Goal: Complete application form

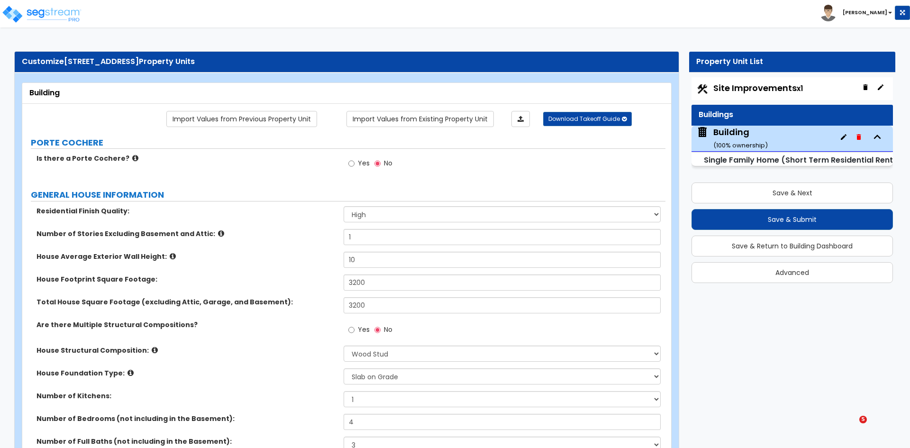
select select "2"
select select "7"
select select "3"
select select "1"
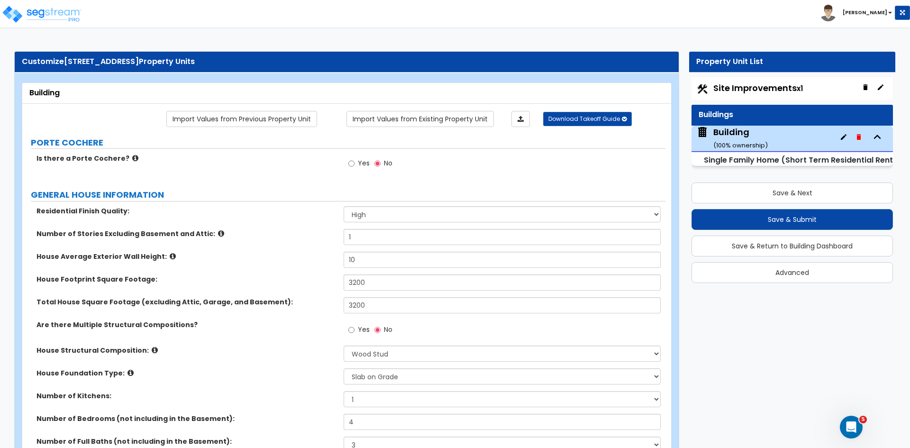
click at [244, 307] on label "Total House Square Footage (excluding Attic, Garage, and Basement):" at bounding box center [186, 301] width 300 height 9
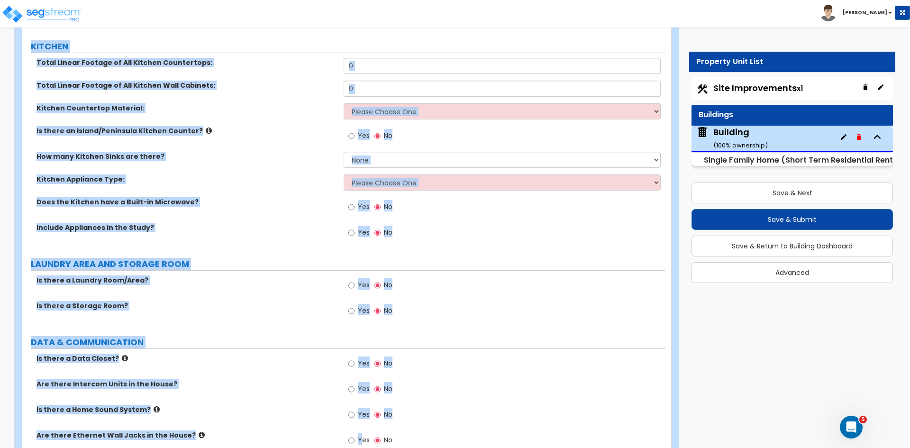
scroll to position [2201, 0]
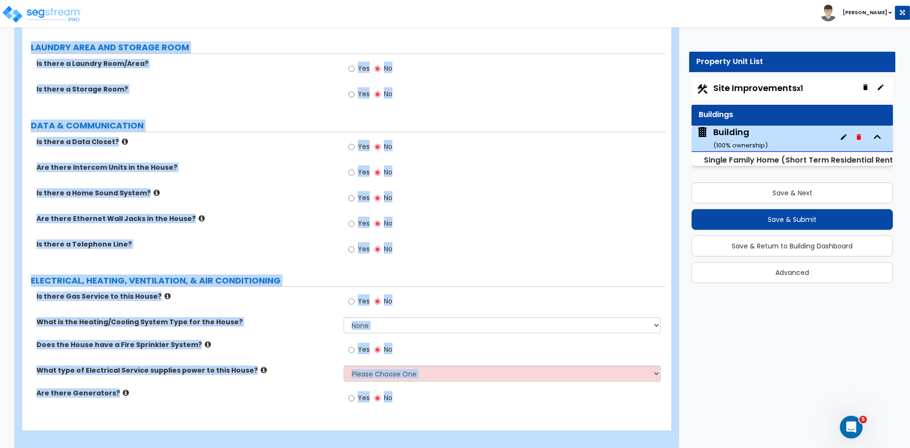
drag, startPoint x: 70, startPoint y: 156, endPoint x: 361, endPoint y: 470, distance: 428.2
copy div "Porte Cochere? Yes No GENERAL HOUSE INFORMATION Residential Finish Quality: Low…"
click at [292, 137] on label "Is there a Data Closet?" at bounding box center [186, 141] width 300 height 9
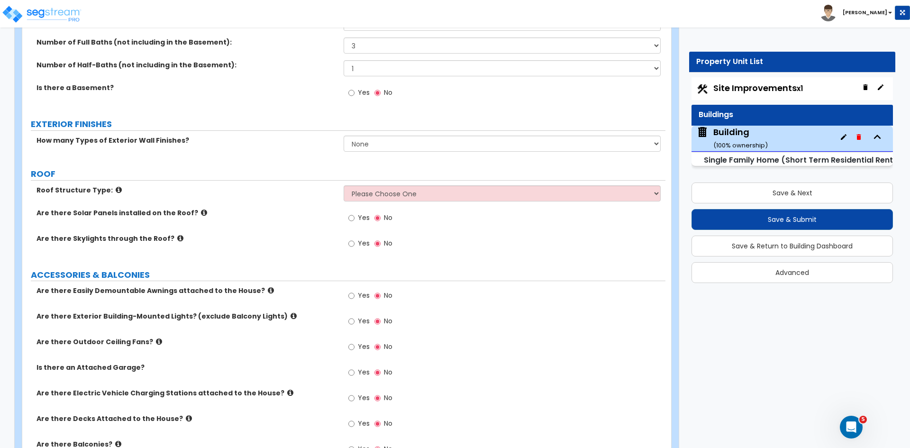
scroll to position [400, 0]
click at [378, 140] on select "None 1 2 3" at bounding box center [502, 143] width 317 height 16
select select "1"
click at [344, 135] on select "None 1 2 3" at bounding box center [502, 143] width 317 height 16
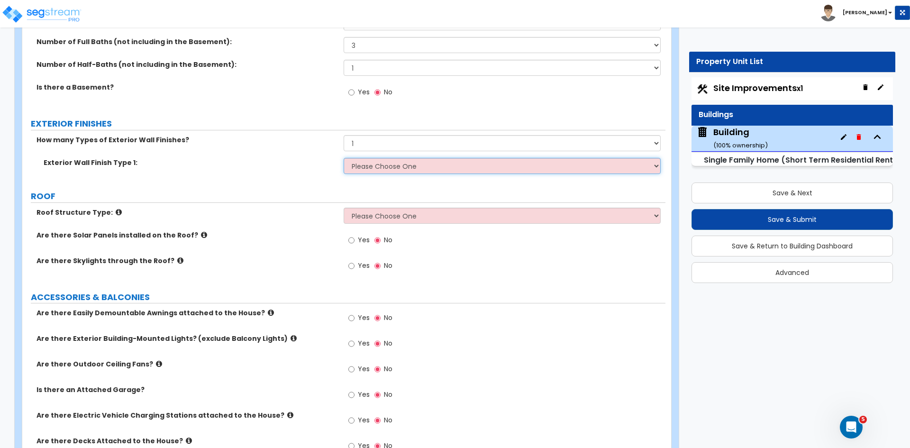
click at [372, 167] on select "Please Choose One No Finish/Shared Wall No Wall Brick Finish Stone Finish Wood …" at bounding box center [502, 166] width 317 height 16
select select "4"
click at [344, 158] on select "Please Choose One No Finish/Shared Wall No Wall Brick Finish Stone Finish Wood …" at bounding box center [502, 166] width 317 height 16
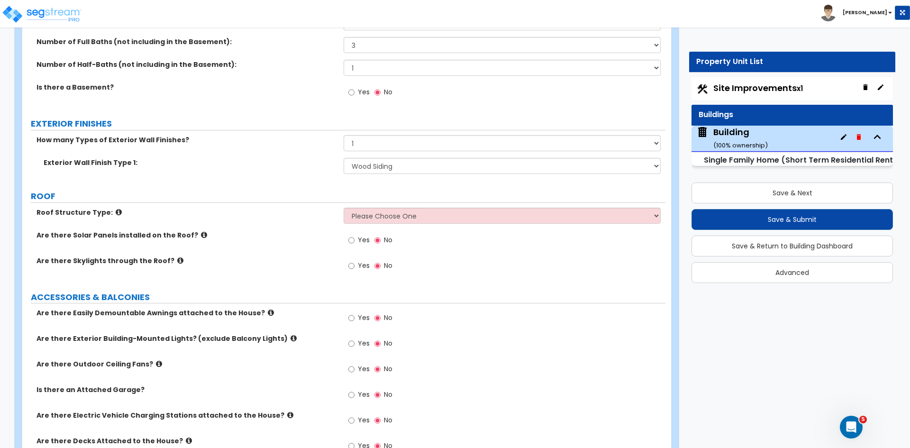
click at [298, 239] on label "Are there Solar Panels installed on the Roof?" at bounding box center [186, 234] width 300 height 9
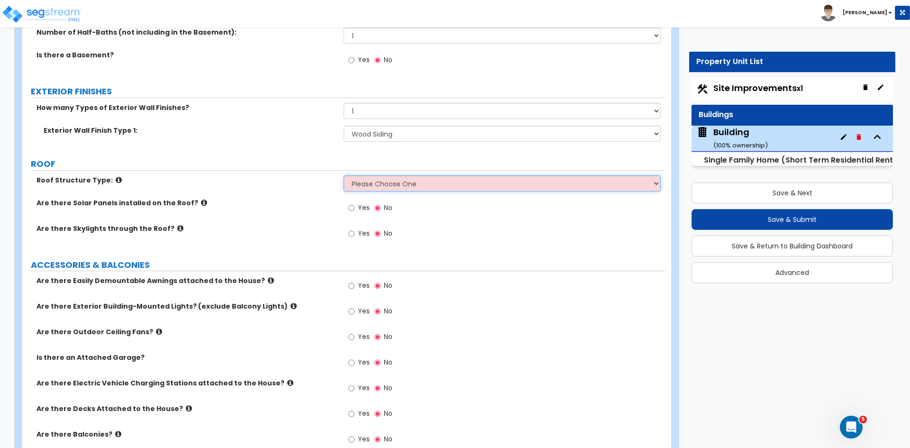
click at [358, 179] on select "Please Choose One Gable Roof Flat Roof Hybrid Gable & Flat Roof" at bounding box center [502, 183] width 317 height 16
select select "1"
click at [344, 175] on select "Please Choose One Gable Roof Flat Roof Hybrid Gable & Flat Roof" at bounding box center [502, 183] width 317 height 16
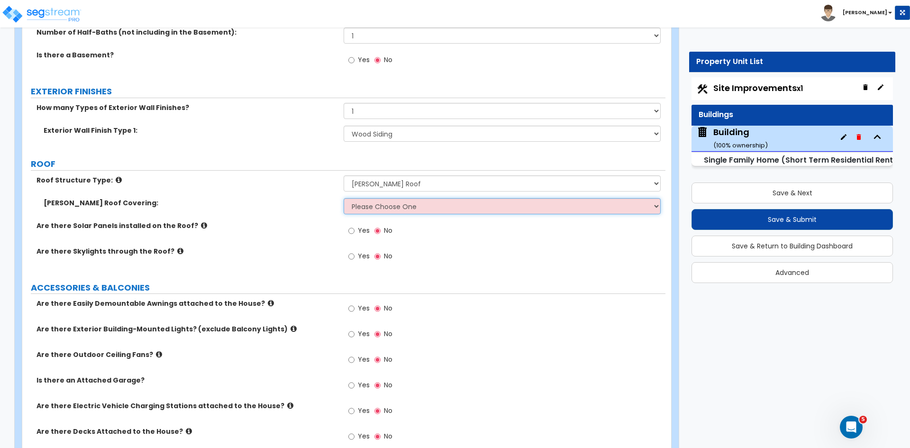
click at [371, 203] on select "Please Choose One Asphalt Shingle Clay Tile Wood Shingle Metal Shingle Standing…" at bounding box center [502, 206] width 317 height 16
select select "1"
click at [344, 198] on select "Please Choose One Asphalt Shingle Clay Tile Wood Shingle Metal Shingle Standing…" at bounding box center [502, 206] width 317 height 16
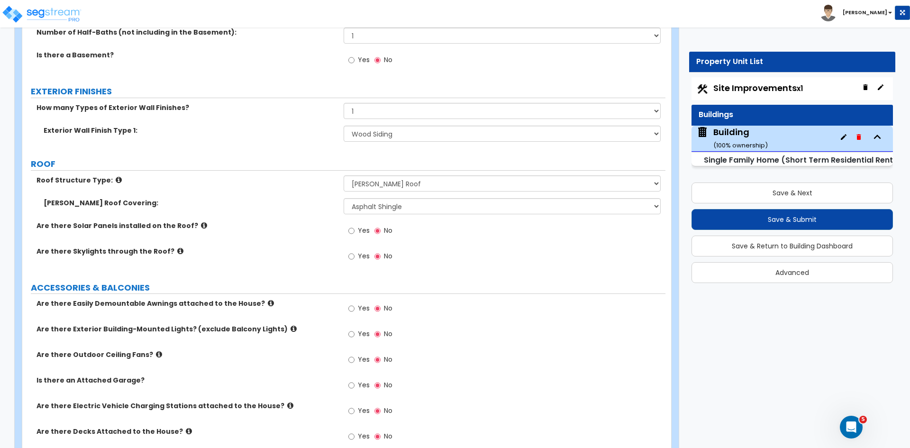
click at [296, 221] on label "Are there Solar Panels installed on the Roof?" at bounding box center [186, 225] width 300 height 9
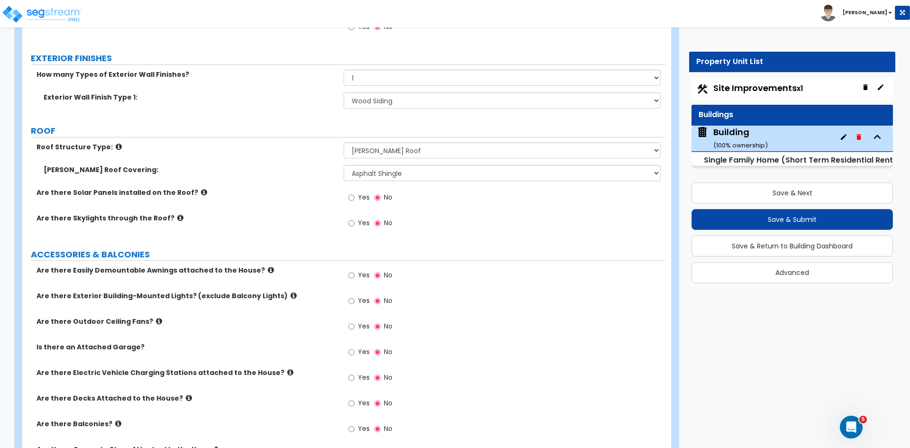
scroll to position [476, 0]
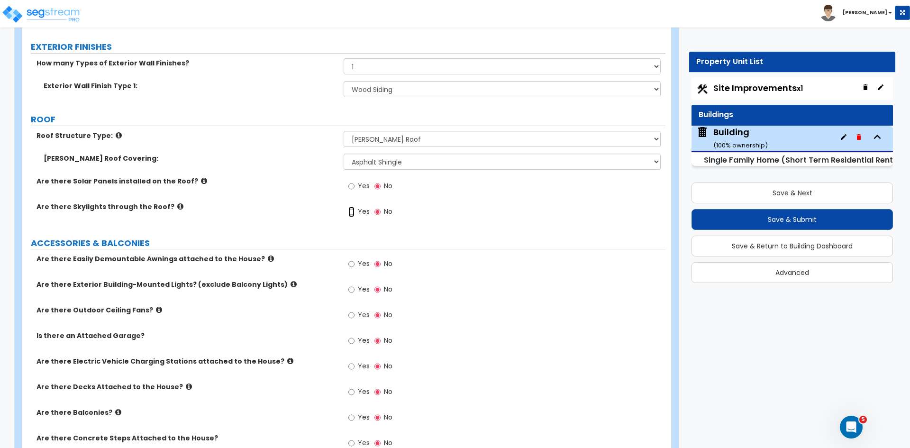
click at [350, 210] on input "Yes" at bounding box center [351, 212] width 6 height 10
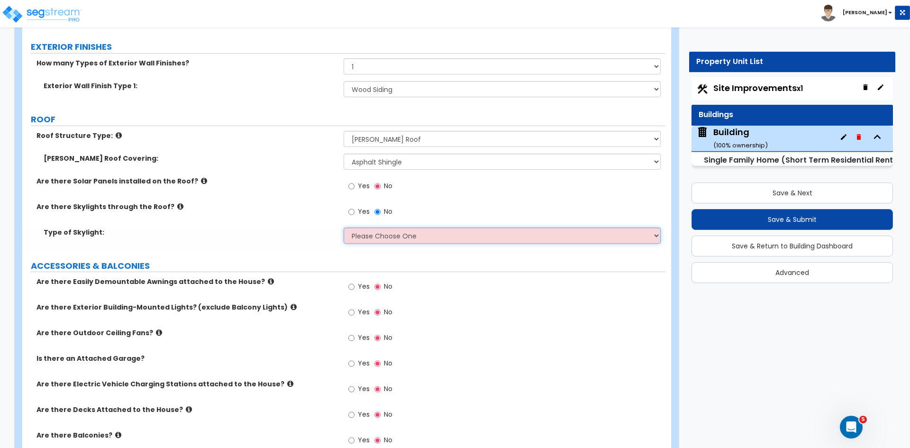
click at [368, 236] on select "Please Choose One Fixed Rectangular Glass Barrel Vault Dome Square Pyramid" at bounding box center [502, 235] width 317 height 16
select select "4"
click at [344, 227] on select "Please Choose One Fixed Rectangular Glass Barrel Vault Dome Square Pyramid" at bounding box center [502, 235] width 317 height 16
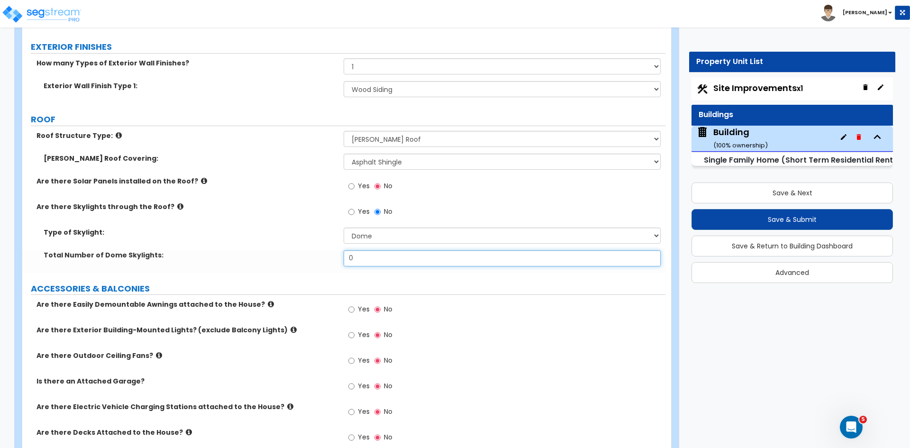
click at [362, 256] on input "0" at bounding box center [502, 258] width 317 height 16
type input "2"
click at [314, 258] on label "Total Number of Dome Skylights:" at bounding box center [190, 254] width 293 height 9
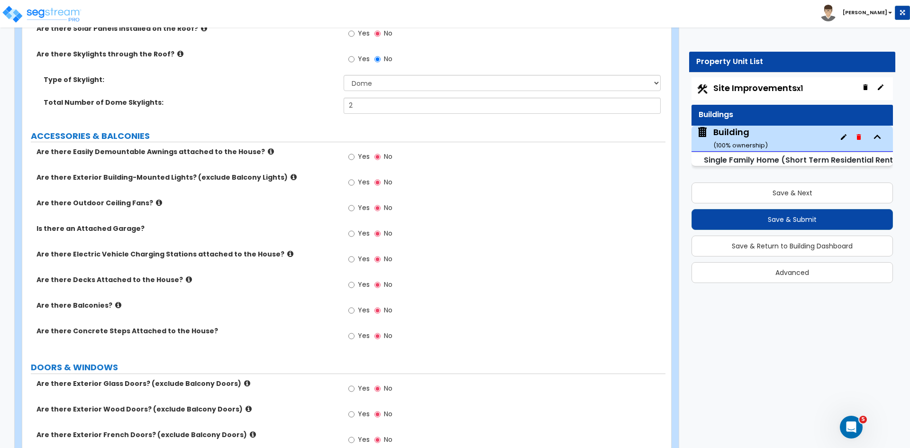
scroll to position [670, 0]
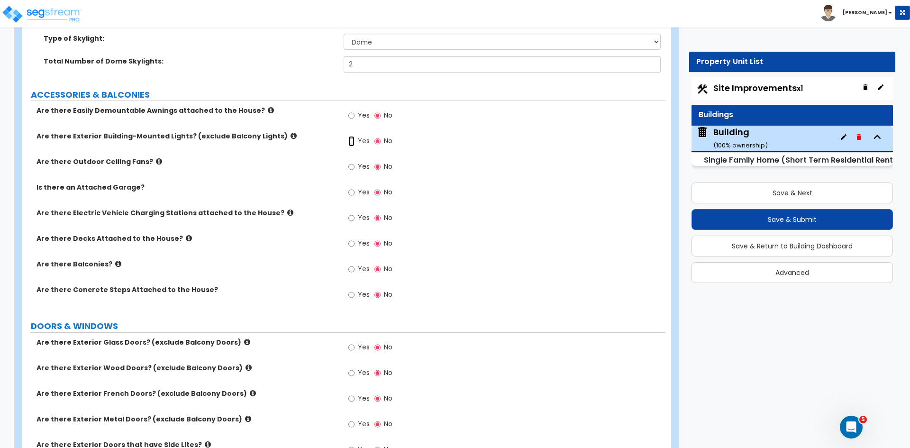
click at [352, 140] on input "Yes" at bounding box center [351, 141] width 6 height 10
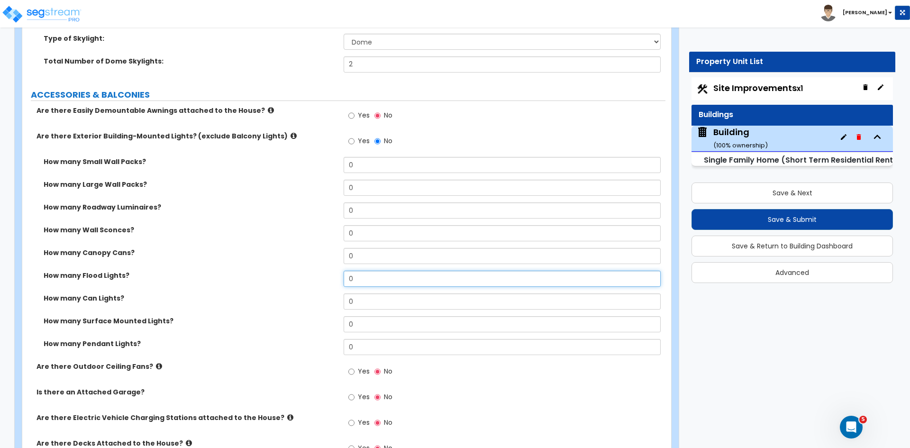
click at [364, 279] on input "0" at bounding box center [502, 279] width 317 height 16
type input "3"
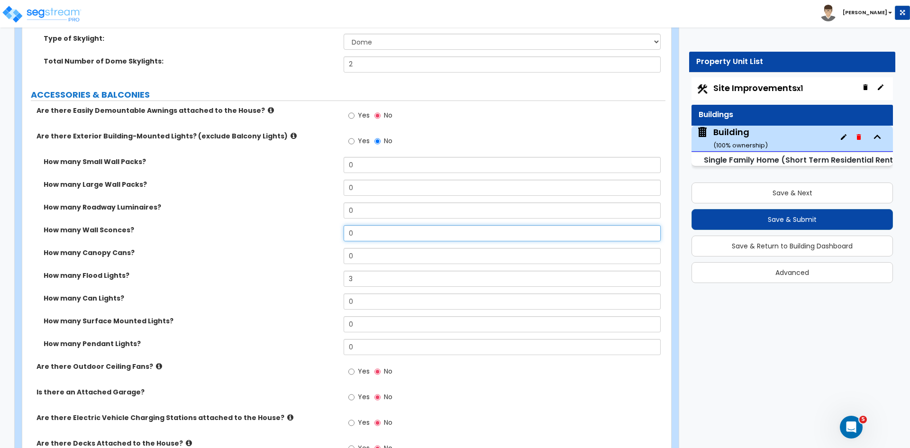
click at [364, 234] on input "0" at bounding box center [502, 233] width 317 height 16
type input "6"
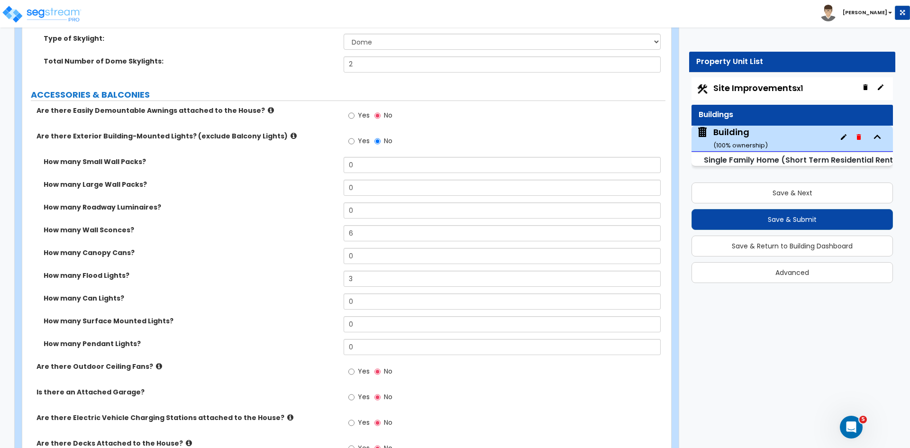
click at [304, 239] on div "How many Wall Sconces? 6" at bounding box center [343, 236] width 643 height 23
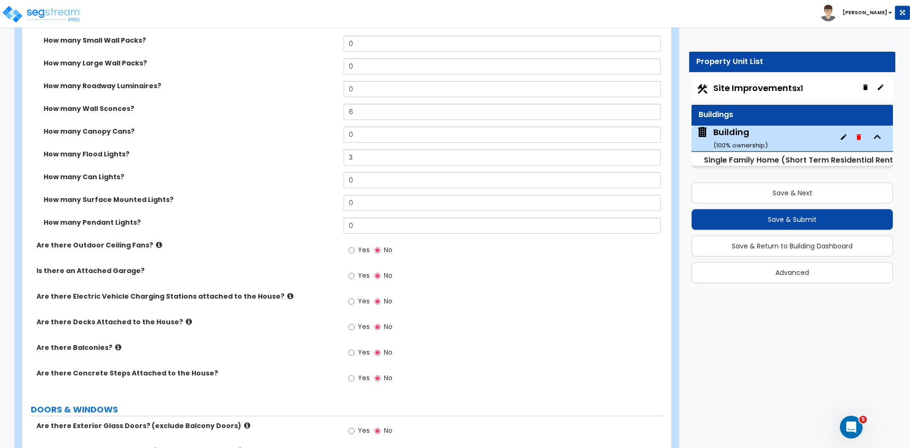
scroll to position [793, 0]
click at [351, 248] on input "Yes" at bounding box center [351, 249] width 6 height 10
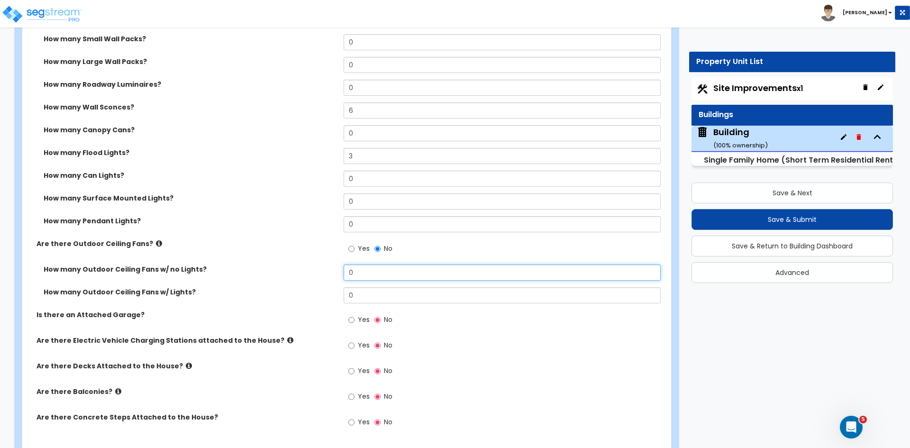
click at [359, 273] on input "0" at bounding box center [502, 272] width 317 height 16
type input "3"
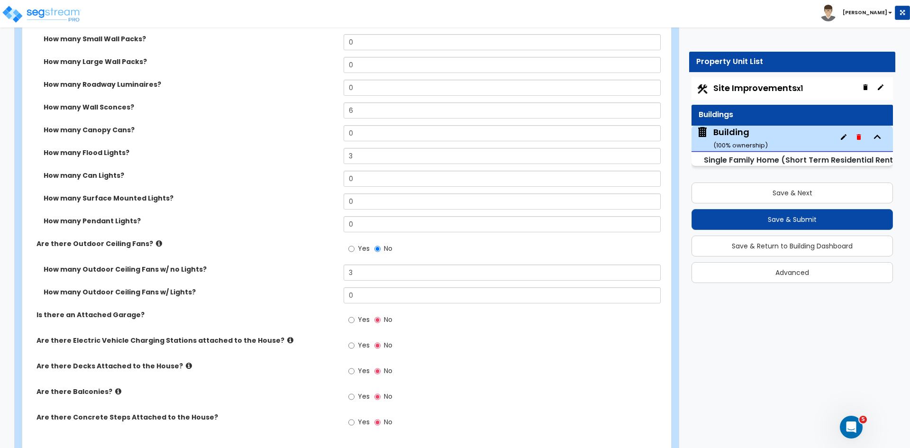
click at [308, 289] on label "How many Outdoor Ceiling Fans w/ Lights?" at bounding box center [190, 291] width 293 height 9
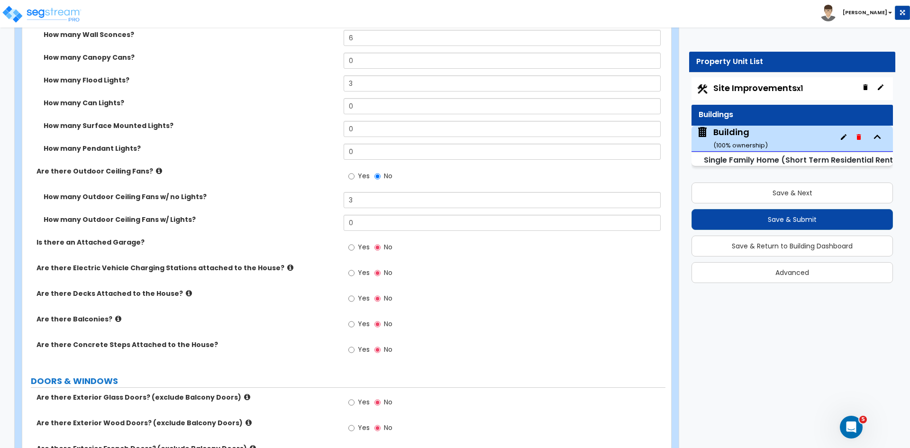
scroll to position [866, 0]
click at [352, 246] on input "Yes" at bounding box center [351, 247] width 6 height 10
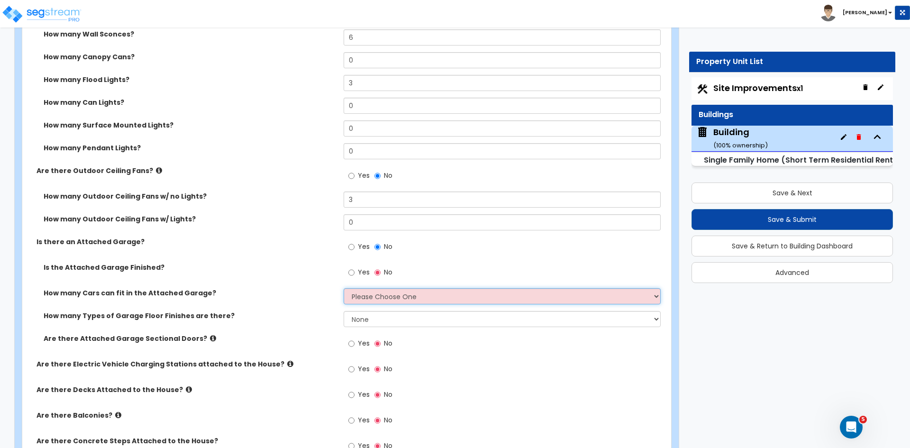
click at [365, 294] on select "Please Choose One 1 2 3 4 5" at bounding box center [502, 296] width 317 height 16
select select "2"
click at [344, 288] on select "Please Choose One 1 2 3 4 5" at bounding box center [502, 296] width 317 height 16
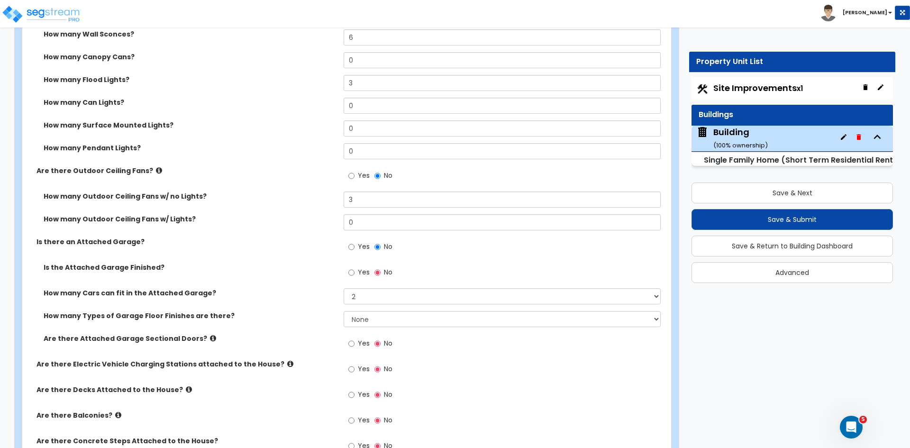
click at [309, 318] on label "How many Types of Garage Floor Finishes are there?" at bounding box center [190, 315] width 293 height 9
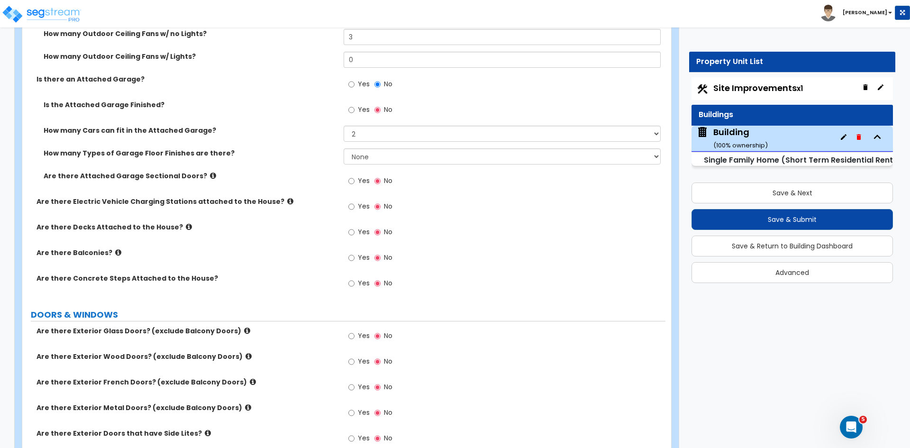
scroll to position [1029, 0]
click at [350, 282] on input "Yes" at bounding box center [351, 283] width 6 height 10
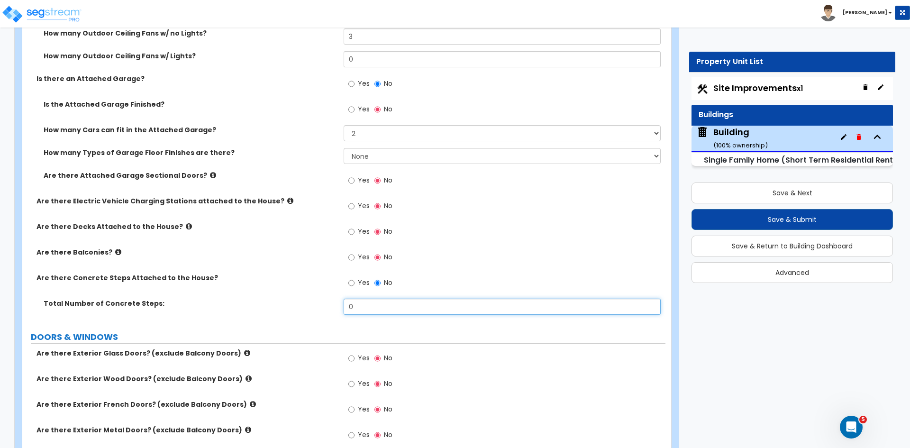
click at [364, 304] on input "0" at bounding box center [502, 307] width 317 height 16
type input "3"
click at [274, 289] on div "Are there Concrete Steps Attached to the House? Yes No" at bounding box center [343, 286] width 643 height 26
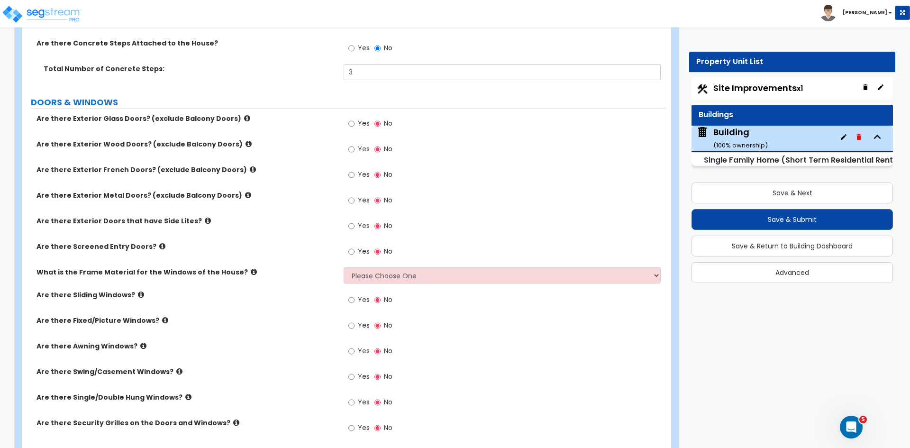
scroll to position [1266, 0]
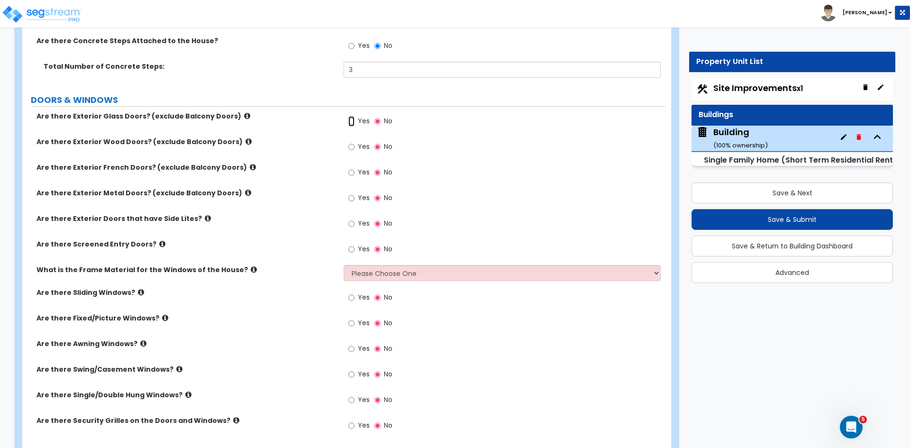
click at [352, 121] on input "Yes" at bounding box center [351, 121] width 6 height 10
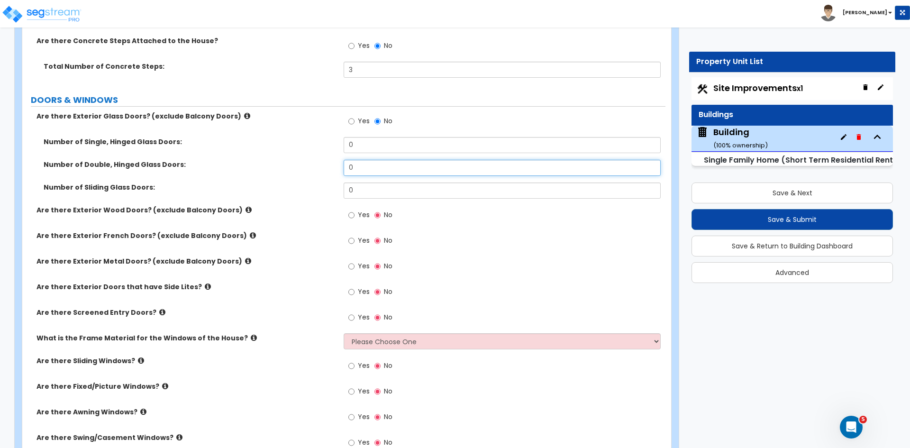
click at [367, 168] on input "0" at bounding box center [502, 168] width 317 height 16
type input "1"
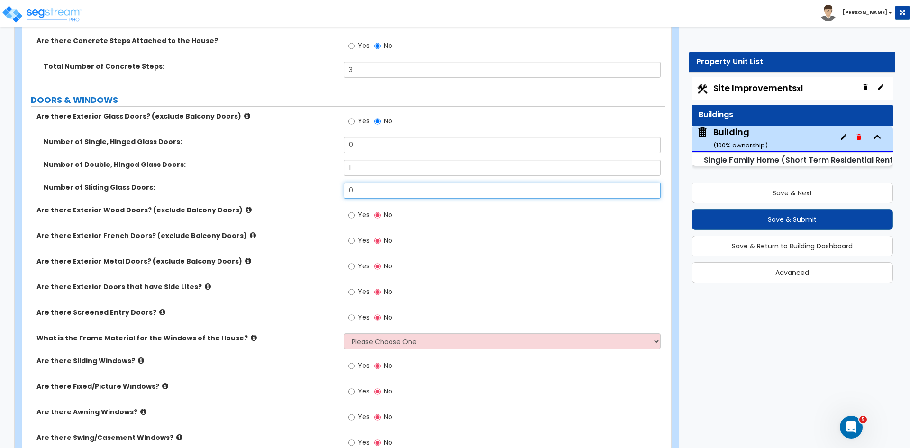
click at [355, 191] on input "0" at bounding box center [502, 190] width 317 height 16
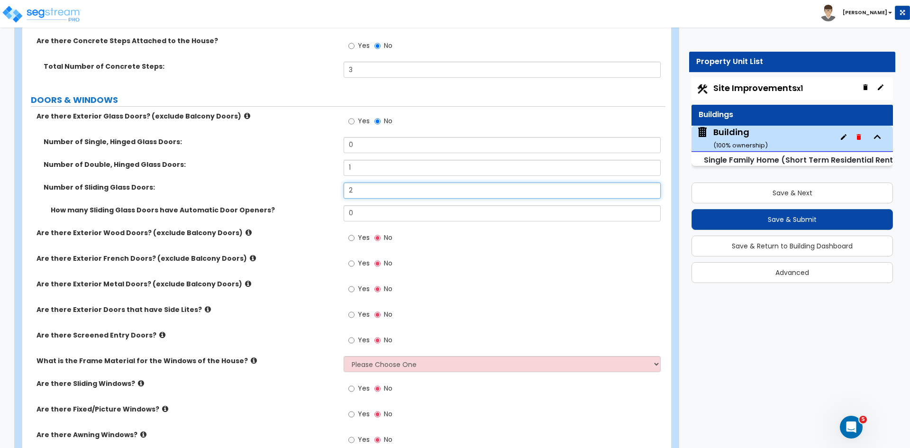
type input "2"
click at [297, 214] on label "How many Sliding Glass Doors have Automatic Door Openers?" at bounding box center [194, 209] width 286 height 9
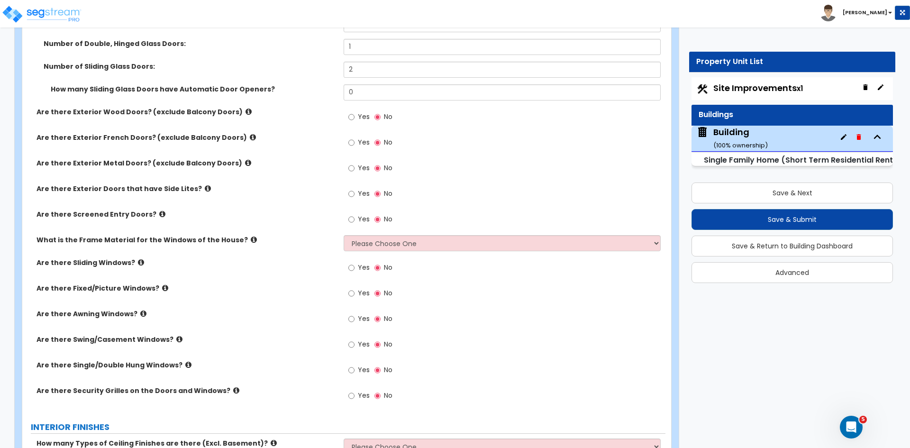
scroll to position [1408, 0]
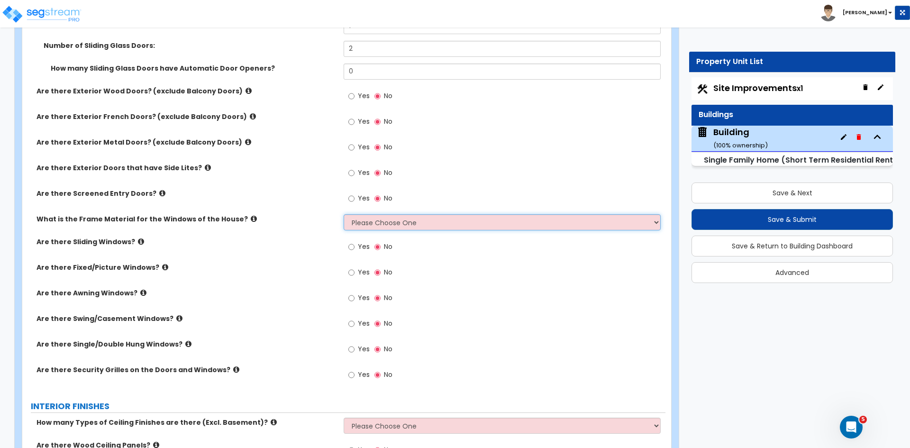
click at [383, 221] on select "Please Choose One Vinyl Aluminum Wood" at bounding box center [502, 222] width 317 height 16
select select "2"
click at [344, 214] on select "Please Choose One Vinyl Aluminum Wood" at bounding box center [502, 222] width 317 height 16
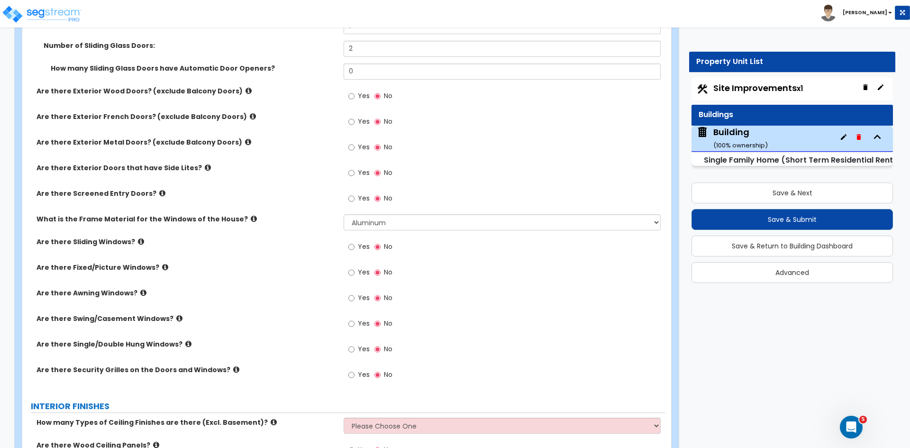
click at [307, 243] on label "Are there Sliding Windows?" at bounding box center [186, 241] width 300 height 9
click at [351, 247] on input "Yes" at bounding box center [351, 247] width 6 height 10
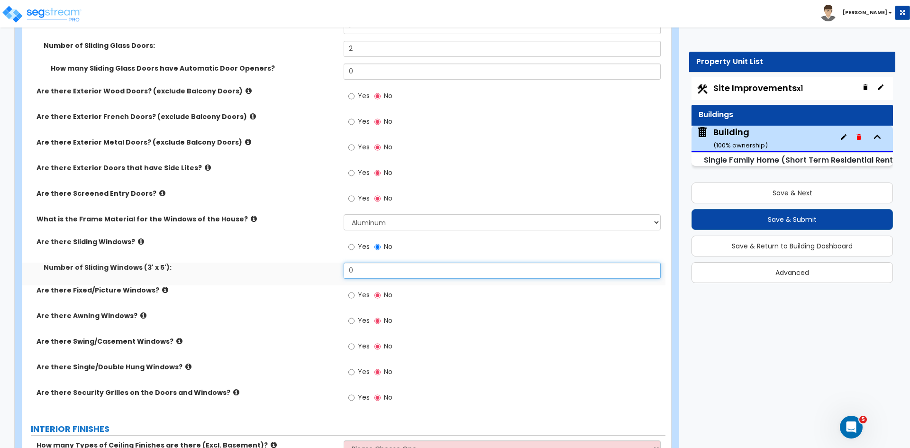
click at [359, 266] on input "0" at bounding box center [502, 271] width 317 height 16
type input "6"
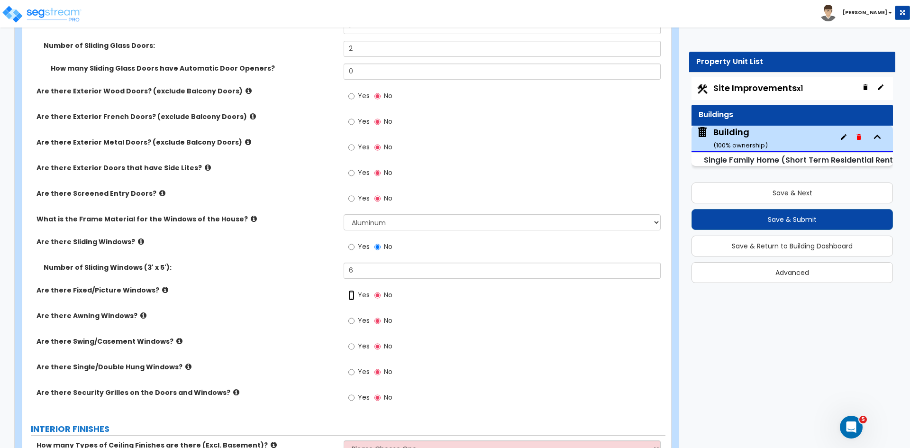
click at [348, 295] on input "Yes" at bounding box center [351, 295] width 6 height 10
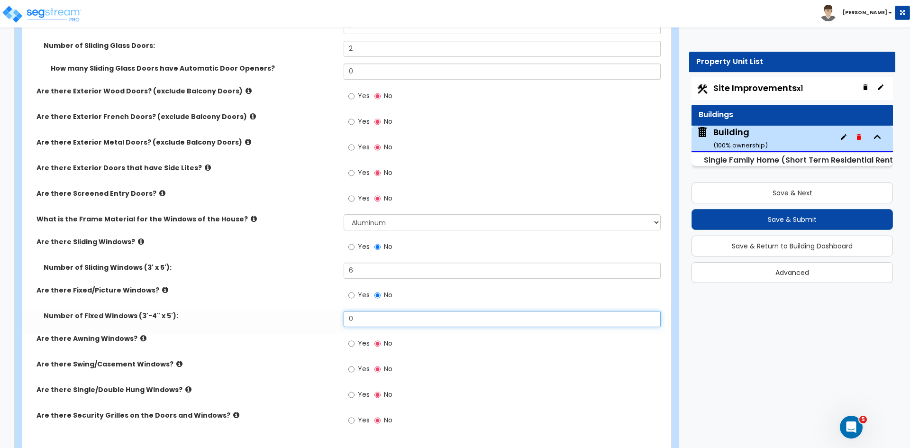
click at [363, 315] on input "0" at bounding box center [502, 319] width 317 height 16
type input "8"
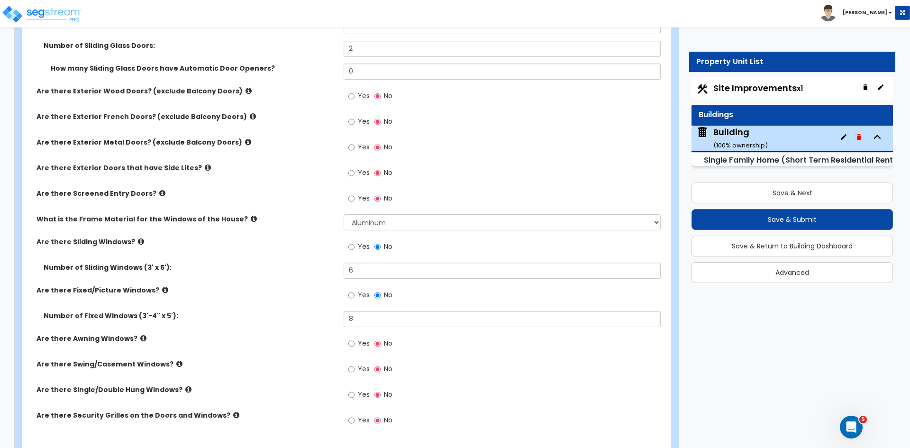
click at [292, 324] on div "Number of Fixed Windows (3'-4" x 5'): 8" at bounding box center [343, 322] width 643 height 23
click at [353, 343] on input "Yes" at bounding box center [351, 343] width 6 height 10
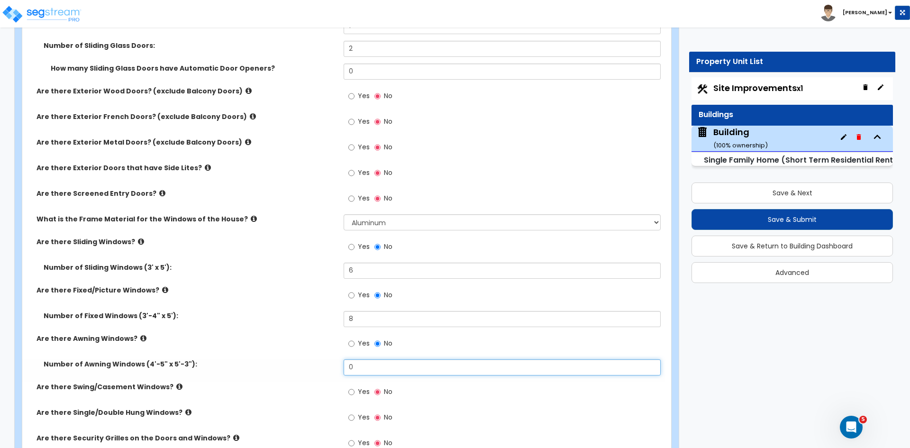
click at [364, 364] on input "0" at bounding box center [502, 367] width 317 height 16
type input "4"
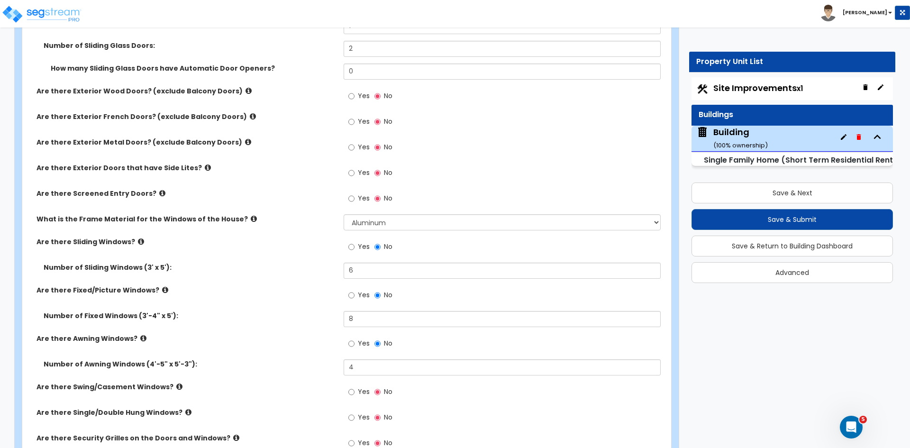
click at [309, 354] on div "Are there Awning Windows? Yes No" at bounding box center [343, 347] width 643 height 26
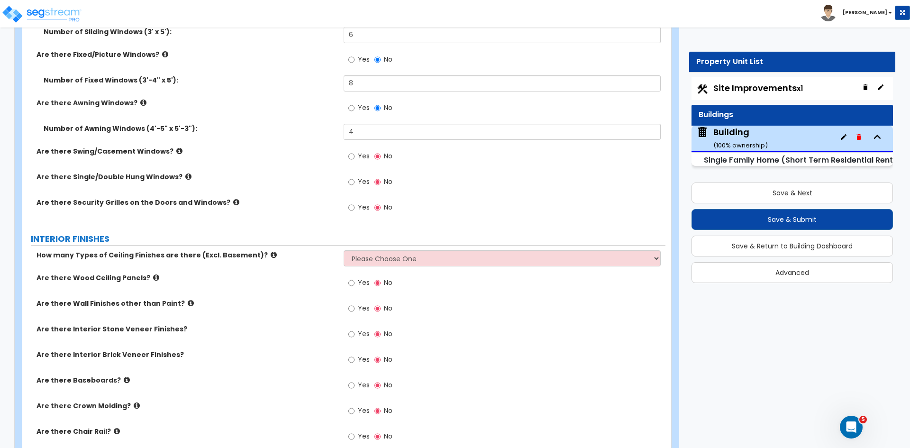
scroll to position [1644, 0]
click at [352, 180] on input "Yes" at bounding box center [351, 181] width 6 height 10
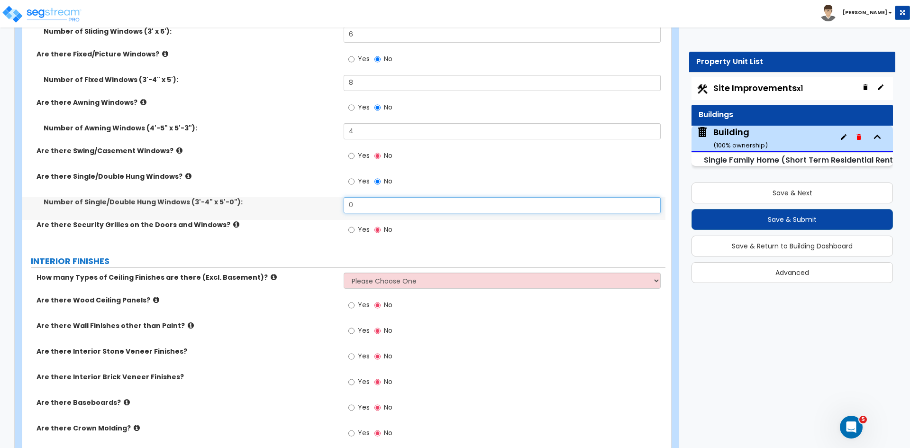
click at [363, 205] on input "0" at bounding box center [502, 205] width 317 height 16
type input "4"
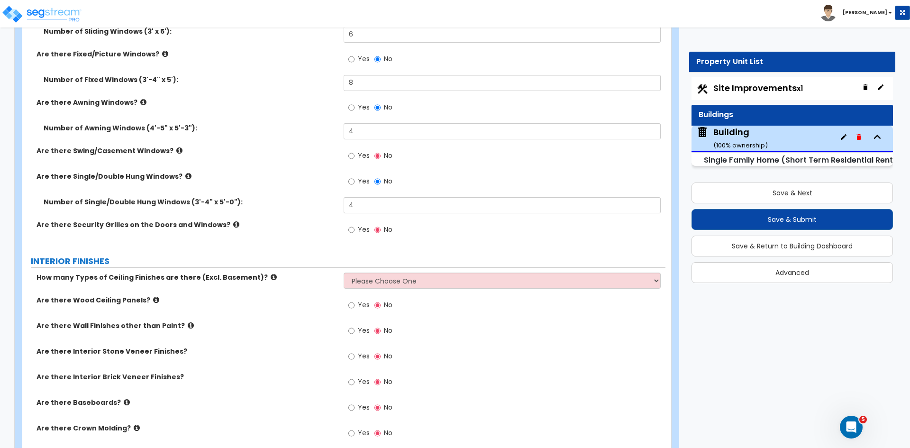
click at [306, 214] on div "Number of Single/Double Hung Windows (3'-4" x 5'-0"): 4" at bounding box center [343, 208] width 643 height 23
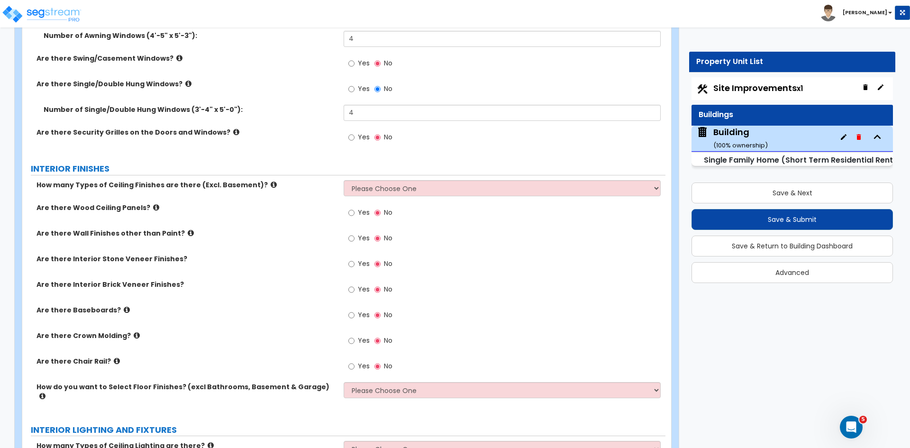
scroll to position [1737, 0]
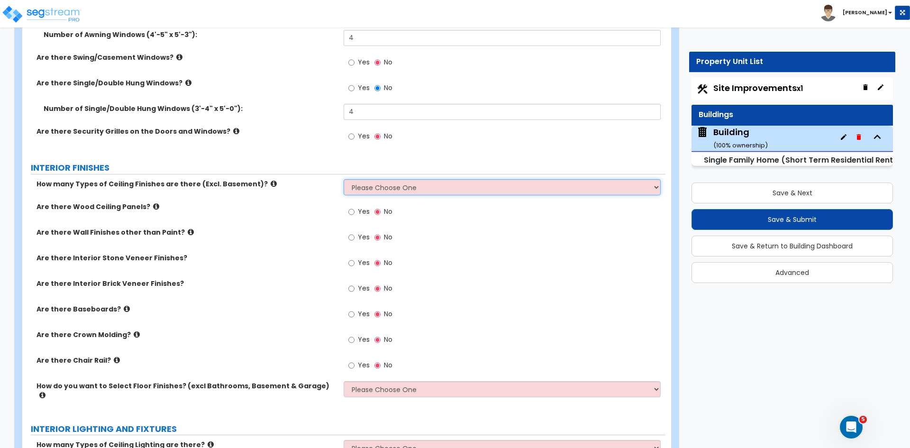
click at [371, 185] on select "Please Choose One 1 2 3" at bounding box center [502, 187] width 317 height 16
select select "1"
click at [344, 179] on select "Please Choose One 1 2 3" at bounding box center [502, 187] width 317 height 16
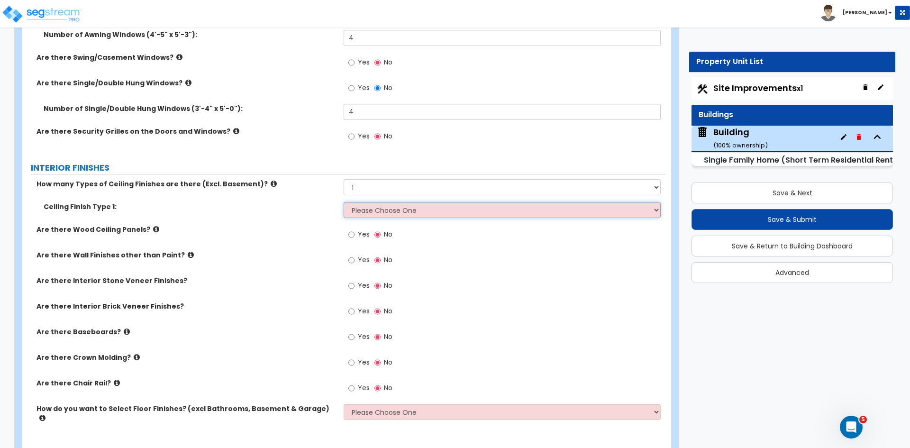
click at [375, 211] on select "Please Choose One Drop Ceiling Drywall Ceiling Open Ceiling" at bounding box center [502, 210] width 317 height 16
select select "2"
click at [344, 202] on select "Please Choose One Drop Ceiling Drywall Ceiling Open Ceiling" at bounding box center [502, 210] width 317 height 16
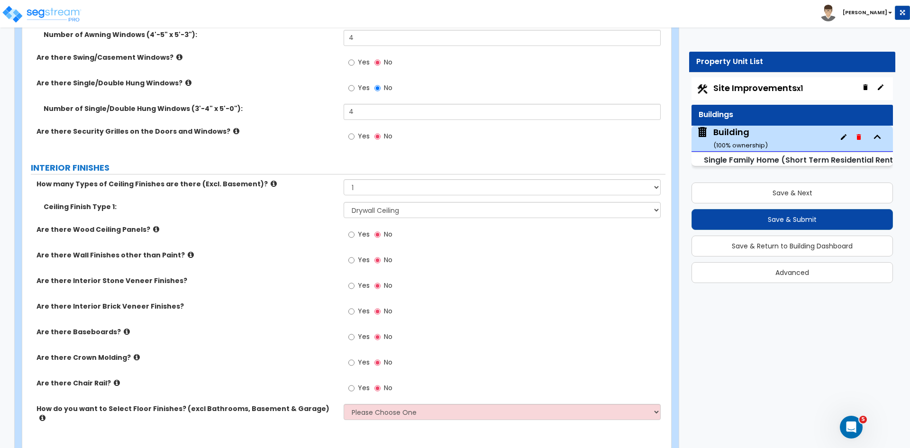
click at [301, 257] on label "Are there Wall Finishes other than Paint?" at bounding box center [186, 254] width 300 height 9
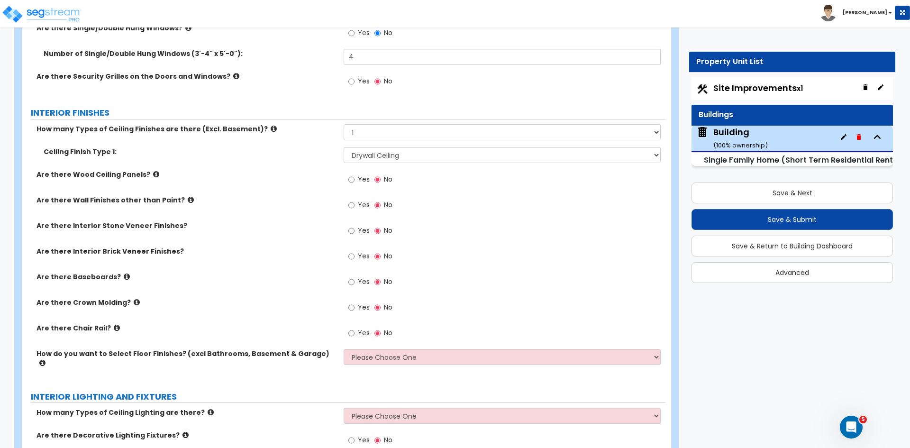
scroll to position [1792, 0]
click at [259, 242] on div "Are there Interior Stone Veneer Finishes? Yes No" at bounding box center [343, 233] width 643 height 26
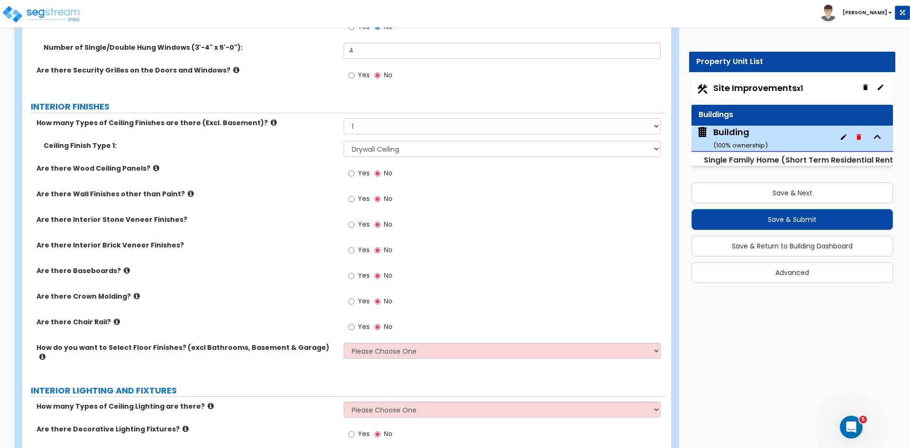
scroll to position [1799, 0]
click at [250, 208] on div "Are there Wall Finishes other than Paint? Yes No" at bounding box center [343, 202] width 643 height 26
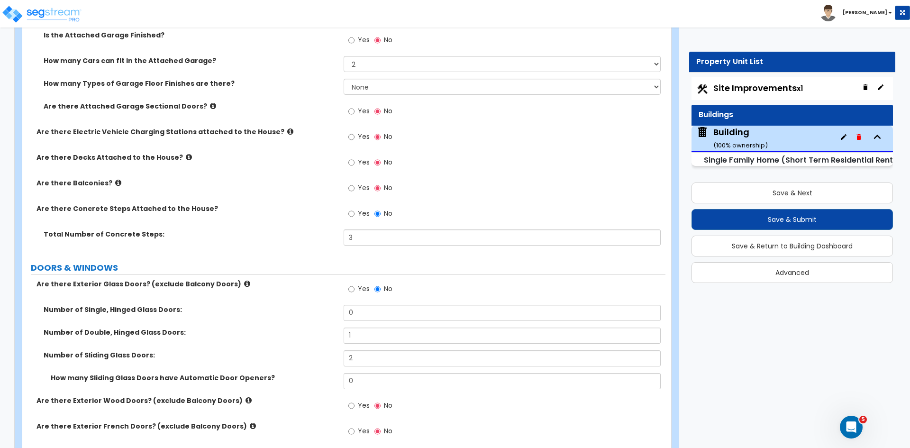
scroll to position [1098, 0]
click at [351, 163] on input "Yes" at bounding box center [351, 163] width 6 height 10
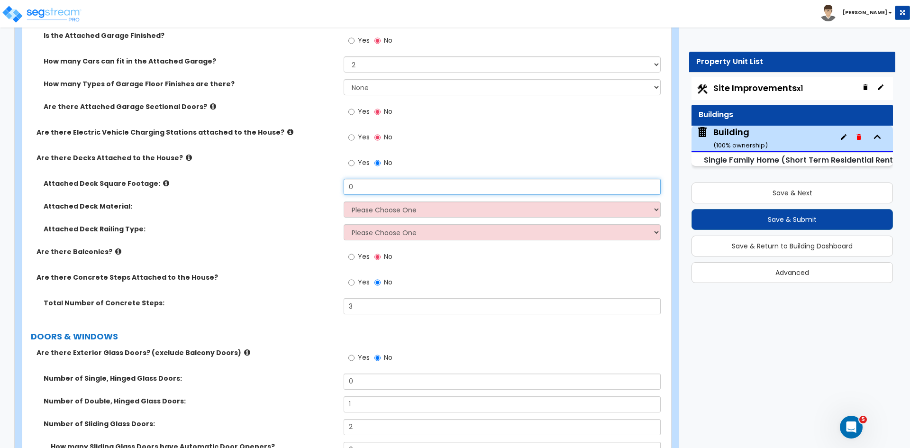
click at [359, 189] on input "0" at bounding box center [502, 187] width 317 height 16
type input "450"
click at [374, 209] on select "Please Choose One Wood Plastic/PVC" at bounding box center [502, 209] width 317 height 16
select select "1"
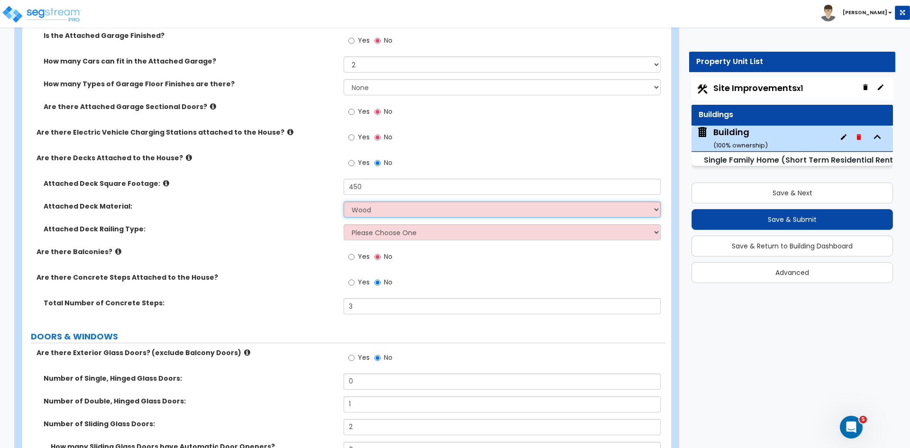
click at [344, 201] on select "Please Choose One Wood Plastic/PVC" at bounding box center [502, 209] width 317 height 16
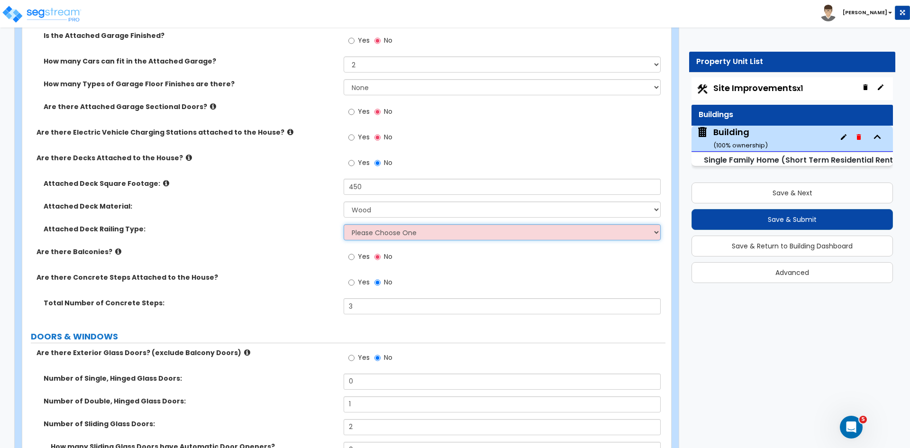
click at [373, 232] on select "Please Choose One Wood Plastic" at bounding box center [502, 232] width 317 height 16
select select "1"
click at [344, 224] on select "Please Choose One Wood Plastic" at bounding box center [502, 232] width 317 height 16
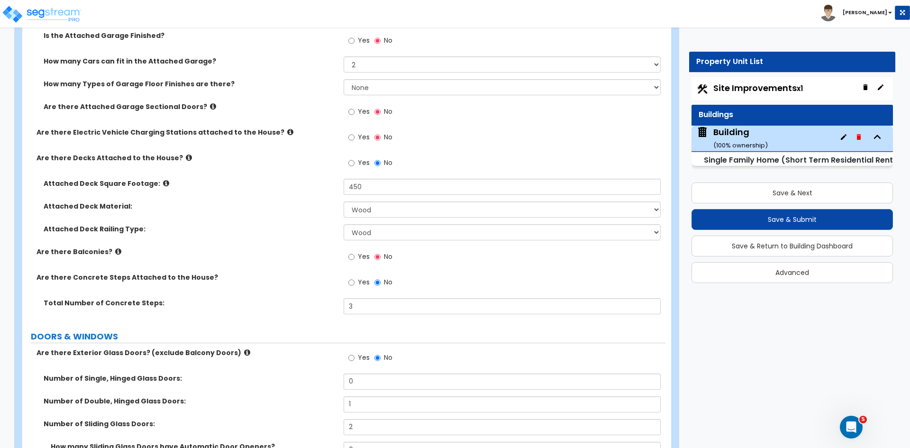
click at [292, 243] on div "Attached Deck Railing Type: Please Choose One Wood Plastic" at bounding box center [343, 235] width 643 height 23
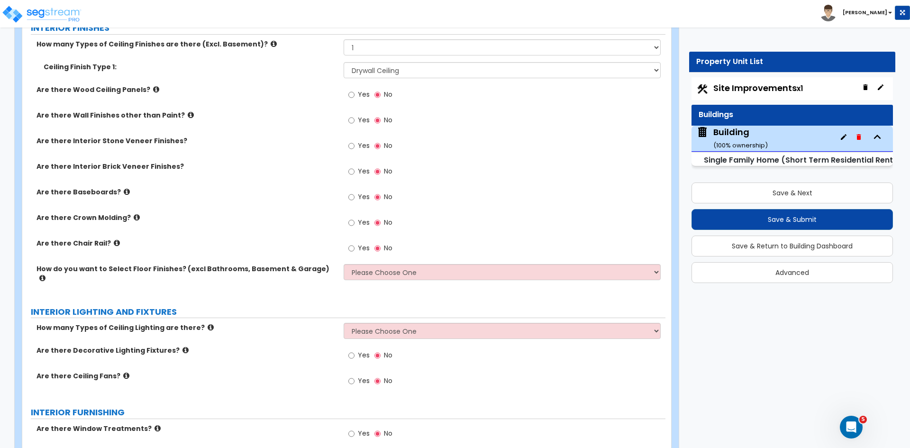
scroll to position [1945, 0]
click at [352, 94] on input "Yes" at bounding box center [351, 94] width 6 height 10
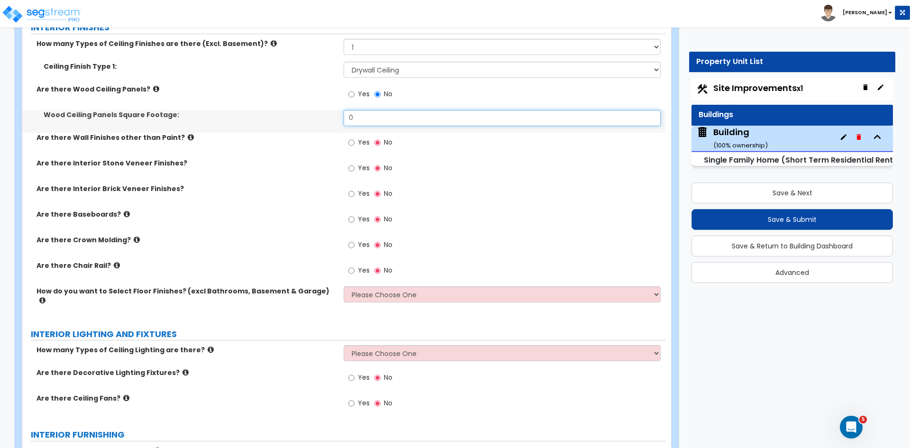
click at [367, 117] on input "0" at bounding box center [502, 118] width 317 height 16
type input "800"
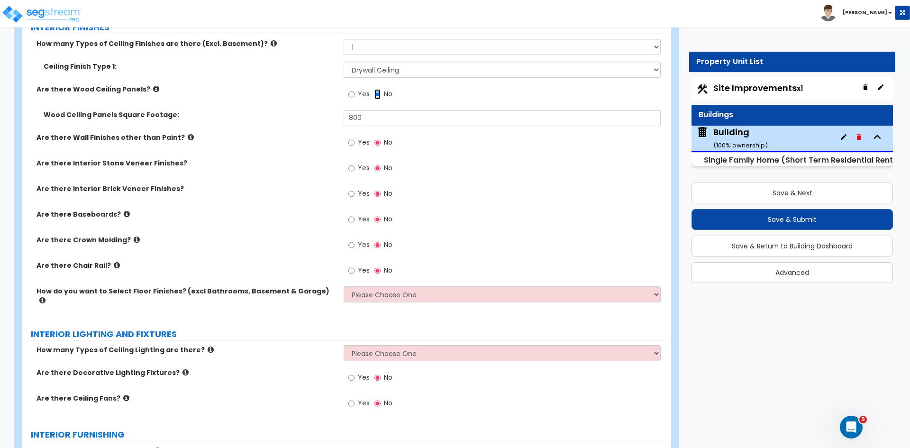
click at [379, 92] on input "No" at bounding box center [377, 94] width 6 height 10
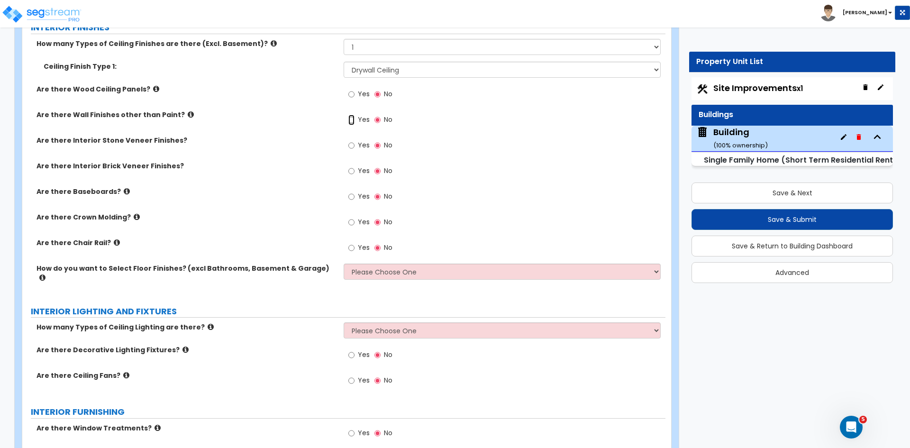
click at [352, 119] on input "Yes" at bounding box center [351, 120] width 6 height 10
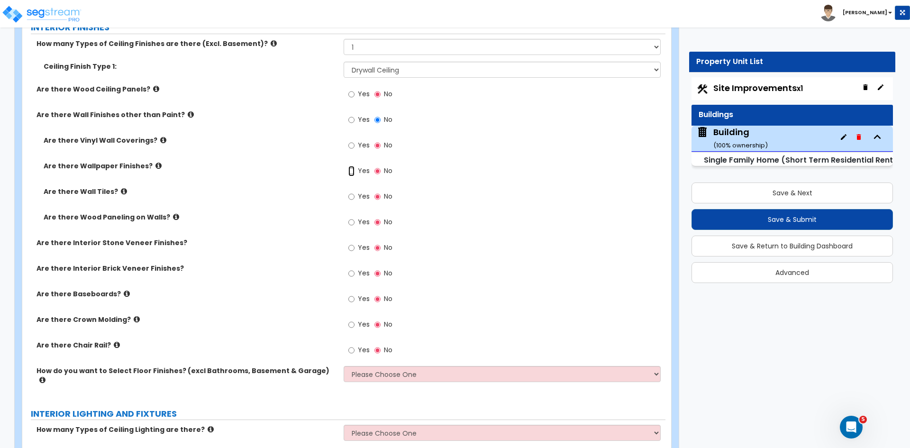
click at [351, 171] on input "Yes" at bounding box center [351, 171] width 6 height 10
radio input "true"
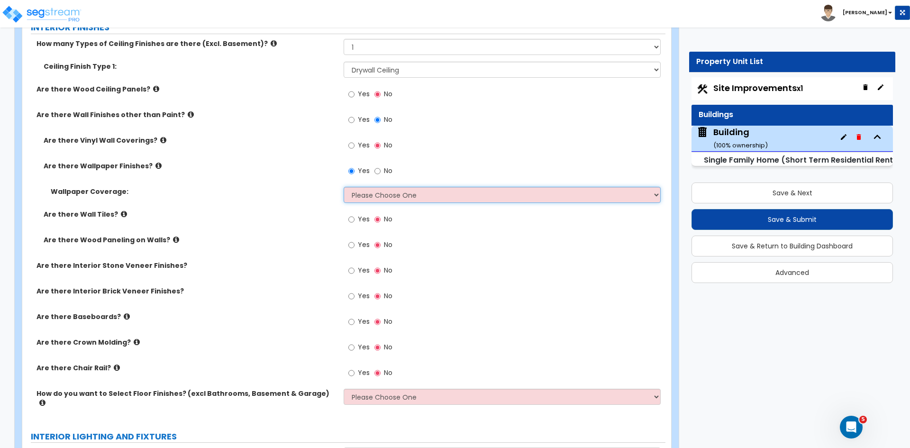
click at [360, 197] on select "Please Choose One Only a Small Portion of Walls are Covered Several Walls are C…" at bounding box center [502, 195] width 317 height 16
select select "2"
click at [344, 187] on select "Please Choose One Only a Small Portion of Walls are Covered Several Walls are C…" at bounding box center [502, 195] width 317 height 16
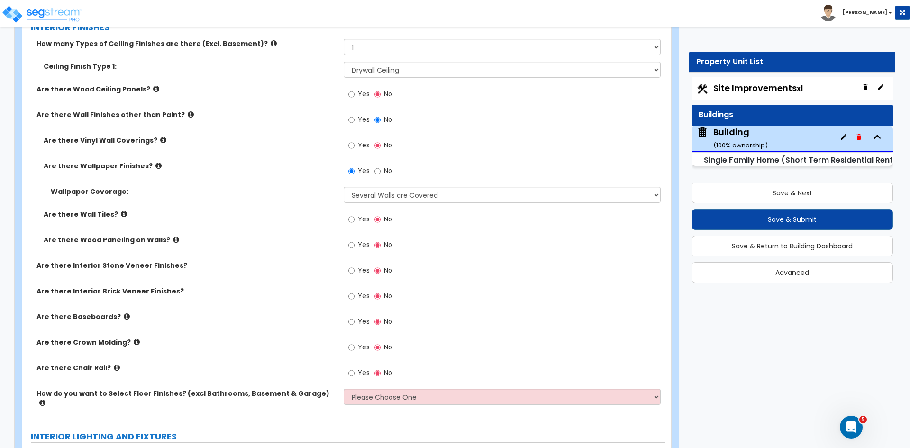
click at [282, 234] on div "Are there Wall Tiles? Yes No" at bounding box center [343, 222] width 643 height 26
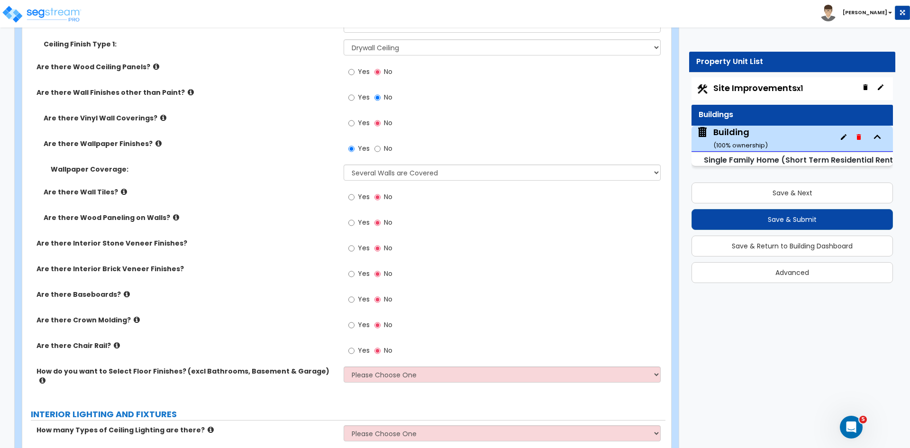
scroll to position [1969, 0]
click at [264, 245] on label "Are there Interior Stone Veneer Finishes?" at bounding box center [186, 241] width 300 height 9
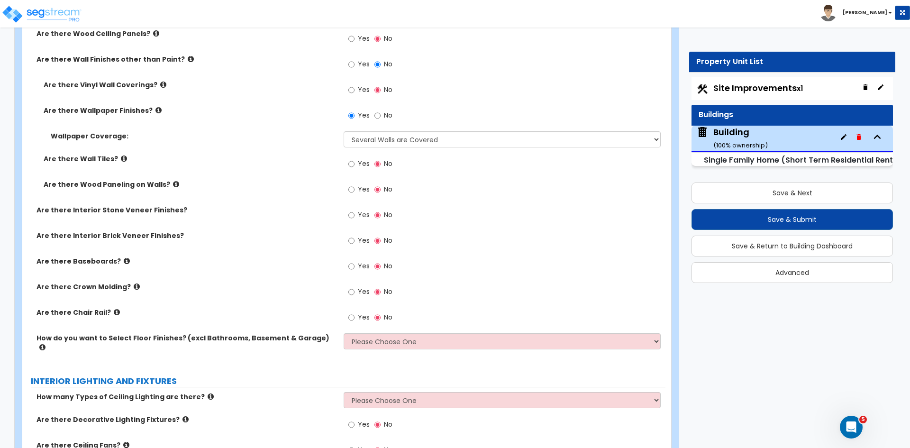
scroll to position [2001, 0]
click at [349, 265] on input "Yes" at bounding box center [351, 266] width 6 height 10
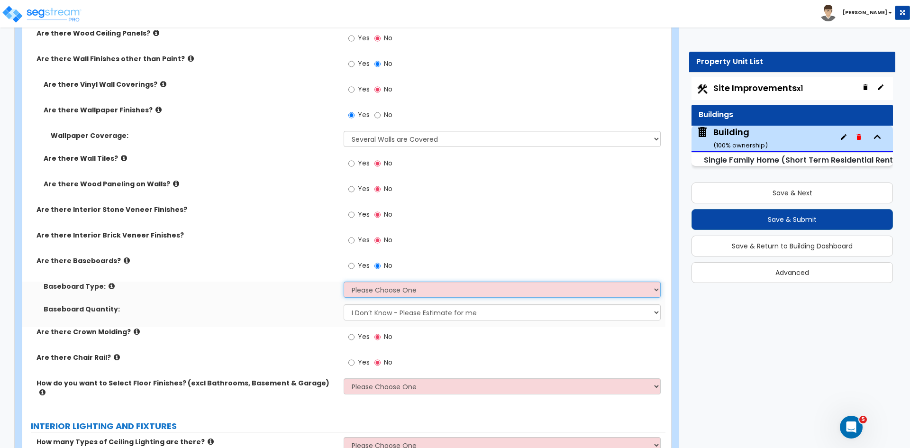
click at [362, 285] on select "Please Choose One Wood Vinyl Carpet Tile" at bounding box center [502, 290] width 317 height 16
select select "1"
click at [344, 282] on select "Please Choose One Wood Vinyl Carpet Tile" at bounding box center [502, 290] width 317 height 16
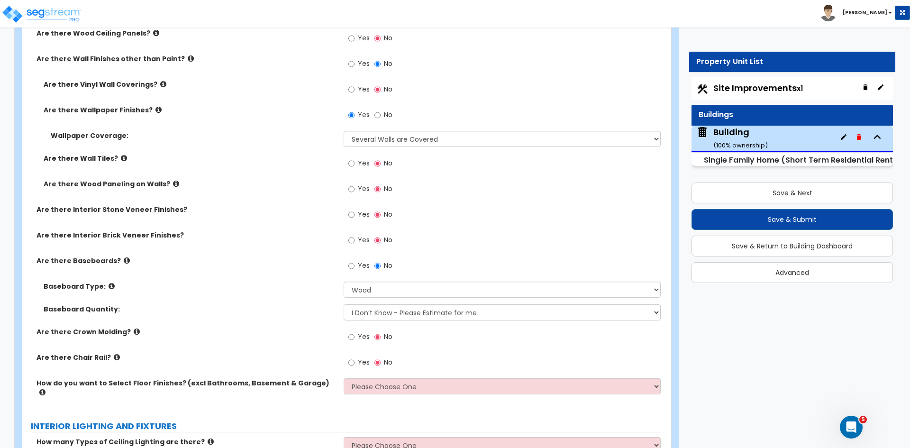
click at [294, 285] on label "Baseboard Type:" at bounding box center [190, 286] width 293 height 9
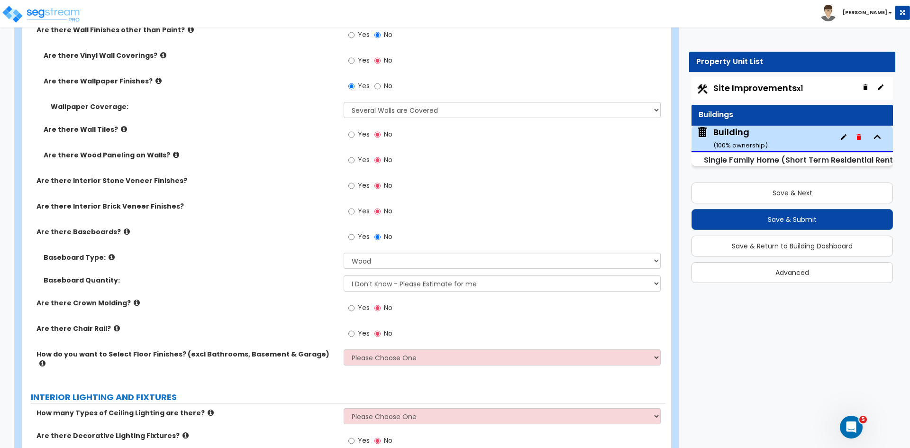
scroll to position [2033, 0]
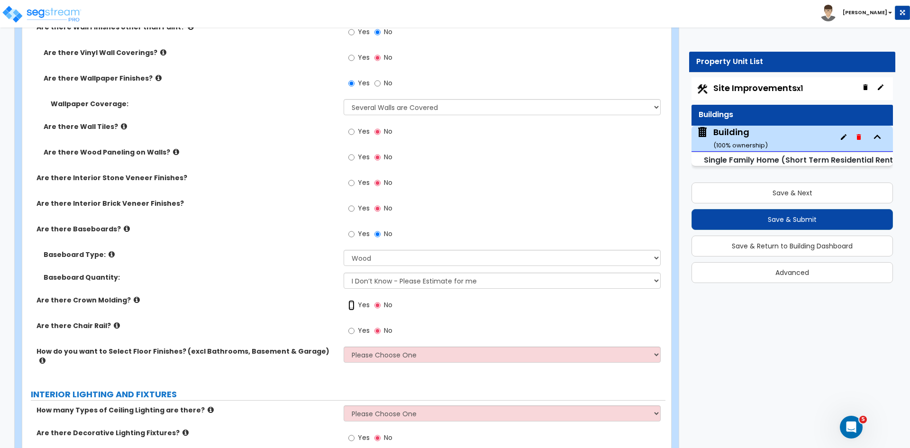
click at [352, 306] on input "Yes" at bounding box center [351, 305] width 6 height 10
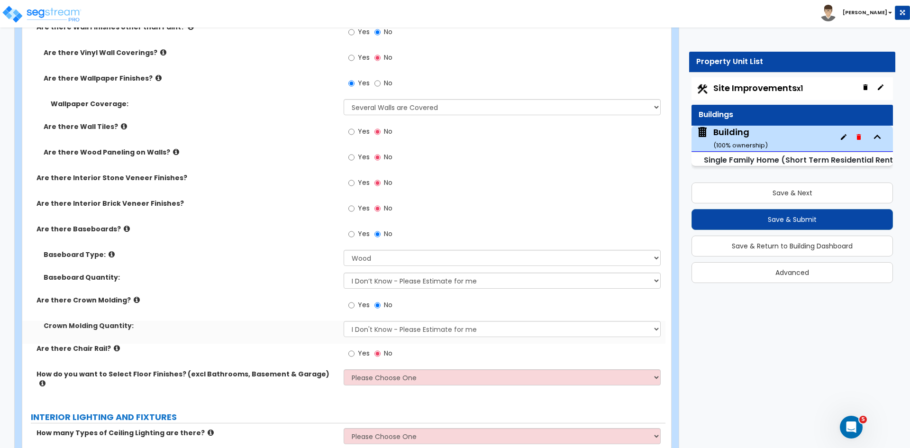
click at [282, 300] on label "Are there Crown Molding?" at bounding box center [186, 299] width 300 height 9
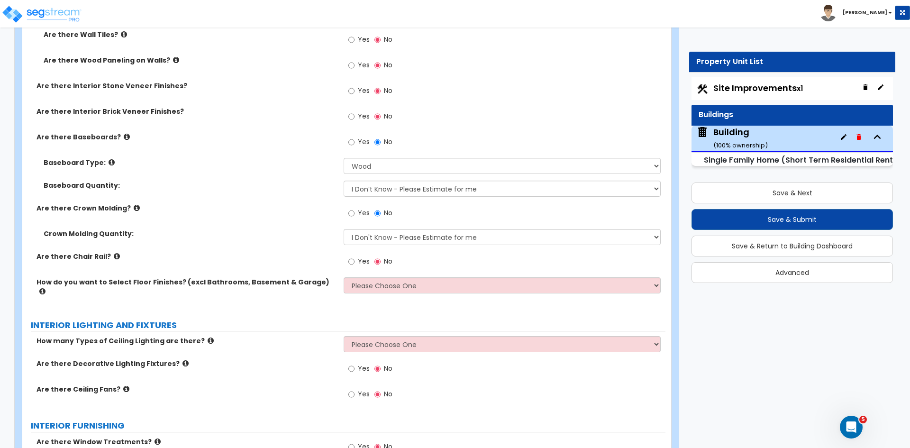
scroll to position [2127, 0]
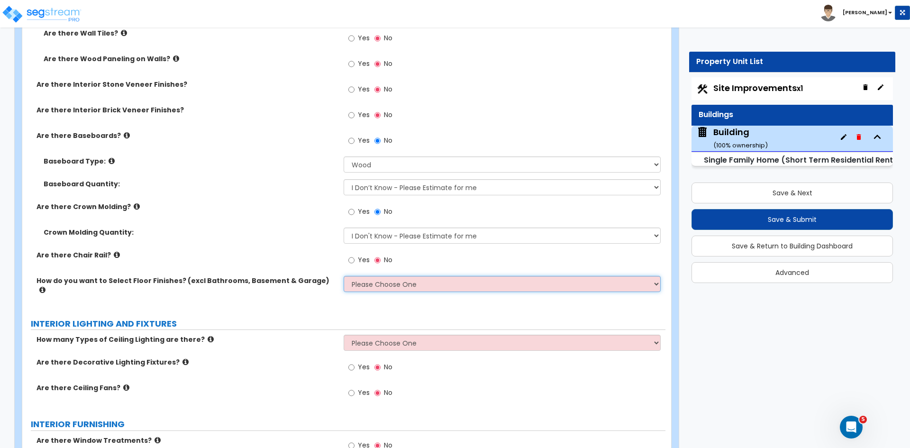
click at [366, 286] on select "Please Choose One I want to Select Floor Finishes for the Areas of the House I …" at bounding box center [502, 284] width 317 height 16
select select "1"
click at [344, 276] on select "Please Choose One I want to Select Floor Finishes for the Areas of the House I …" at bounding box center [502, 284] width 317 height 16
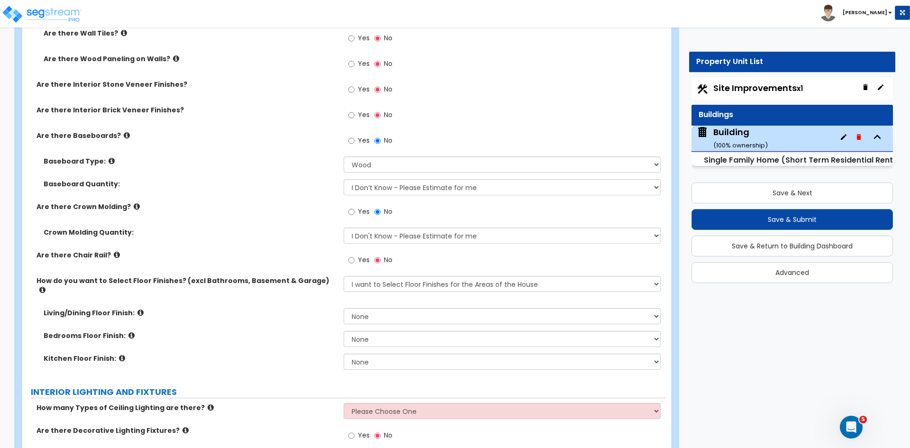
click at [274, 220] on div "Are there Crown Molding? Yes No" at bounding box center [343, 215] width 643 height 26
click at [394, 308] on select "None Tile Flooring Hardwood Flooring Resilient Laminate Flooring VCT Flooring S…" at bounding box center [502, 316] width 317 height 16
select select "2"
click at [344, 308] on select "None Tile Flooring Hardwood Flooring Resilient Laminate Flooring VCT Flooring S…" at bounding box center [502, 316] width 317 height 16
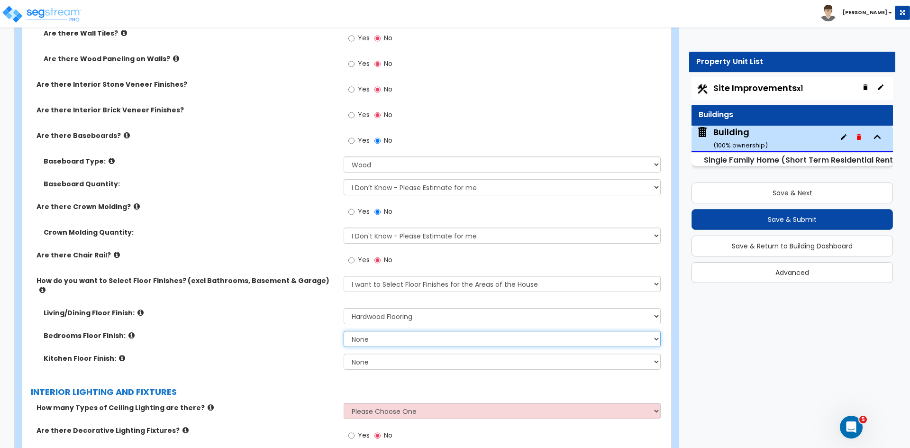
click at [392, 331] on select "None Tile Flooring Hardwood Flooring Resilient Laminate Flooring VCT Flooring S…" at bounding box center [502, 339] width 317 height 16
select select "2"
click at [344, 331] on select "None Tile Flooring Hardwood Flooring Resilient Laminate Flooring VCT Flooring S…" at bounding box center [502, 339] width 317 height 16
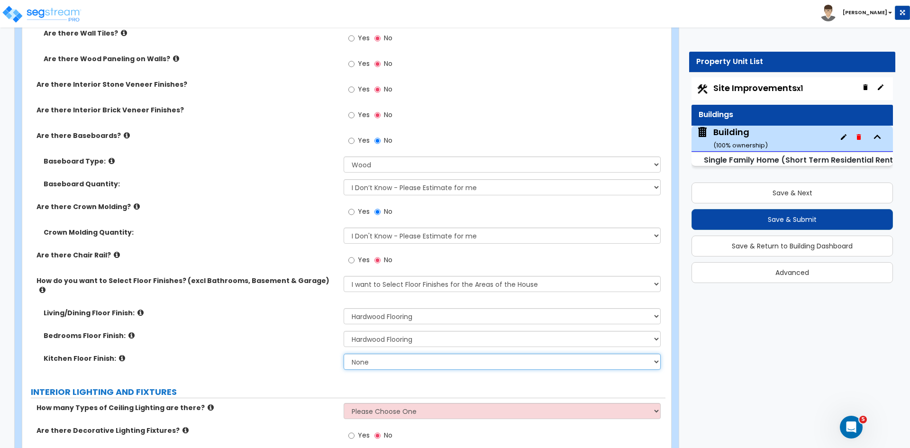
click at [388, 354] on select "None Tile Flooring Hardwood Flooring Resilient Laminate Flooring VCT Flooring S…" at bounding box center [502, 362] width 317 height 16
select select "2"
click at [344, 354] on select "None Tile Flooring Hardwood Flooring Resilient Laminate Flooring VCT Flooring S…" at bounding box center [502, 362] width 317 height 16
click at [296, 333] on div "Bedrooms Floor Finish: None Tile Flooring Hardwood Flooring Resilient Laminate …" at bounding box center [343, 342] width 643 height 23
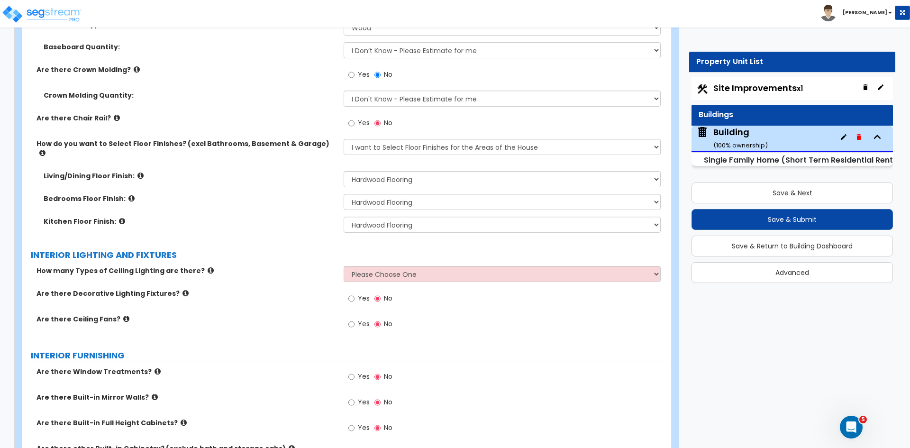
scroll to position [2267, 0]
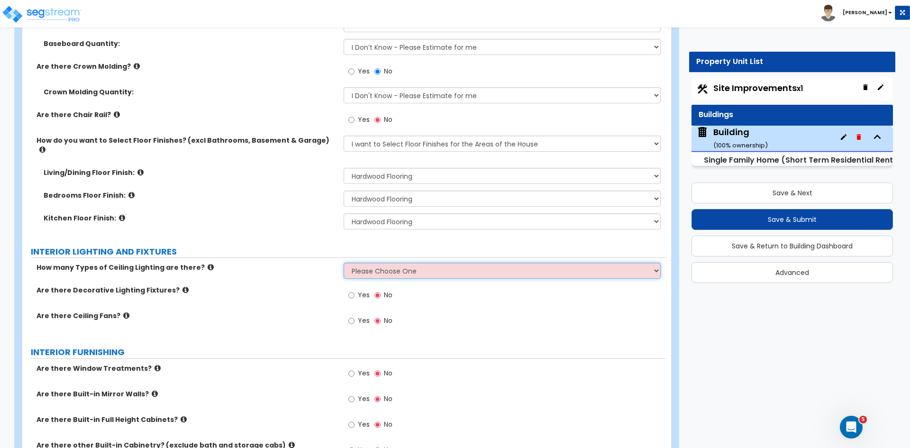
click at [363, 263] on select "Please Choose One 1 2 3" at bounding box center [502, 271] width 317 height 16
select select "1"
click at [344, 263] on select "Please Choose One 1 2 3" at bounding box center [502, 271] width 317 height 16
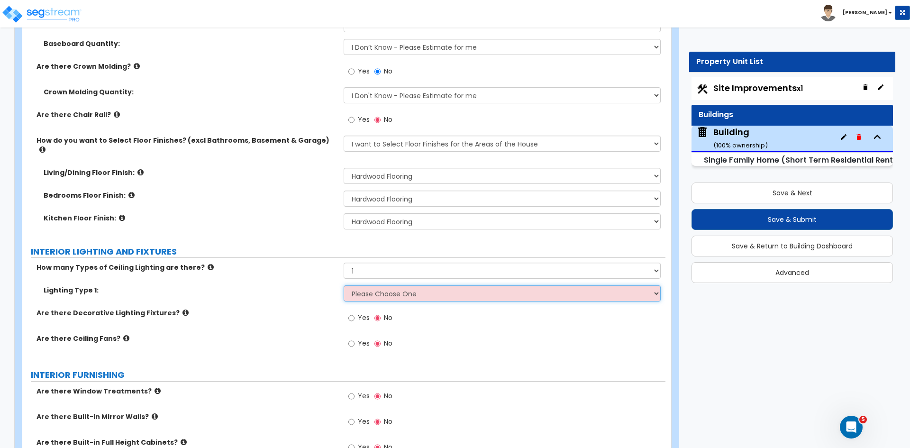
click at [372, 285] on select "Please Choose One LED Surface-Mounted LED Recessed Fluorescent Surface-Mounted …" at bounding box center [502, 293] width 317 height 16
select select "3"
click at [344, 285] on select "Please Choose One LED Surface-Mounted LED Recessed Fluorescent Surface-Mounted …" at bounding box center [502, 293] width 317 height 16
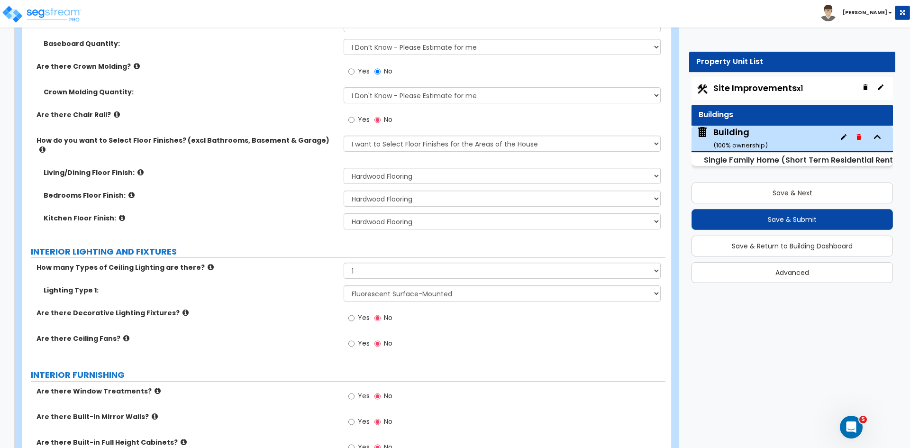
click at [299, 337] on div "Are there Ceiling Fans? Yes No" at bounding box center [343, 347] width 643 height 26
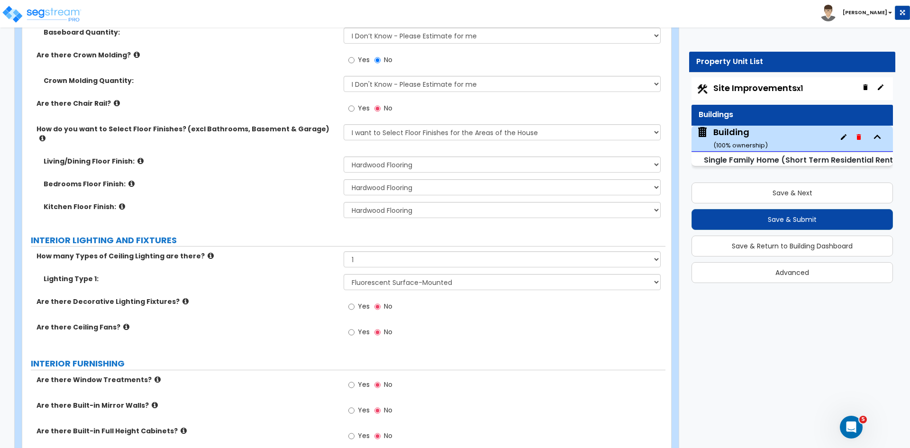
scroll to position [2279, 0]
click at [353, 301] on input "Yes" at bounding box center [351, 306] width 6 height 10
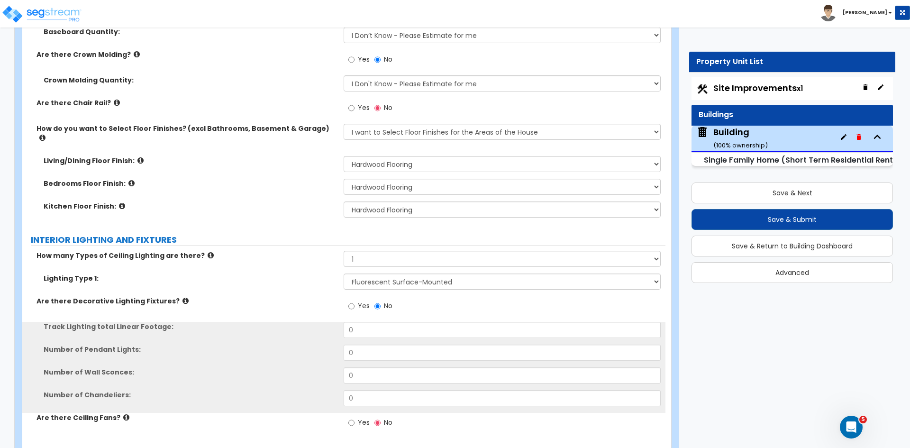
click at [275, 281] on div "Lighting Type 1: Please Choose One LED Surface-Mounted LED Recessed Fluorescent…" at bounding box center [343, 284] width 643 height 23
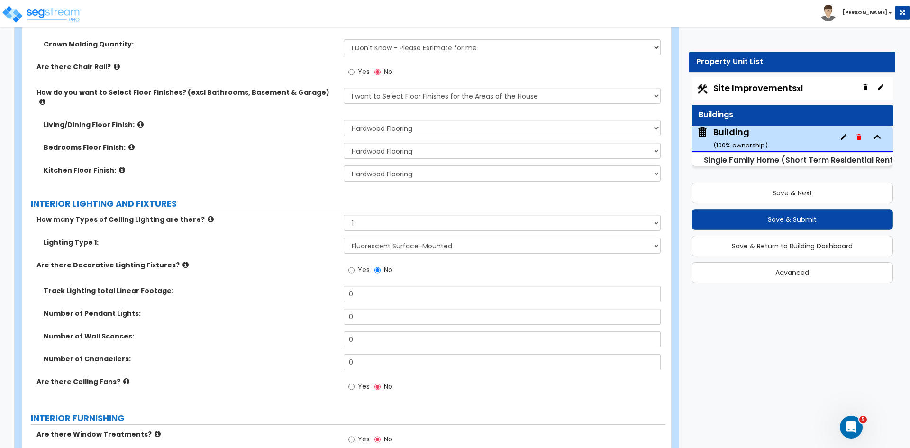
scroll to position [2318, 0]
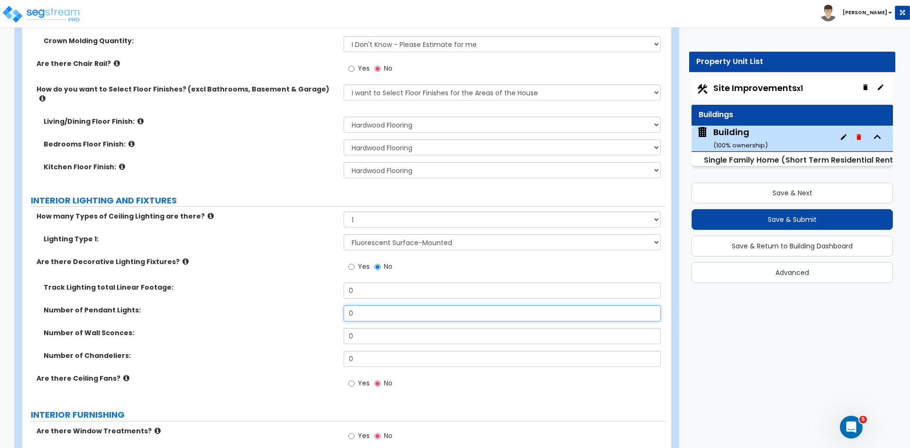
click at [369, 305] on input "0" at bounding box center [502, 313] width 317 height 16
type input "2"
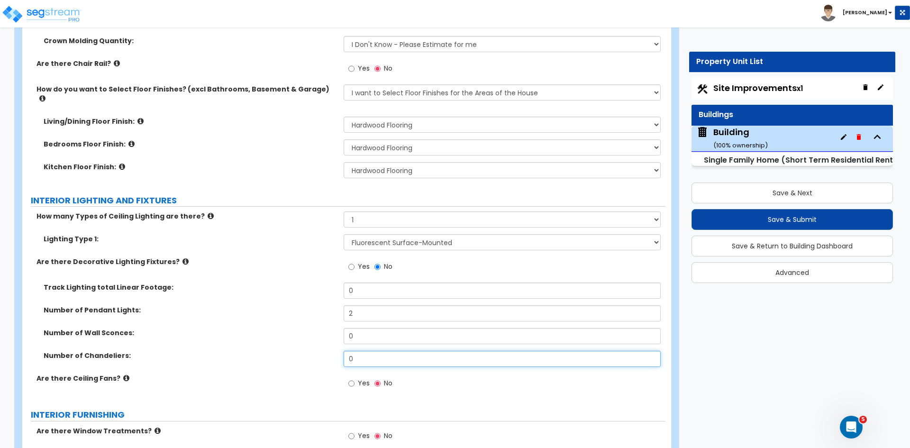
click at [367, 351] on input "0" at bounding box center [502, 359] width 317 height 16
type input "5"
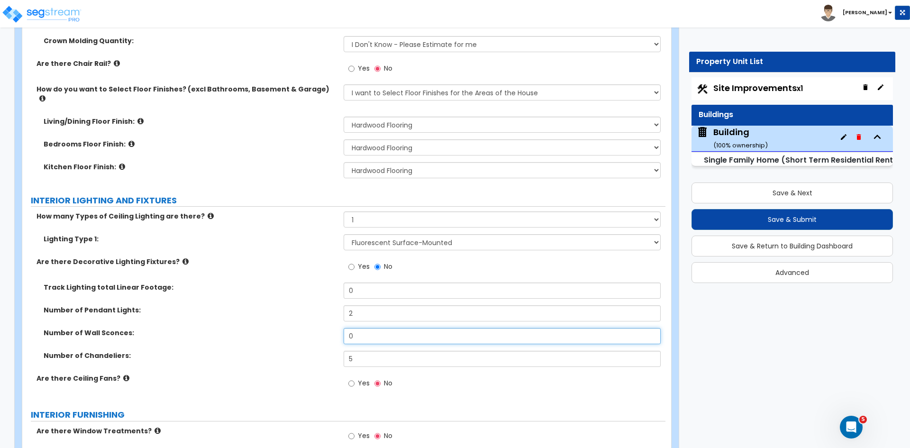
click at [365, 328] on input "0" at bounding box center [502, 336] width 317 height 16
type input "6"
click at [305, 315] on div "Number of Pendant Lights: 2" at bounding box center [343, 316] width 643 height 23
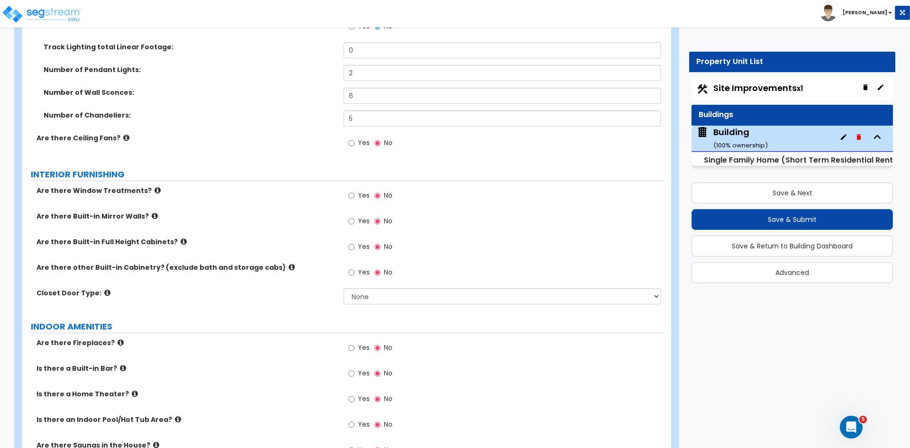
scroll to position [2559, 0]
click at [350, 241] on input "Yes" at bounding box center [351, 246] width 6 height 10
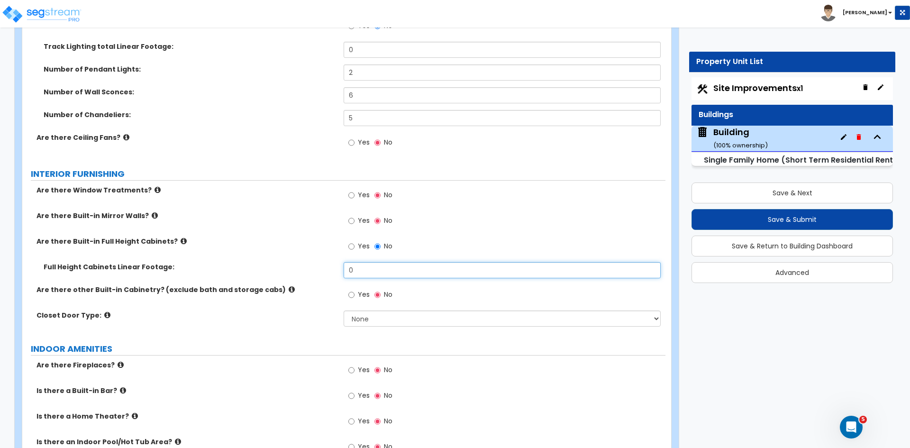
click at [360, 262] on input "0" at bounding box center [502, 270] width 317 height 16
type input "6"
click at [321, 270] on div "Full Height Cabinets Linear Footage: 6" at bounding box center [343, 273] width 643 height 23
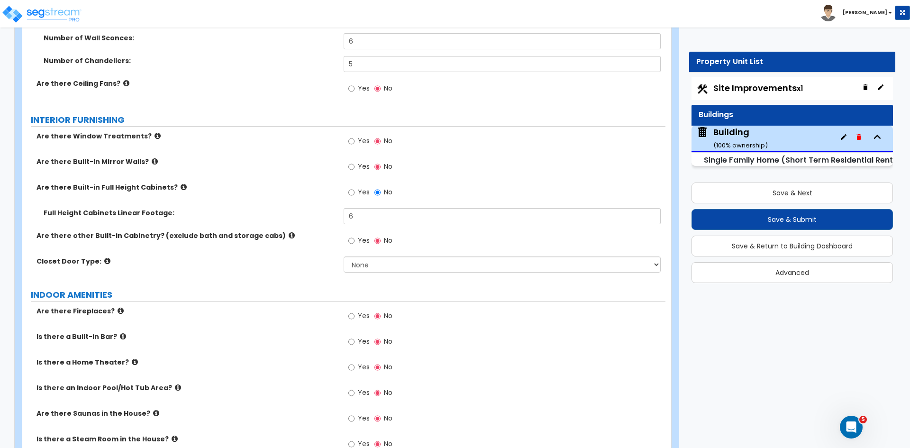
scroll to position [2614, 0]
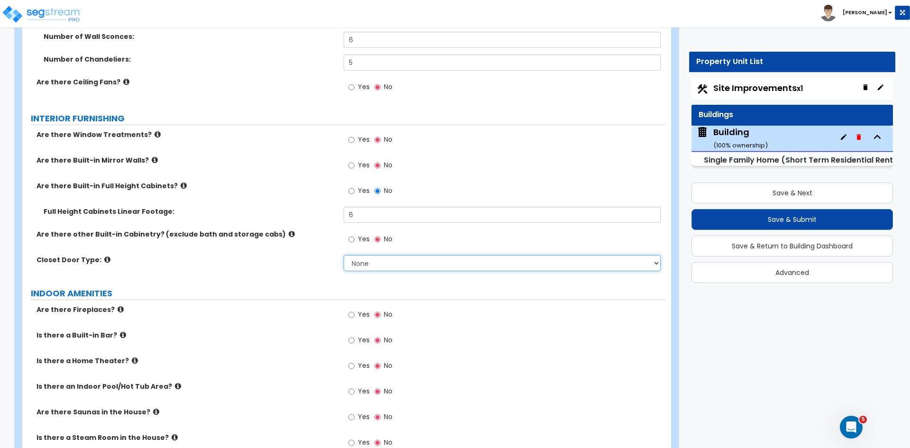
click at [360, 255] on select "None Bi-fold Louvered Doors Bi-fold Panel Doors Sliding Doors Hinged Wood Door" at bounding box center [502, 263] width 317 height 16
select select "3"
click at [344, 255] on select "None Bi-fold Louvered Doors Bi-fold Panel Doors Sliding Doors Hinged Wood Door" at bounding box center [502, 263] width 317 height 16
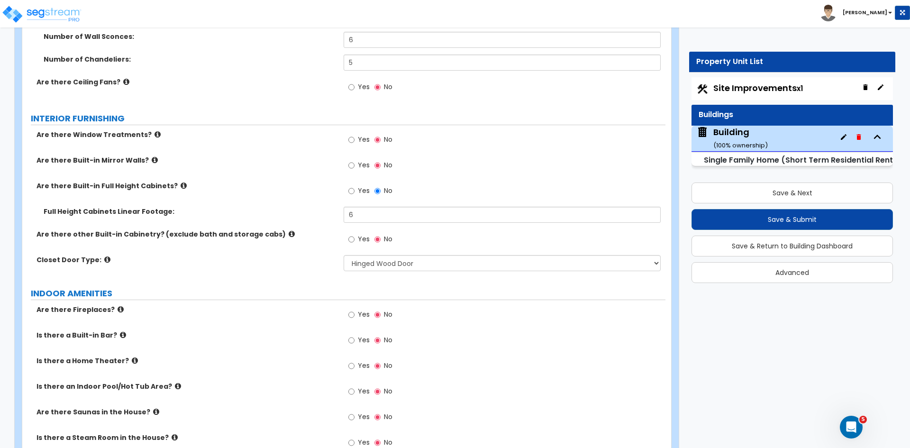
click at [313, 305] on label "Are there Fireplaces?" at bounding box center [186, 309] width 300 height 9
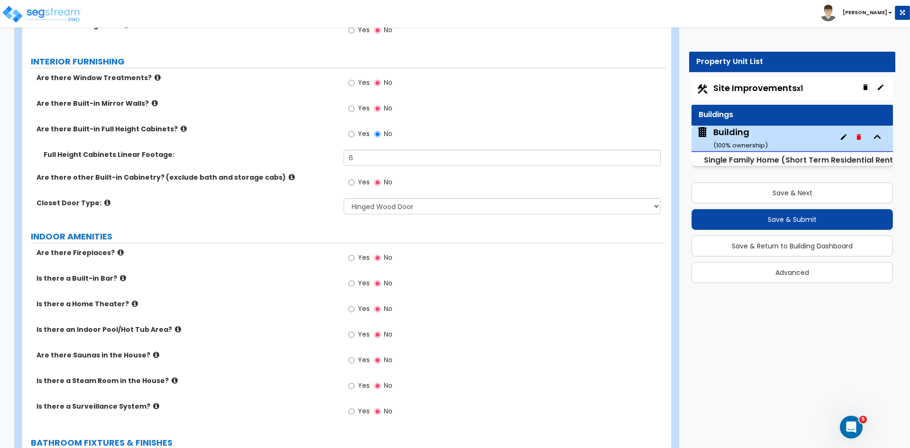
scroll to position [2682, 0]
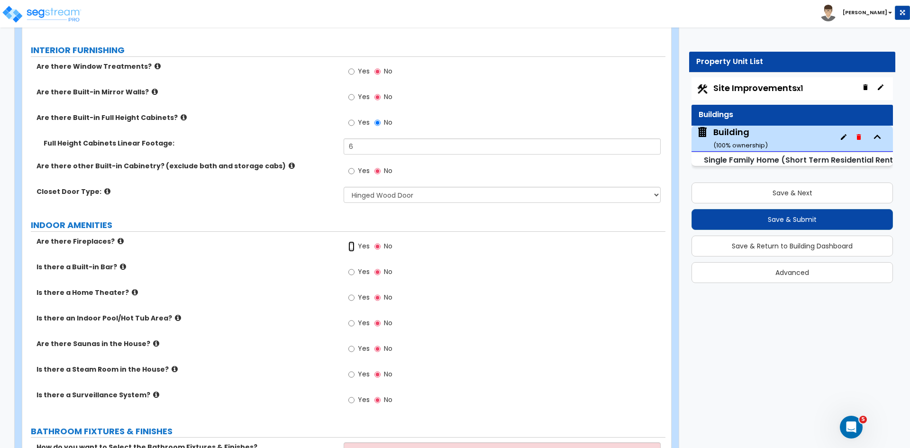
click at [352, 241] on input "Yes" at bounding box center [351, 246] width 6 height 10
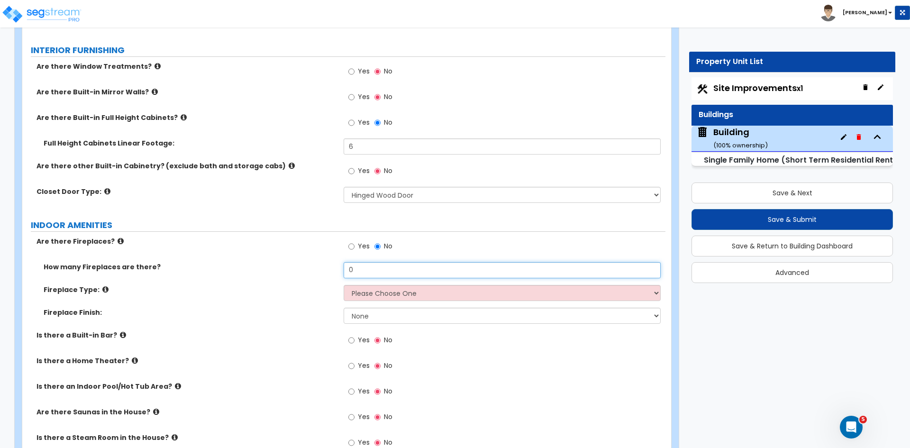
click at [360, 262] on input "0" at bounding box center [502, 270] width 317 height 16
type input "1"
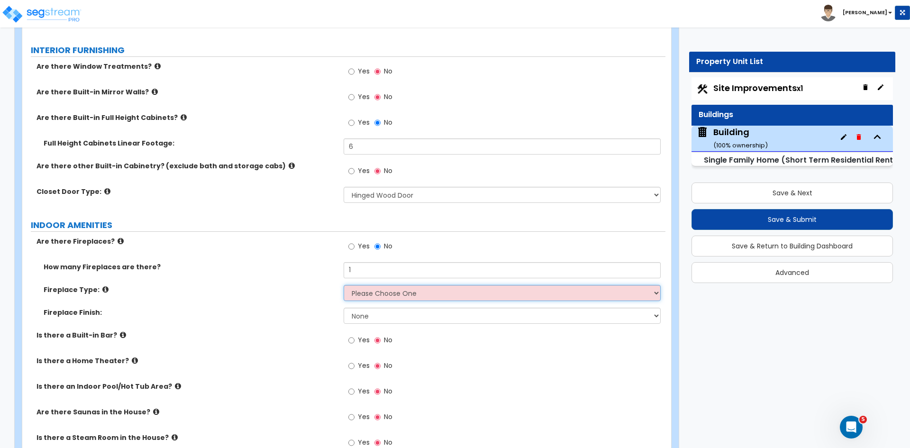
click at [371, 285] on select "Please Choose One Built-in Electric Fireplace Built-in Gas Fireplace Built-in W…" at bounding box center [502, 293] width 317 height 16
select select "2"
click at [344, 285] on select "Please Choose One Built-in Electric Fireplace Built-in Gas Fireplace Built-in W…" at bounding box center [502, 293] width 317 height 16
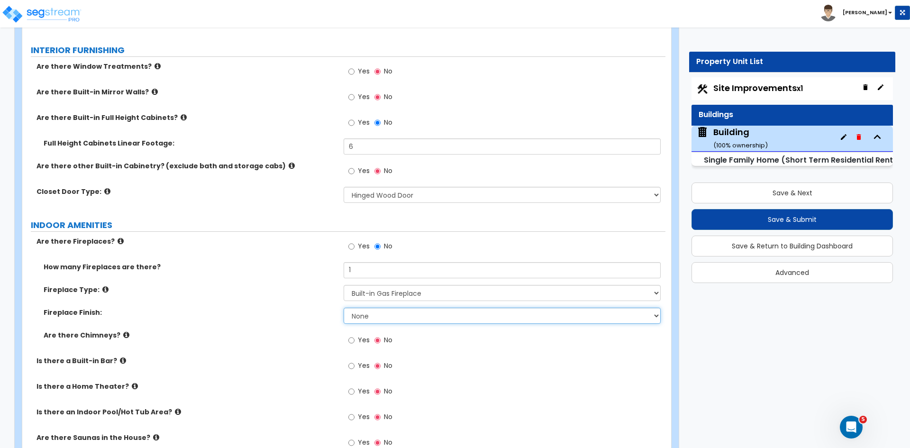
click at [355, 308] on select "None Brick Stone Tile Painted Molding" at bounding box center [502, 316] width 317 height 16
select select "4"
click at [344, 308] on select "None Brick Stone Tile Painted Molding" at bounding box center [502, 316] width 317 height 16
click at [320, 331] on div "Are there Chimneys? Yes No" at bounding box center [343, 343] width 643 height 26
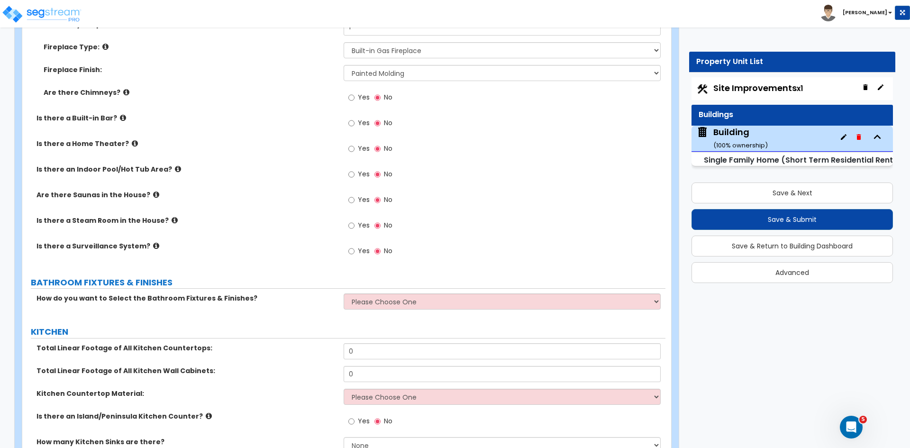
scroll to position [2926, 0]
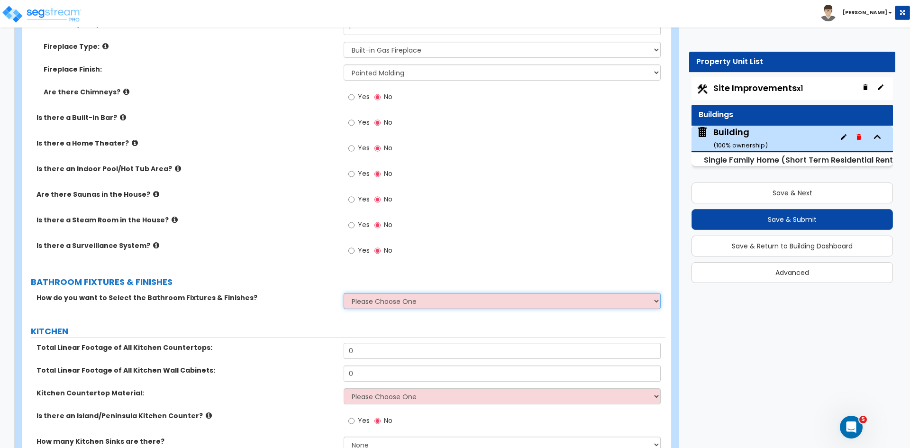
click at [364, 293] on select "Please Choose One I want to Select Fixtures and Finishes only for one Bath and …" at bounding box center [502, 301] width 317 height 16
select select "1"
click at [344, 293] on select "Please Choose One I want to Select Fixtures and Finishes only for one Bath and …" at bounding box center [502, 301] width 317 height 16
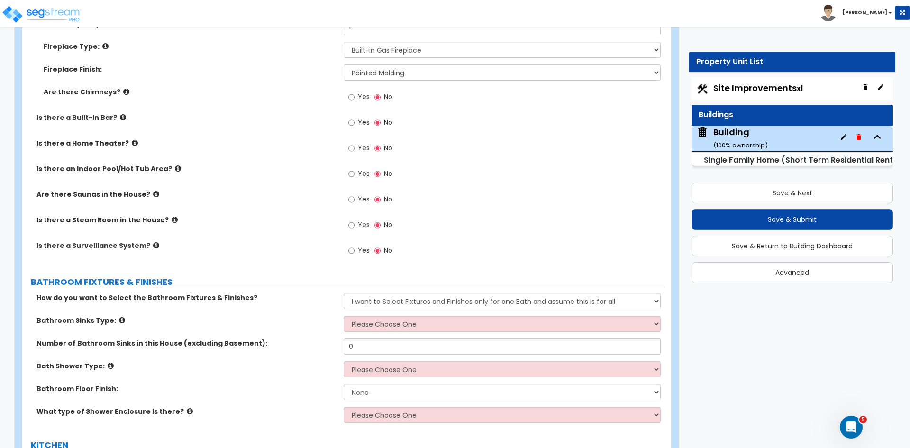
click at [301, 293] on label "How do you want to Select the Bathroom Fixtures & Finishes?" at bounding box center [186, 297] width 300 height 9
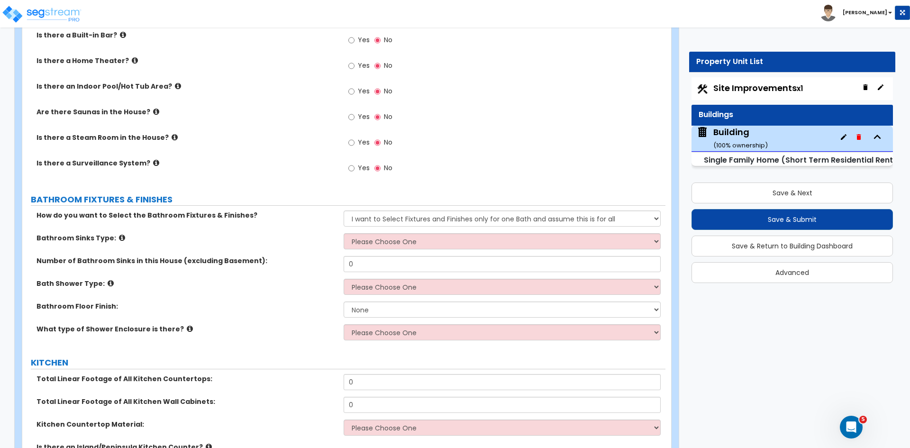
scroll to position [3009, 0]
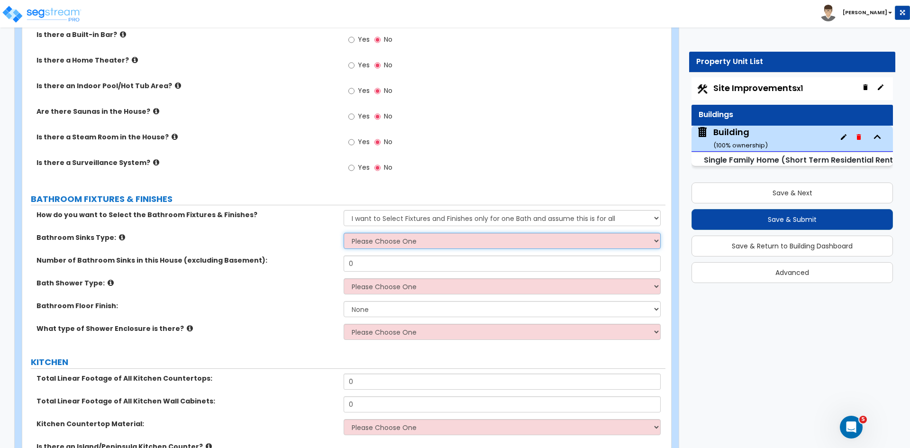
click at [403, 233] on select "Please Choose One Wall-mounted Pedestal-mounted Vanity-mounted" at bounding box center [502, 241] width 317 height 16
select select "3"
click at [344, 233] on select "Please Choose One Wall-mounted Pedestal-mounted Vanity-mounted" at bounding box center [502, 241] width 317 height 16
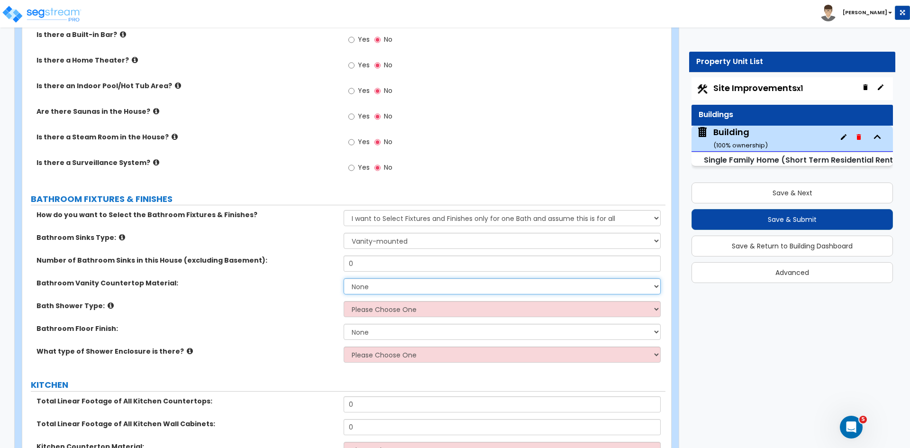
click at [380, 278] on select "None Plastic Laminate Solid Surface Stone Quartz Marble Tile Wood Stainless Ste…" at bounding box center [502, 286] width 317 height 16
select select "5"
click at [344, 278] on select "None Plastic Laminate Solid Surface Stone Quartz Marble Tile Wood Stainless Ste…" at bounding box center [502, 286] width 317 height 16
click at [371, 301] on select "Please Choose One Standalone Shower Bathtub - Shower Combination" at bounding box center [502, 309] width 317 height 16
select select "1"
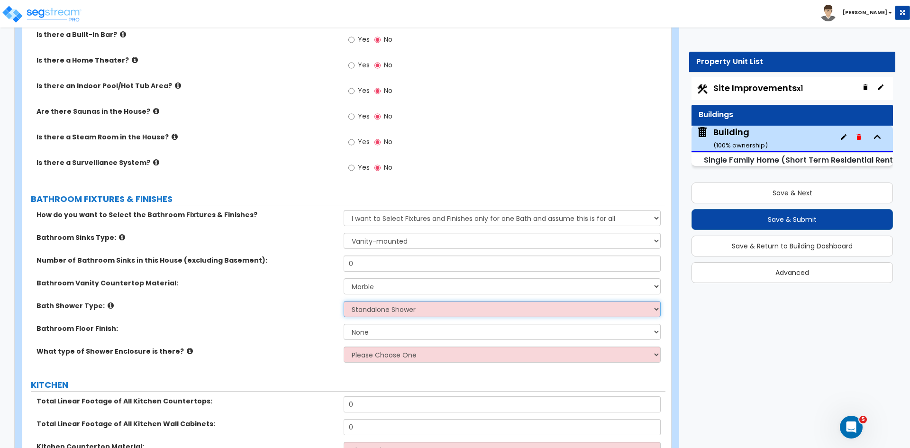
click at [344, 301] on select "Please Choose One Standalone Shower Bathtub - Shower Combination" at bounding box center [502, 309] width 317 height 16
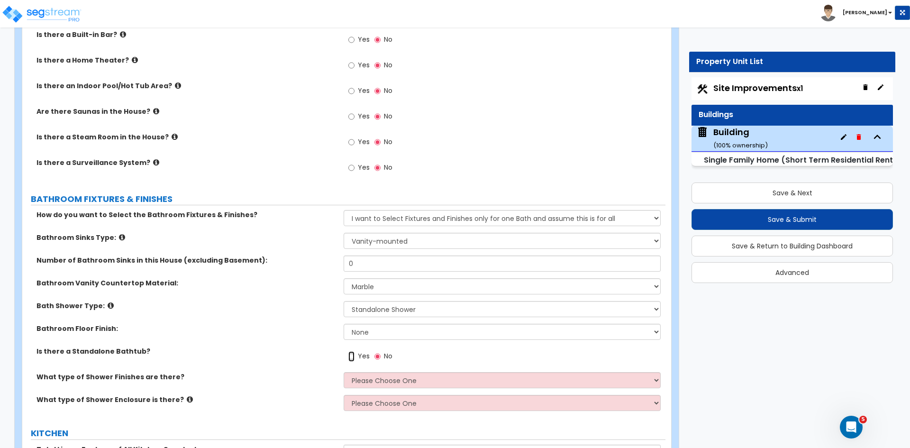
click at [352, 351] on input "Yes" at bounding box center [351, 356] width 6 height 10
radio input "true"
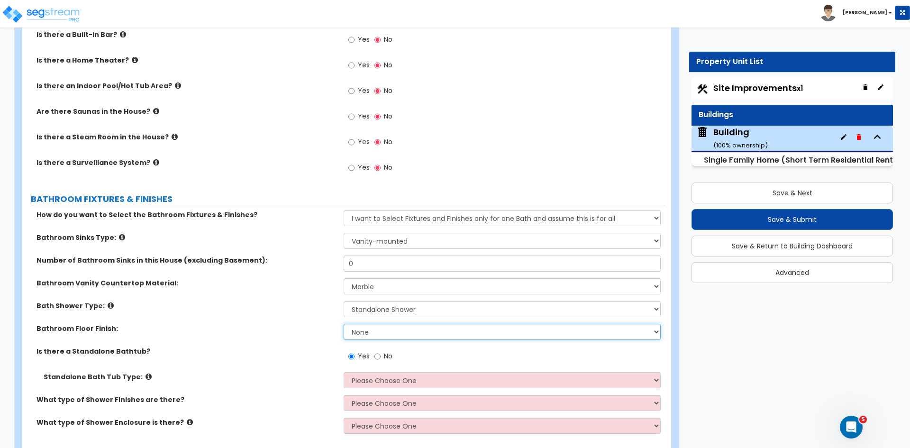
click at [368, 324] on select "None Tile Flooring Hardwood Flooring Resilient Laminate Flooring VCT Flooring S…" at bounding box center [502, 332] width 317 height 16
select select "1"
click at [344, 324] on select "None Tile Flooring Hardwood Flooring Resilient Laminate Flooring VCT Flooring S…" at bounding box center [502, 332] width 317 height 16
click at [294, 334] on div "Bathroom Floor Finish: None Tile Flooring Hardwood Flooring Resilient Laminate …" at bounding box center [343, 335] width 643 height 23
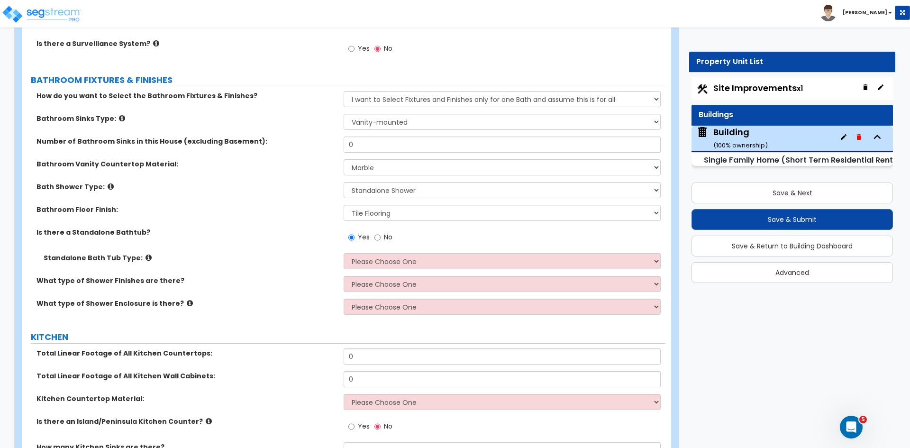
scroll to position [3128, 0]
click at [359, 253] on select "Please Choose One Freestanding Bathtub Recessed Bathtub Walk-in Bathtub" at bounding box center [502, 261] width 317 height 16
select select "1"
click at [344, 253] on select "Please Choose One Freestanding Bathtub Recessed Bathtub Walk-in Bathtub" at bounding box center [502, 261] width 317 height 16
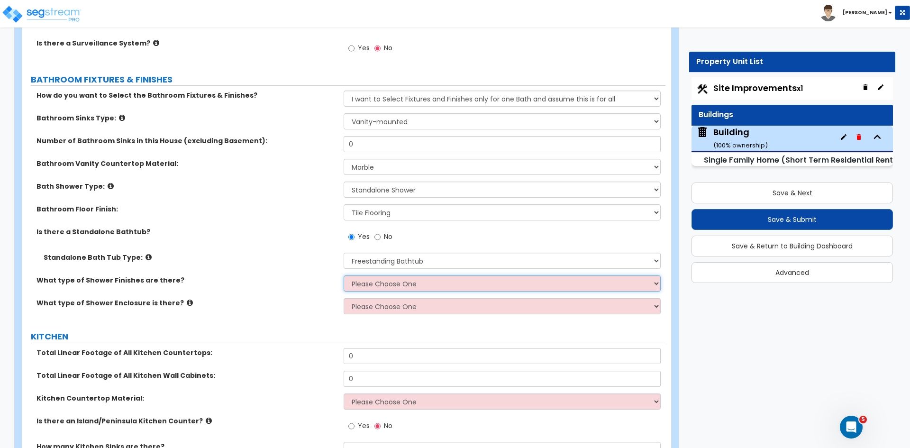
click at [377, 275] on select "Please Choose One Plastic Tile Stone" at bounding box center [502, 283] width 317 height 16
select select "2"
click at [344, 275] on select "Please Choose One Plastic Tile Stone" at bounding box center [502, 283] width 317 height 16
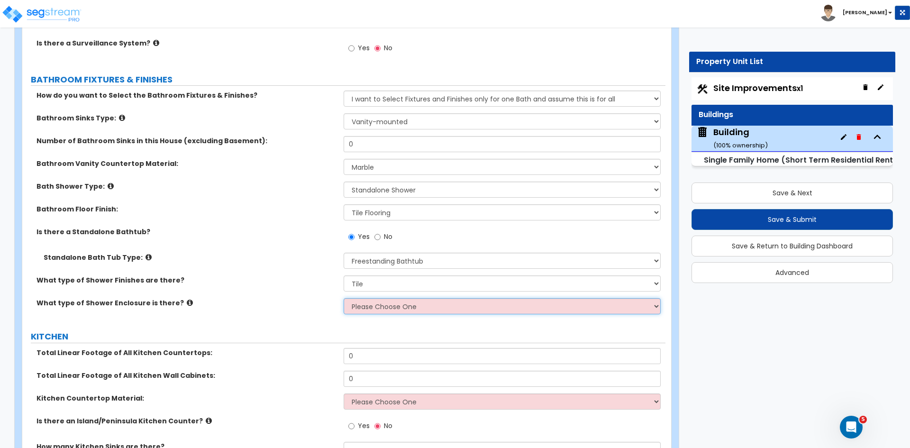
click at [377, 298] on select "Please Choose One Curtain & Rod Glass Sliding Doors Glass Hinged Doors" at bounding box center [502, 306] width 317 height 16
select select "1"
click at [344, 298] on select "Please Choose One Curtain & Rod Glass Sliding Doors Glass Hinged Doors" at bounding box center [502, 306] width 317 height 16
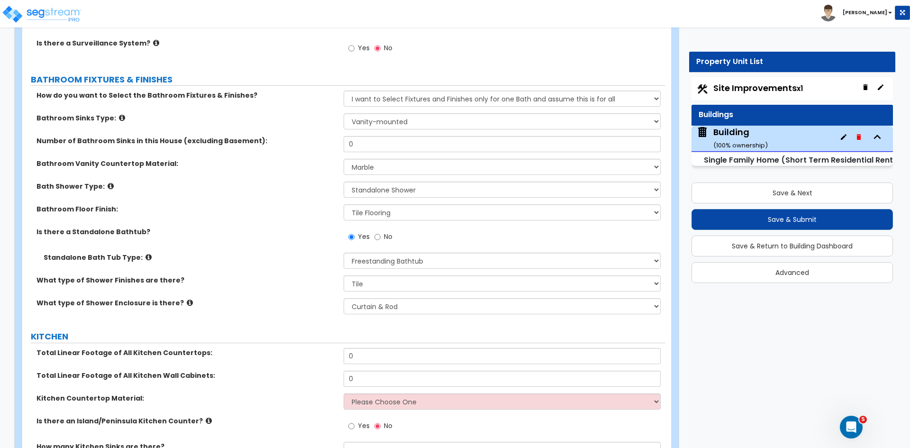
click at [276, 288] on div "What type of Shower Finishes are there? Please Choose One Plastic Tile Stone" at bounding box center [343, 286] width 643 height 23
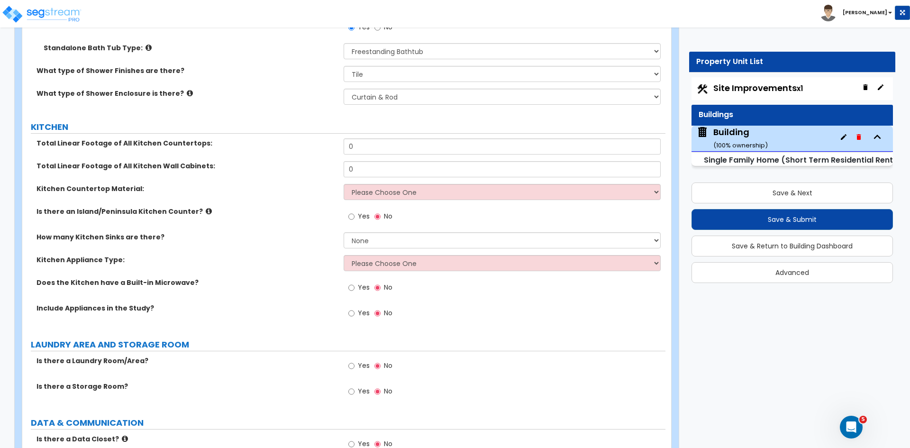
scroll to position [3339, 0]
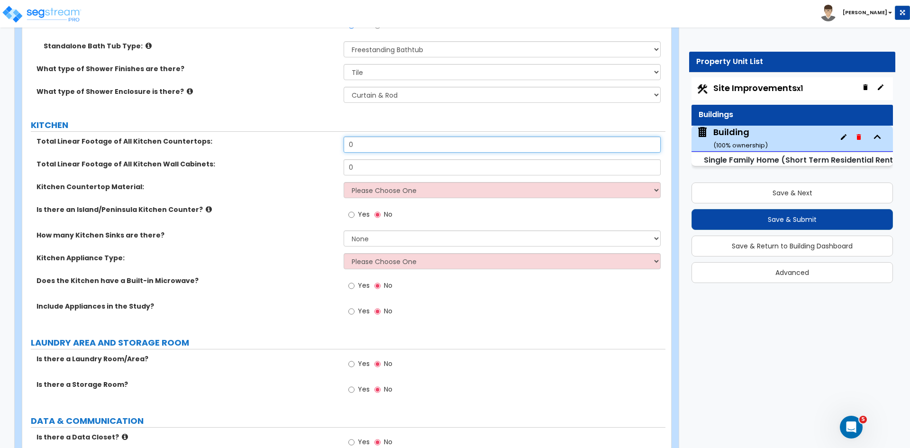
click at [372, 136] on input "0" at bounding box center [502, 144] width 317 height 16
click at [373, 136] on input "0" at bounding box center [502, 144] width 317 height 16
type input "28"
click at [366, 159] on input "0" at bounding box center [502, 167] width 317 height 16
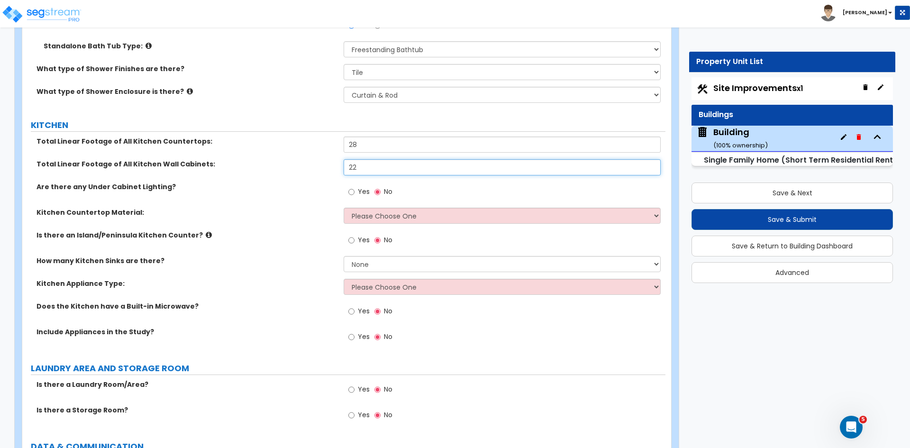
type input "22"
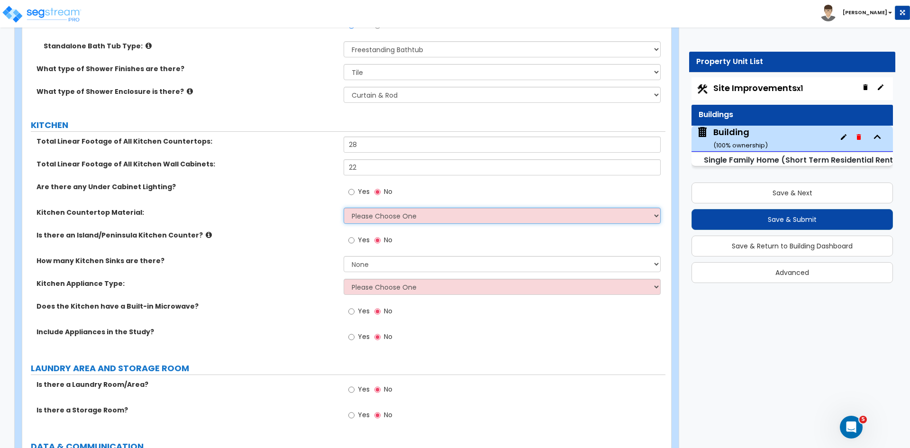
click at [359, 208] on select "Please Choose One Plastic Laminate Solid Surface Stone Quartz Marble Tile Wood …" at bounding box center [502, 216] width 317 height 16
select select "5"
click at [344, 208] on select "Please Choose One Plastic Laminate Solid Surface Stone Quartz Marble Tile Wood …" at bounding box center [502, 216] width 317 height 16
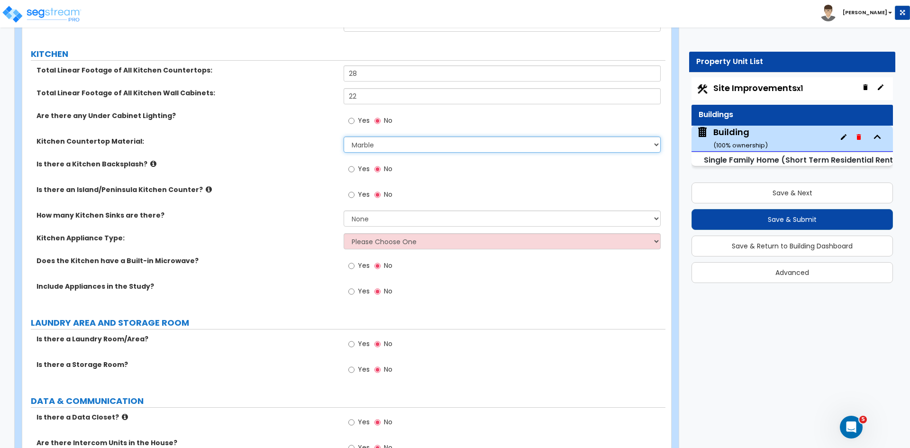
scroll to position [3411, 0]
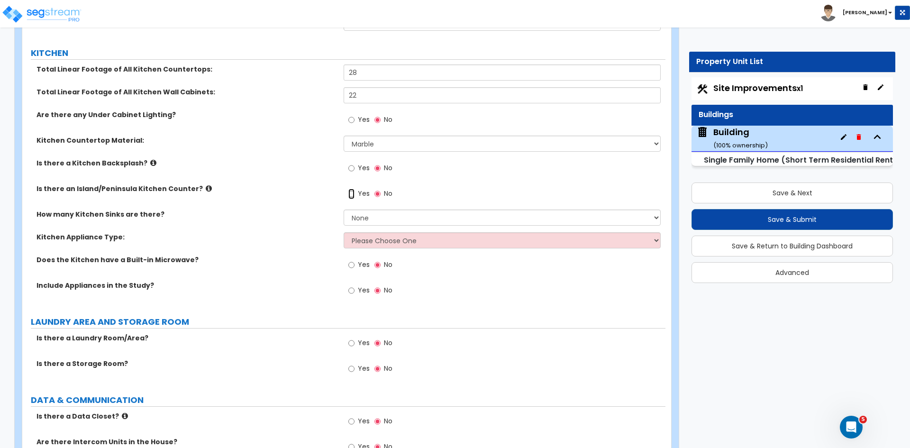
click at [351, 189] on input "Yes" at bounding box center [351, 194] width 6 height 10
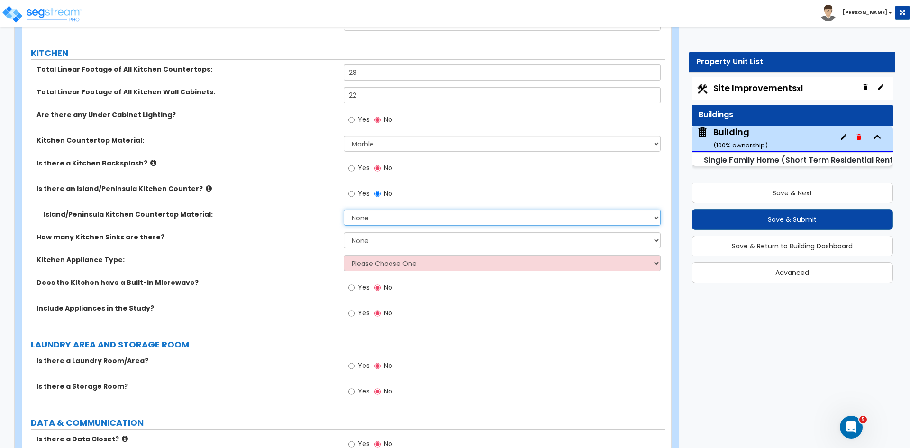
click at [368, 209] on select "None Plastic Laminate Solid Surface Stone Quartz Marble Tile Wood Stainless Ste…" at bounding box center [502, 217] width 317 height 16
select select "5"
click at [344, 209] on select "None Plastic Laminate Solid Surface Stone Quartz Marble Tile Wood Stainless Ste…" at bounding box center [502, 217] width 317 height 16
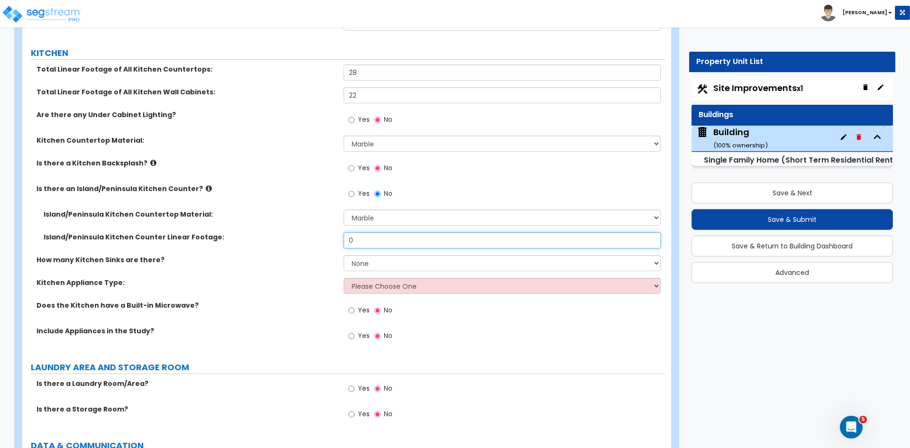
click at [364, 232] on input "0" at bounding box center [502, 240] width 317 height 16
type input "12"
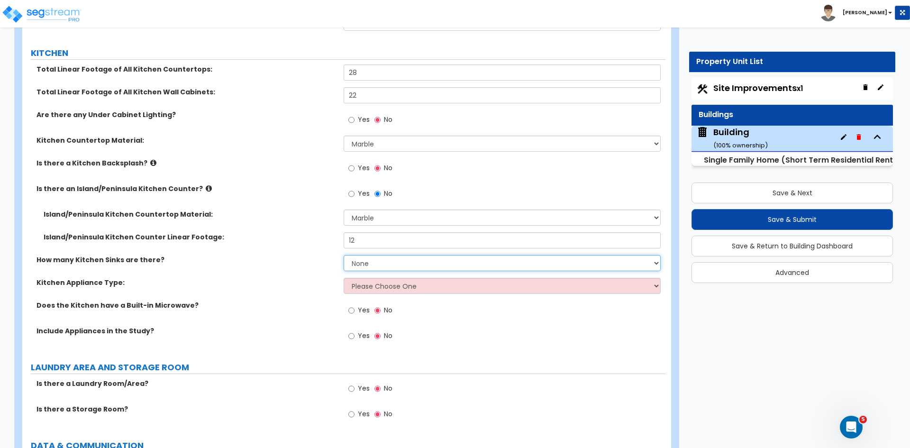
click at [361, 255] on select "None 1 2 3" at bounding box center [502, 263] width 317 height 16
select select "1"
click at [344, 255] on select "None 1 2 3" at bounding box center [502, 263] width 317 height 16
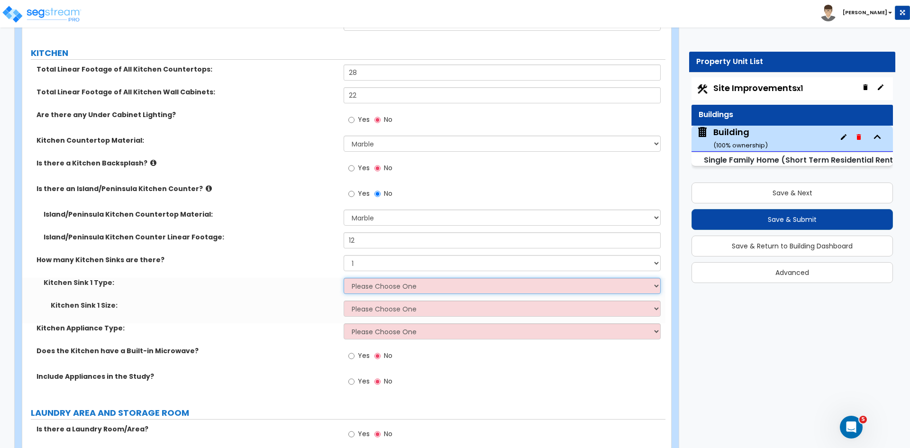
click at [370, 278] on select "Please Choose One Stainless Steel Porcelain Enamel Cast Iron Granite Composite" at bounding box center [502, 286] width 317 height 16
select select "1"
click at [344, 278] on select "Please Choose One Stainless Steel Porcelain Enamel Cast Iron Granite Composite" at bounding box center [502, 286] width 317 height 16
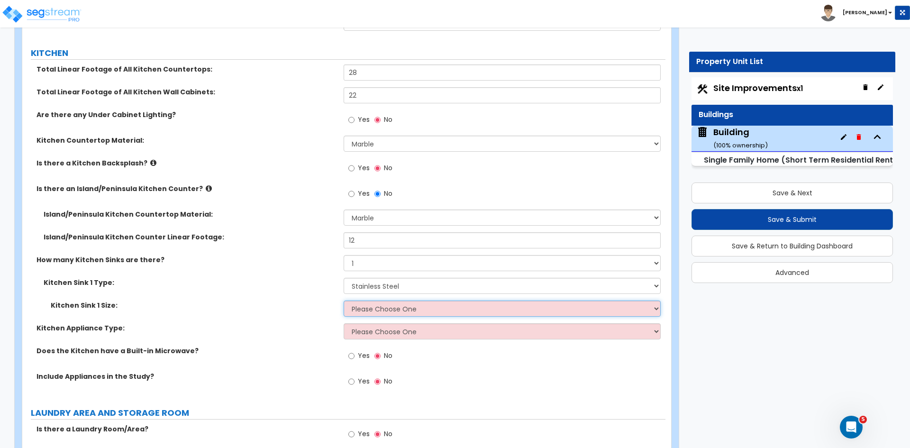
click at [382, 300] on select "Please Choose One Single Sink Double Sink" at bounding box center [502, 308] width 317 height 16
select select "1"
click at [344, 300] on select "Please Choose One Single Sink Double Sink" at bounding box center [502, 308] width 317 height 16
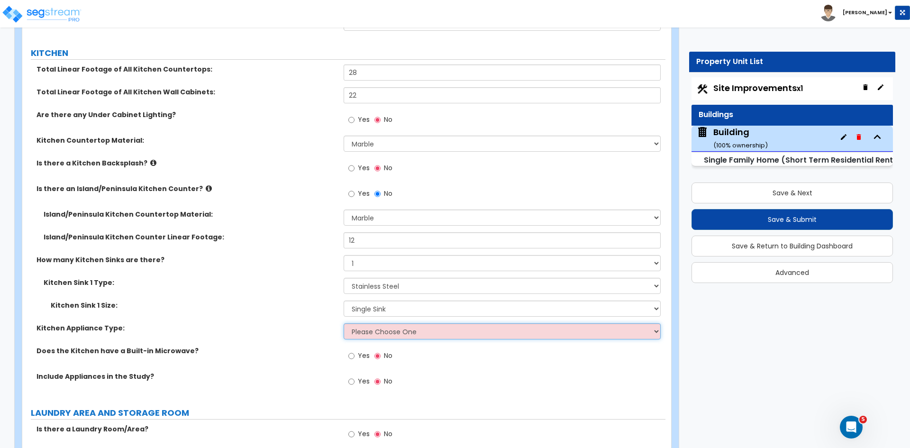
click at [374, 324] on select "Please Choose One Gas Electric" at bounding box center [502, 331] width 317 height 16
select select "1"
click at [344, 323] on select "Please Choose One Gas Electric" at bounding box center [502, 331] width 317 height 16
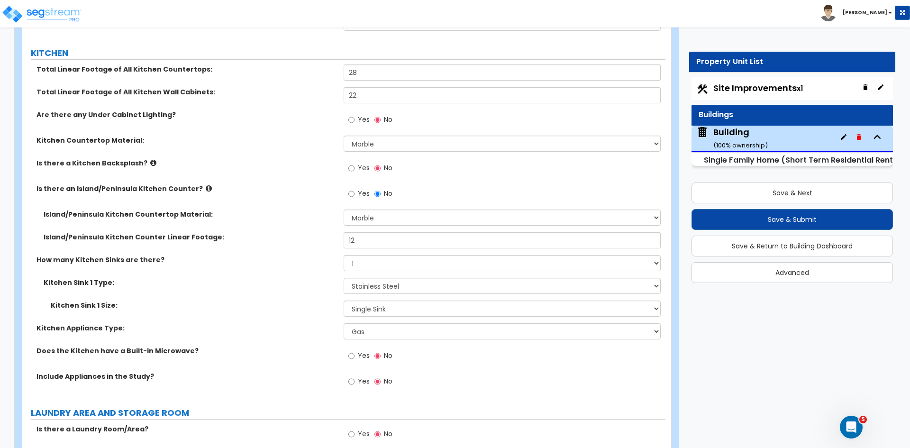
click at [287, 323] on label "Kitchen Appliance Type:" at bounding box center [186, 327] width 300 height 9
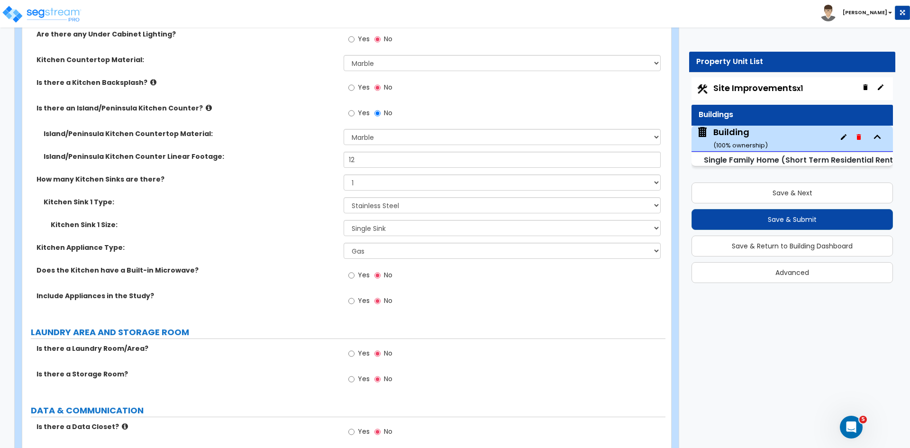
scroll to position [3492, 0]
click at [351, 270] on input "Yes" at bounding box center [351, 275] width 6 height 10
click at [352, 295] on input "Yes" at bounding box center [351, 300] width 6 height 10
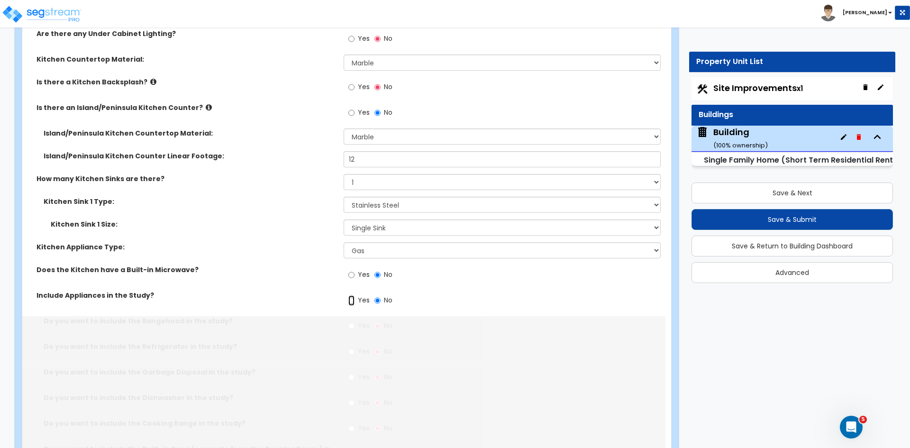
click at [352, 295] on input "Yes" at bounding box center [351, 300] width 6 height 10
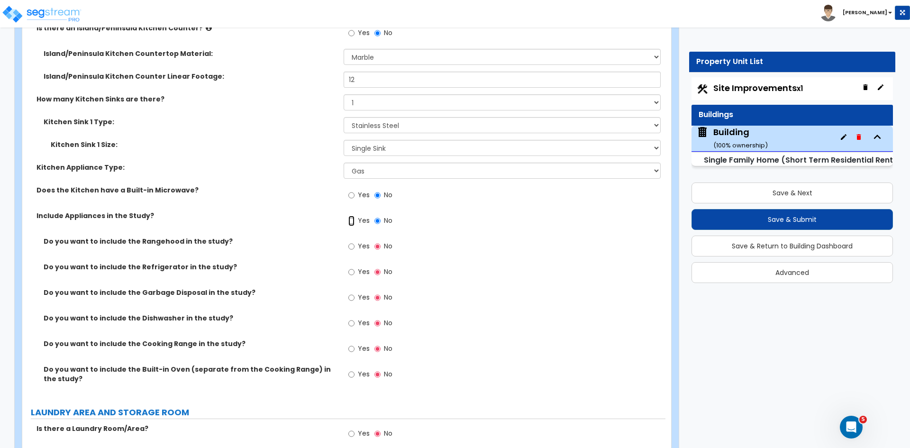
scroll to position [3572, 0]
click at [350, 241] on input "Yes" at bounding box center [351, 246] width 6 height 10
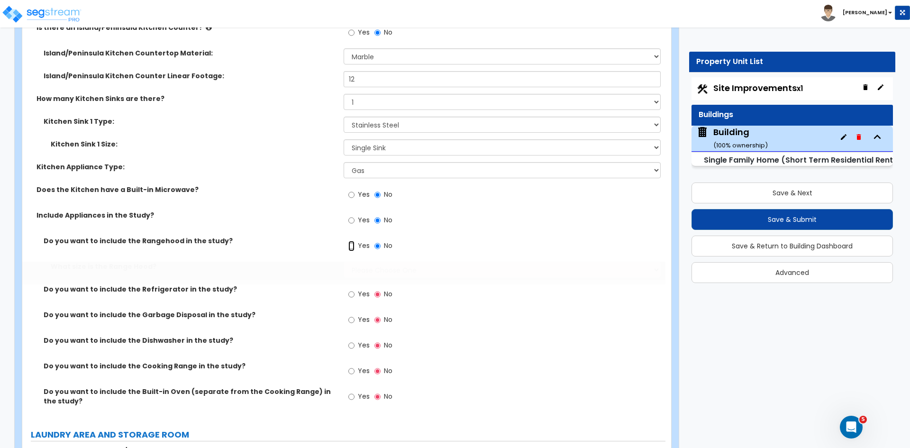
radio input "true"
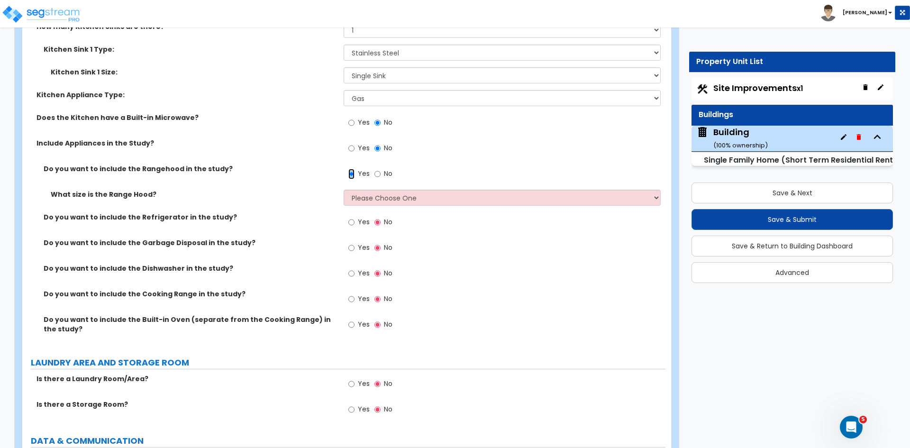
scroll to position [3646, 0]
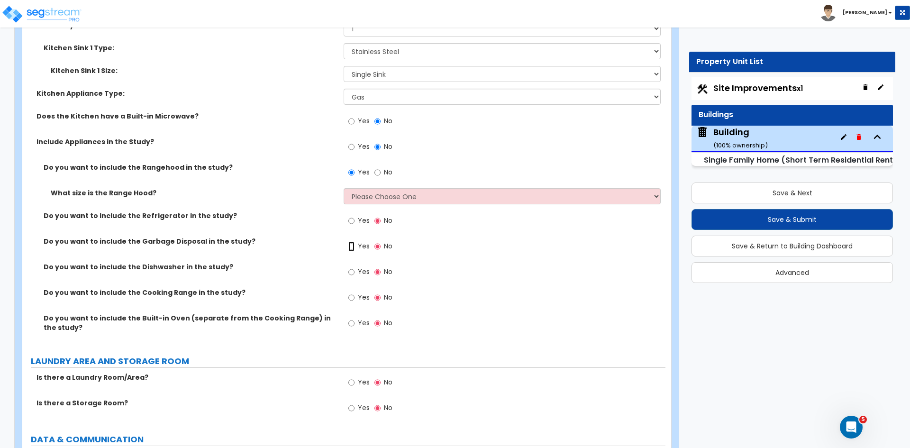
click at [352, 241] on input "Yes" at bounding box center [351, 246] width 6 height 10
radio input "true"
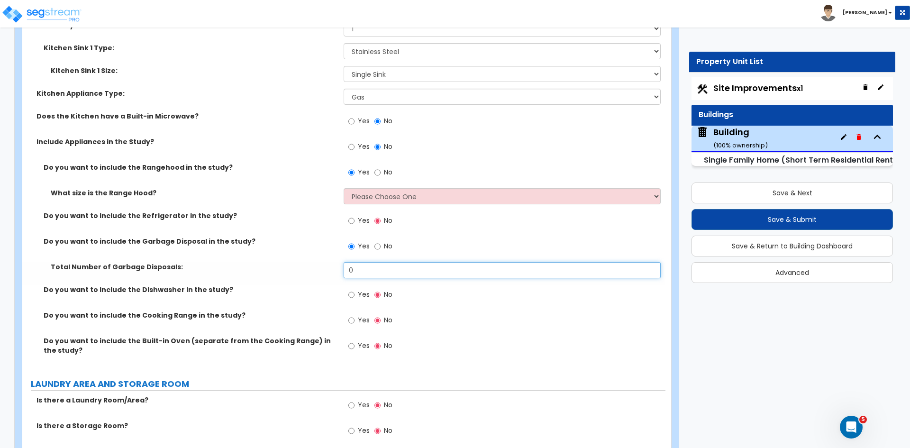
click at [362, 262] on input "0" at bounding box center [502, 270] width 317 height 16
type input "1"
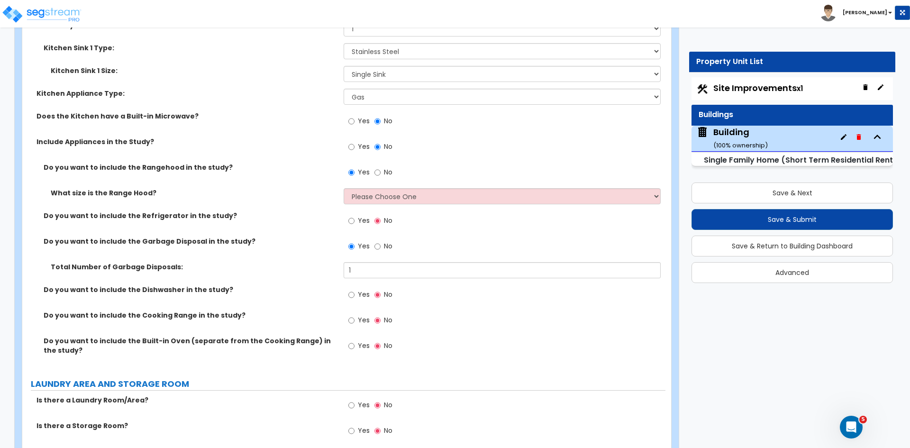
click at [291, 262] on label "Total Number of Garbage Disposals:" at bounding box center [194, 266] width 286 height 9
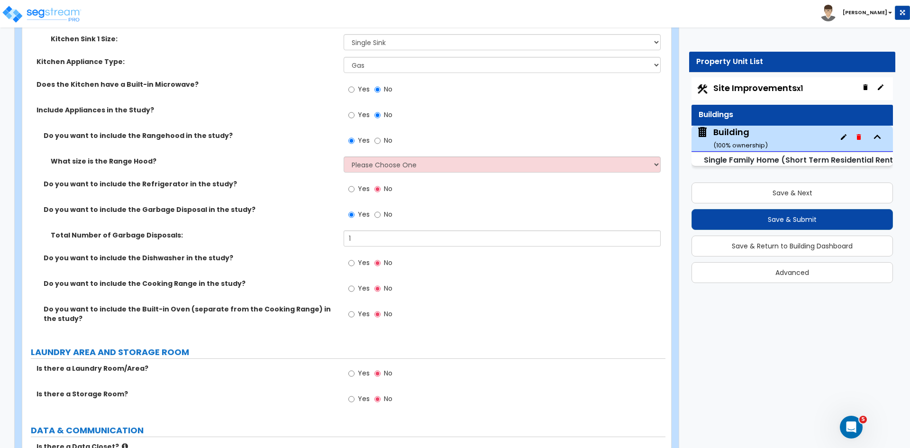
scroll to position [3679, 0]
click at [352, 256] on input "Yes" at bounding box center [351, 261] width 6 height 10
radio input "true"
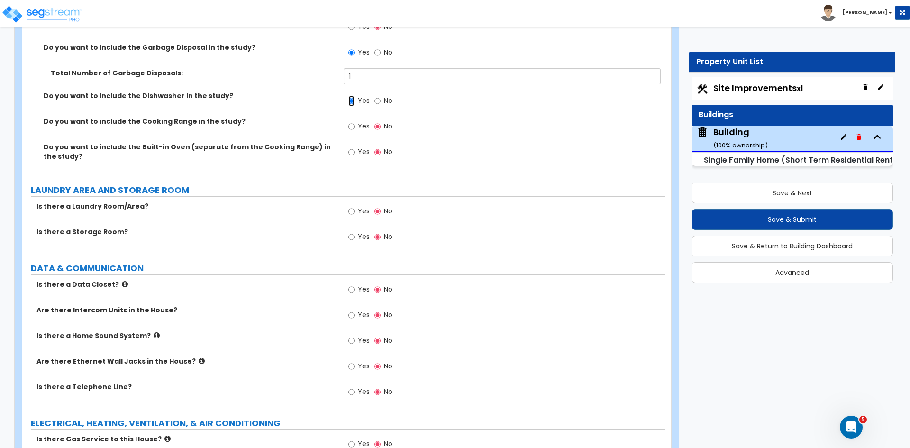
scroll to position [3841, 0]
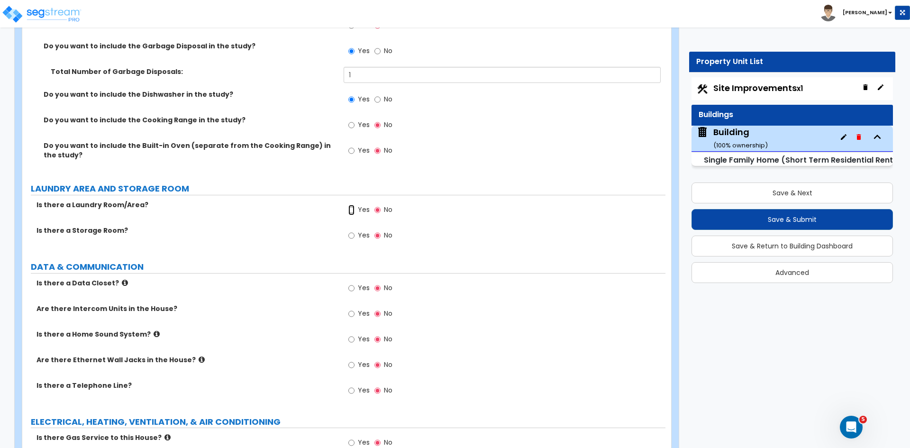
click at [352, 205] on input "Yes" at bounding box center [351, 210] width 6 height 10
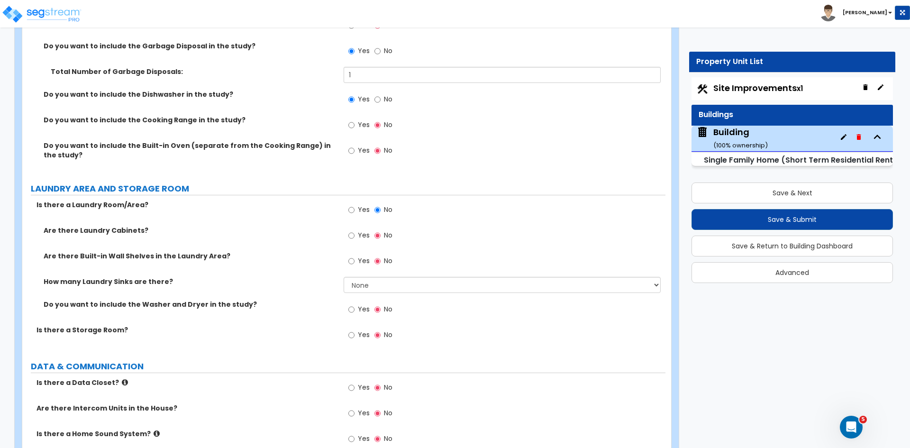
click at [288, 286] on div "How many Laundry Sinks are there? None 1 2 3" at bounding box center [343, 288] width 643 height 23
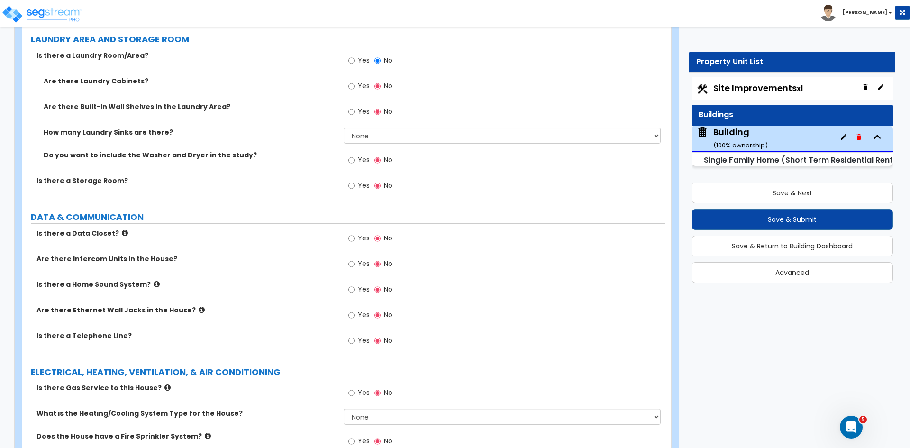
scroll to position [3991, 0]
click at [352, 309] on input "Yes" at bounding box center [351, 314] width 6 height 10
click at [352, 335] on input "Yes" at bounding box center [351, 340] width 6 height 10
click at [295, 306] on div "Are there Ethernet Wall Jacks in the House? Yes No" at bounding box center [343, 318] width 643 height 26
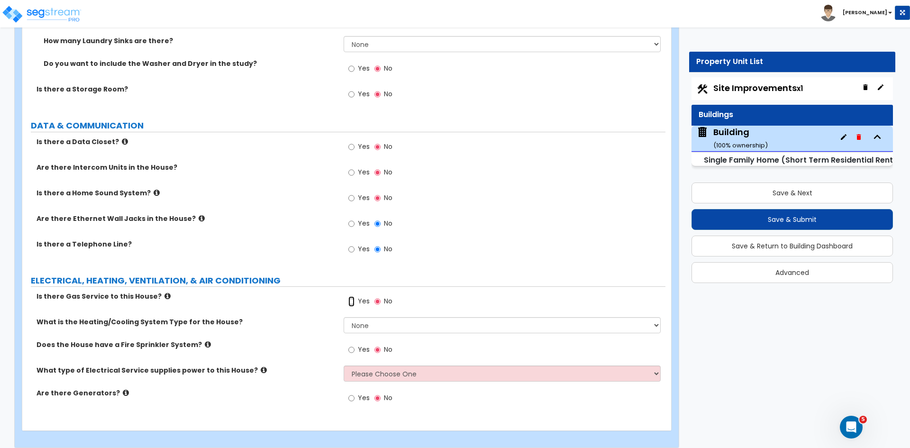
click at [351, 296] on input "Yes" at bounding box center [351, 301] width 6 height 10
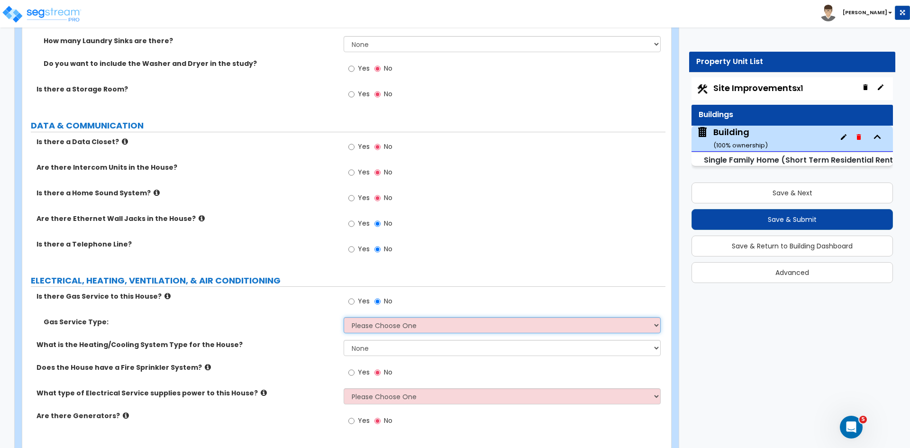
click at [368, 317] on select "Please Choose One Natural Gas Service Propane Tank On-site" at bounding box center [502, 325] width 317 height 16
select select "1"
click at [344, 317] on select "Please Choose One Natural Gas Service Propane Tank On-site" at bounding box center [502, 325] width 317 height 16
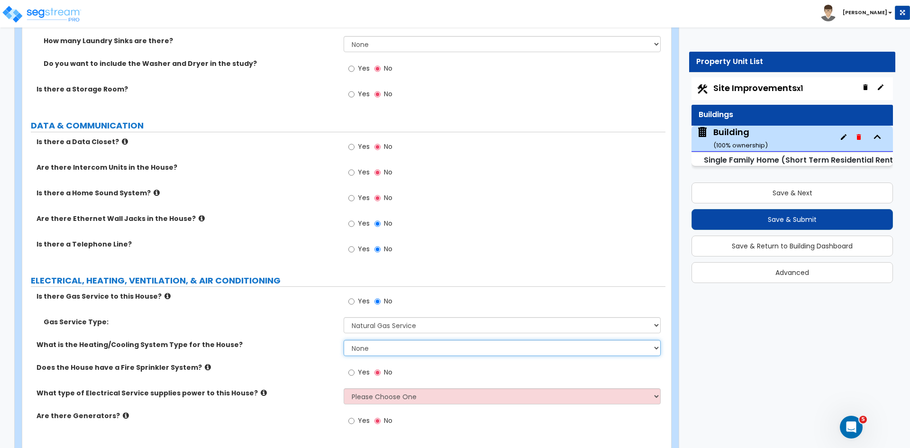
click at [378, 341] on select "None Heat Only Centralized Heating & Cooling Thru Wall Air Conditioners Mini Sp…" at bounding box center [502, 348] width 317 height 16
select select "2"
click at [344, 340] on select "None Heat Only Centralized Heating & Cooling Thru Wall Air Conditioners Mini Sp…" at bounding box center [502, 348] width 317 height 16
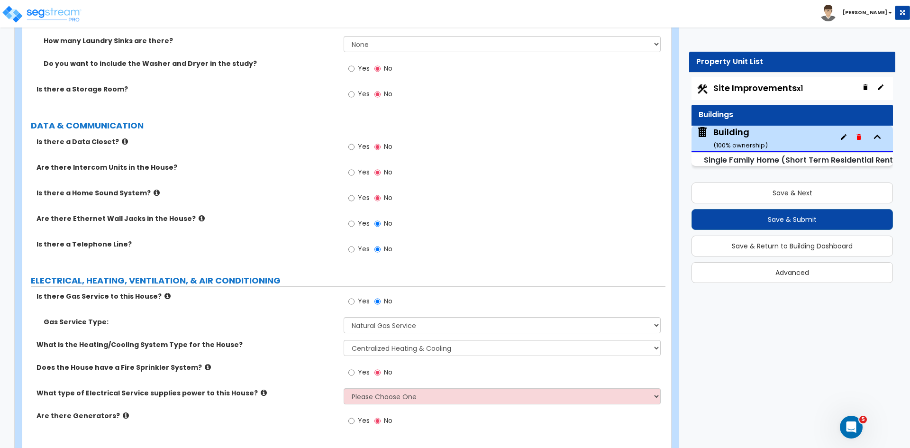
click at [304, 346] on div "What is the Heating/Cooling System Type for the House? None Heat Only Centraliz…" at bounding box center [343, 351] width 643 height 23
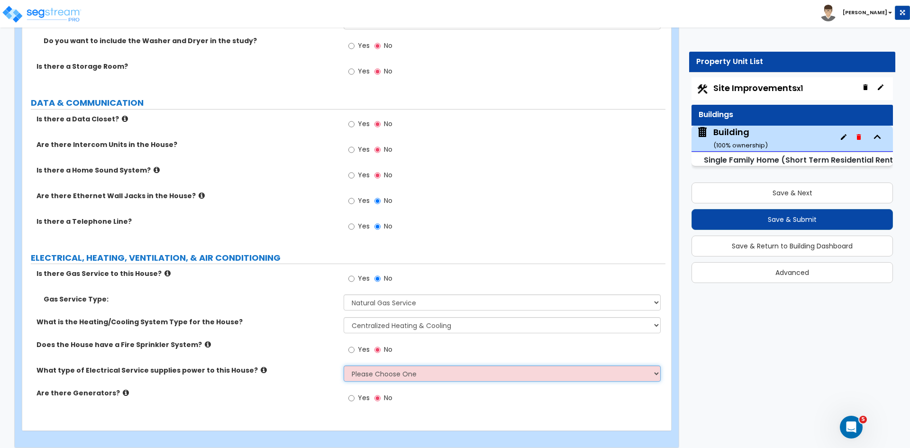
click at [358, 366] on select "Please Choose One Overhead Underground" at bounding box center [502, 373] width 317 height 16
select select "2"
click at [344, 365] on select "Please Choose One Overhead Underground" at bounding box center [502, 373] width 317 height 16
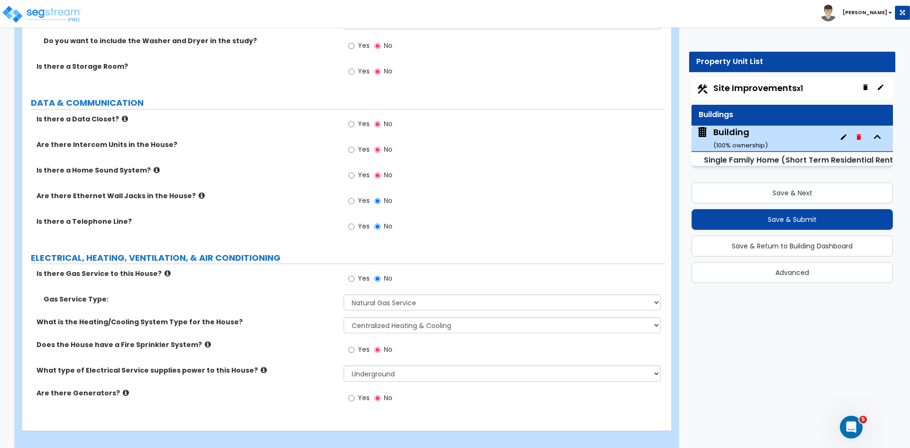
click at [299, 349] on div "Does the House have a Fire Sprinkler System? Yes No" at bounding box center [343, 353] width 643 height 26
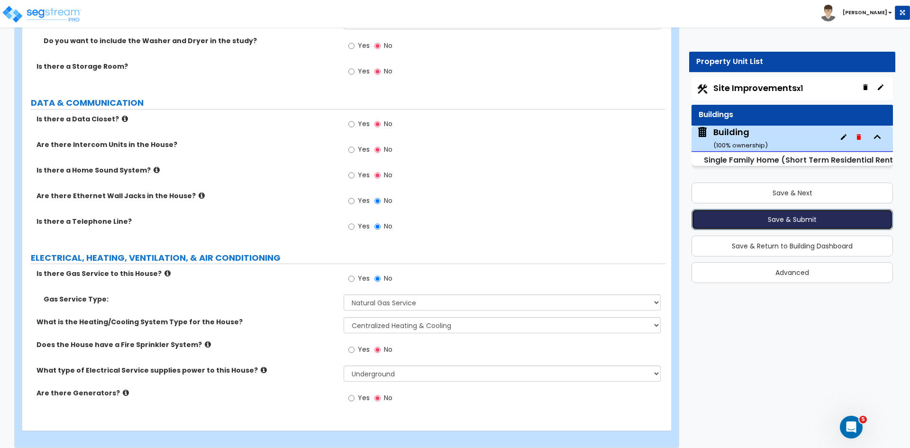
click at [752, 217] on button "Save & Submit" at bounding box center [791, 219] width 201 height 21
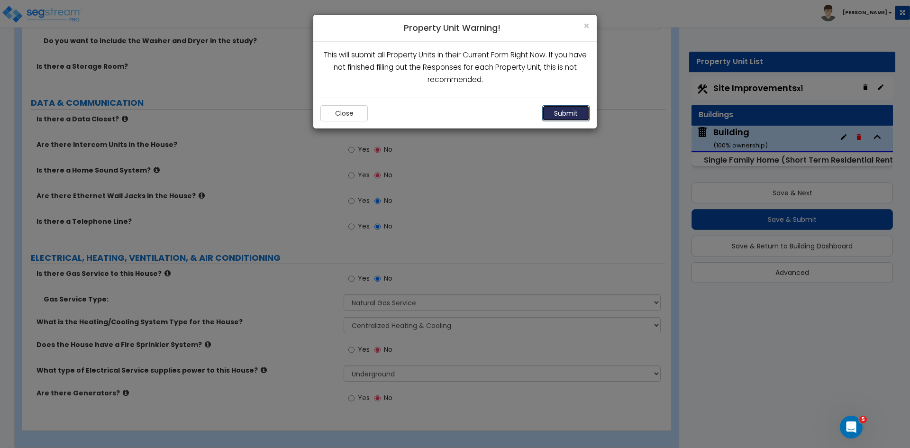
click at [573, 113] on button "Submit" at bounding box center [565, 113] width 47 height 16
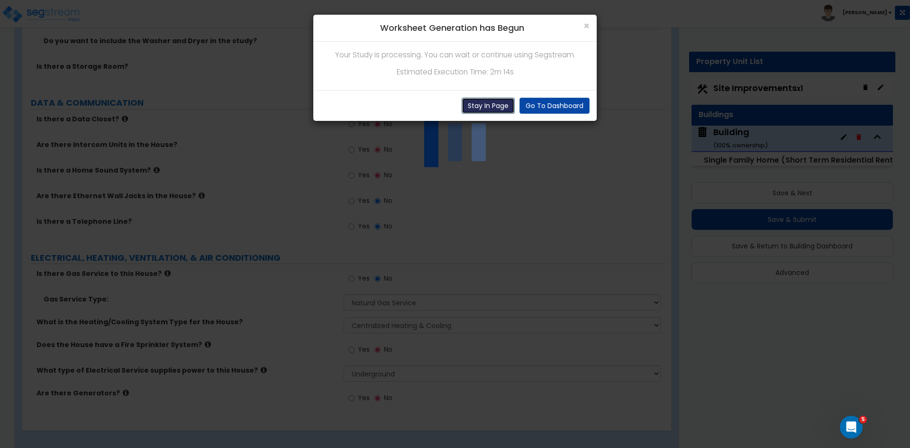
click at [492, 101] on button "Stay In Page" at bounding box center [488, 106] width 53 height 16
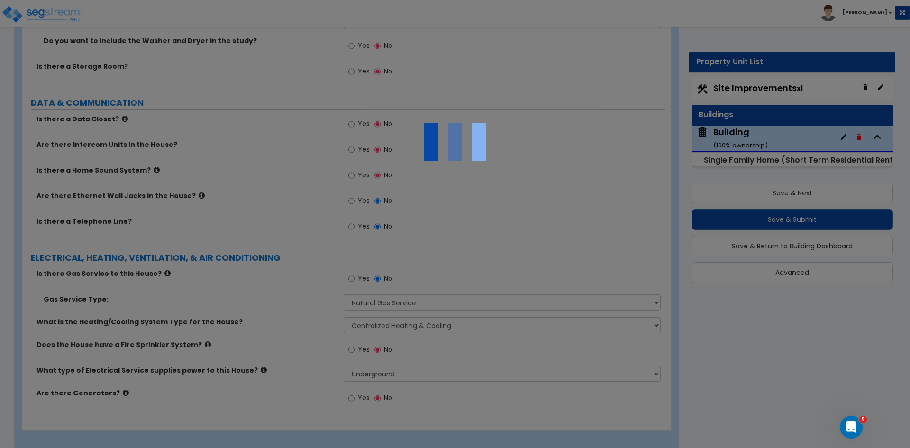
click at [492, 101] on img at bounding box center [455, 142] width 95 height 95
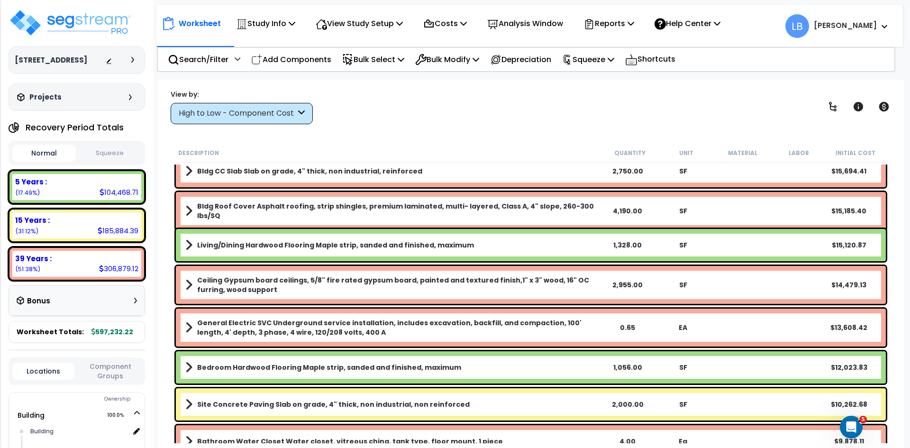
scroll to position [161, 0]
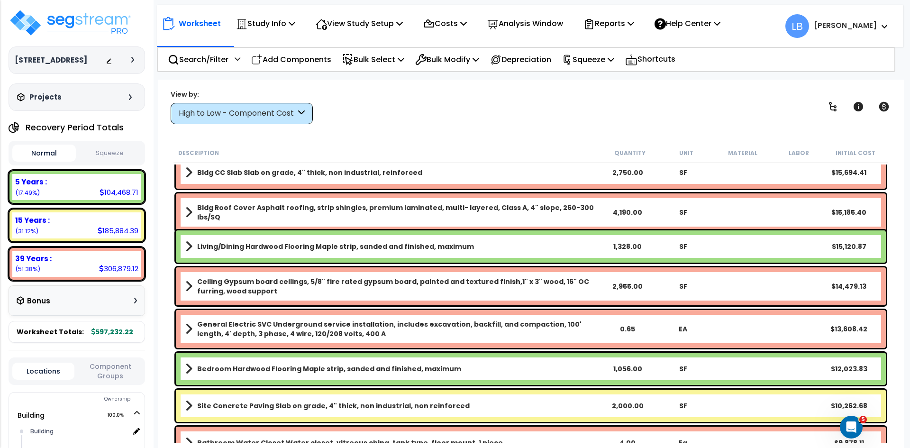
click at [274, 109] on div "High to Low - Component Cost" at bounding box center [237, 113] width 117 height 11
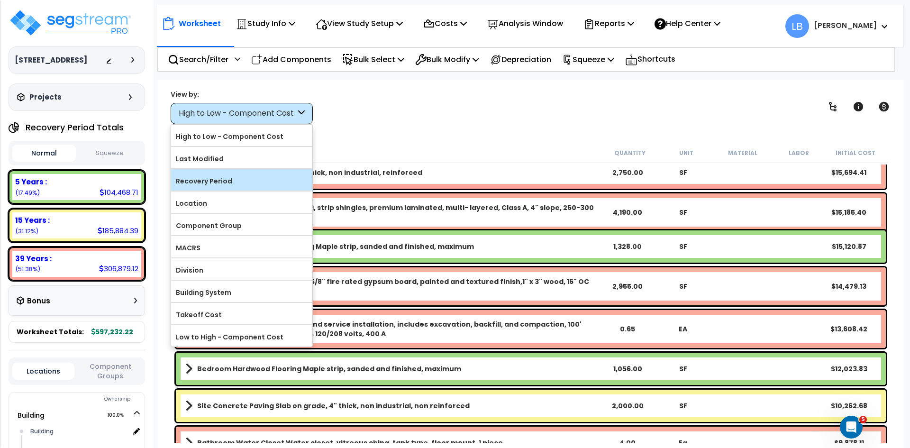
click at [233, 180] on label "Recovery Period" at bounding box center [241, 181] width 141 height 14
click at [0, 0] on input "Recovery Period" at bounding box center [0, 0] width 0 height 0
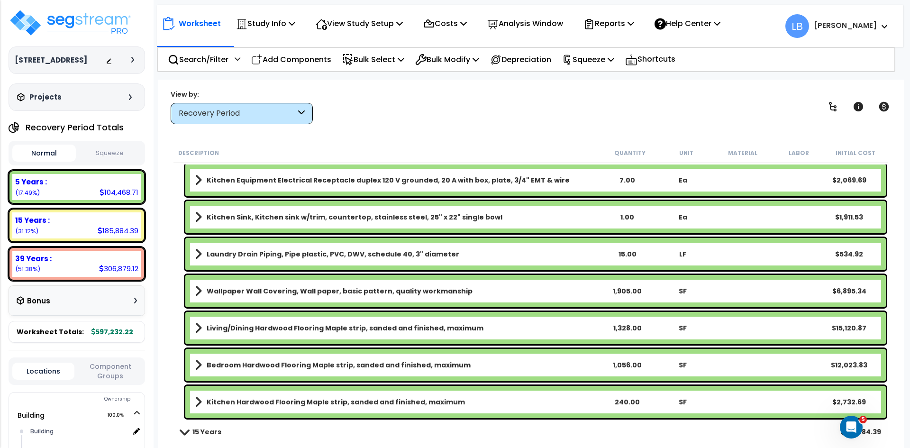
scroll to position [1380, 0]
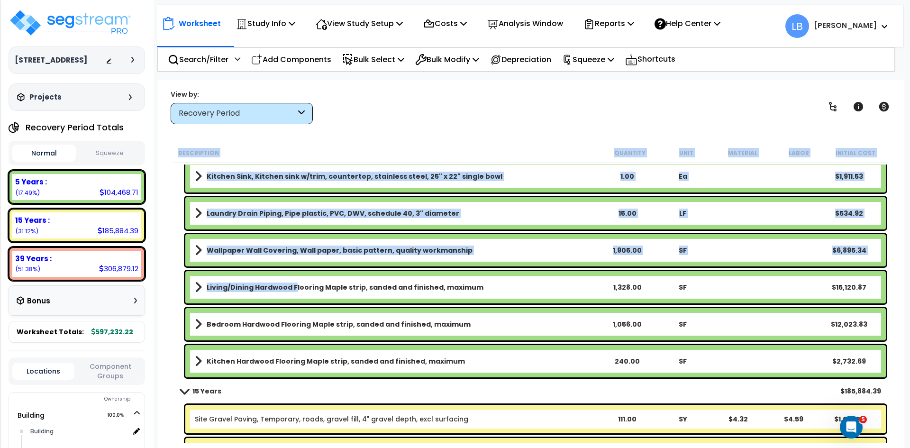
click at [293, 286] on b "Living/Dining Hardwood Flooring Maple strip, sanded and finished, maximum" at bounding box center [345, 286] width 277 height 9
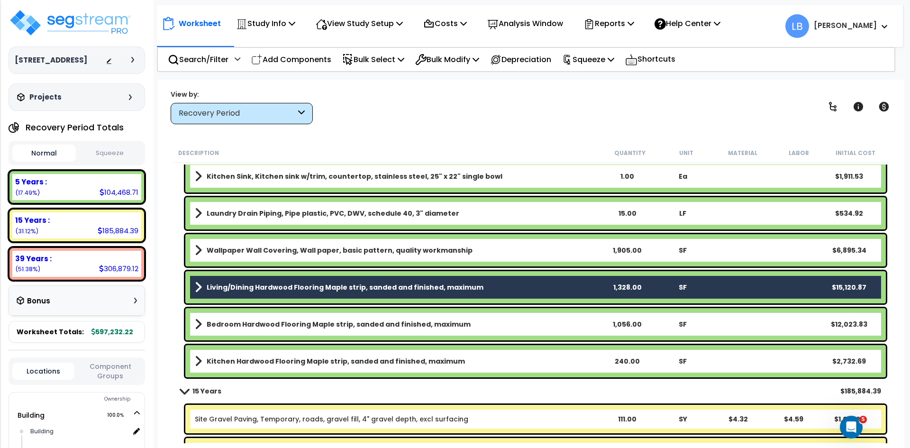
click at [289, 320] on b "Bedroom Hardwood Flooring Maple strip, sanded and finished, maximum" at bounding box center [339, 323] width 264 height 9
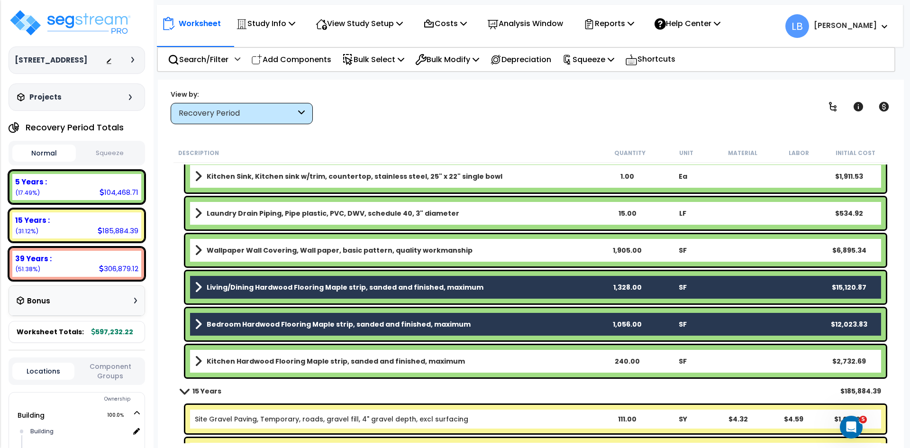
click at [291, 363] on b "Kitchen Hardwood Flooring Maple strip, sanded and finished, maximum" at bounding box center [336, 360] width 258 height 9
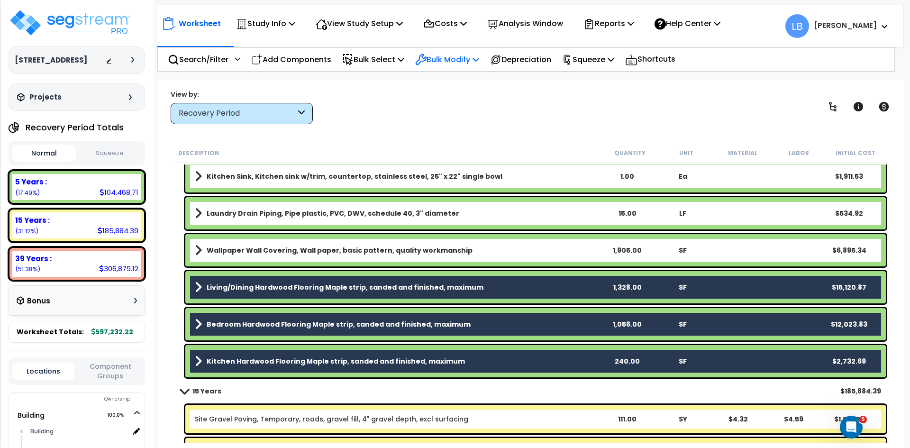
click at [443, 59] on p "Bulk Modify" at bounding box center [447, 59] width 64 height 13
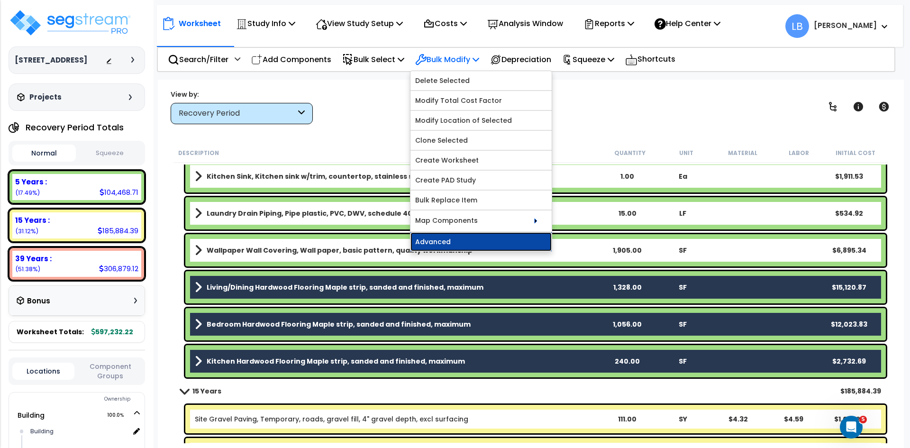
click at [463, 242] on link "Advanced" at bounding box center [480, 241] width 141 height 19
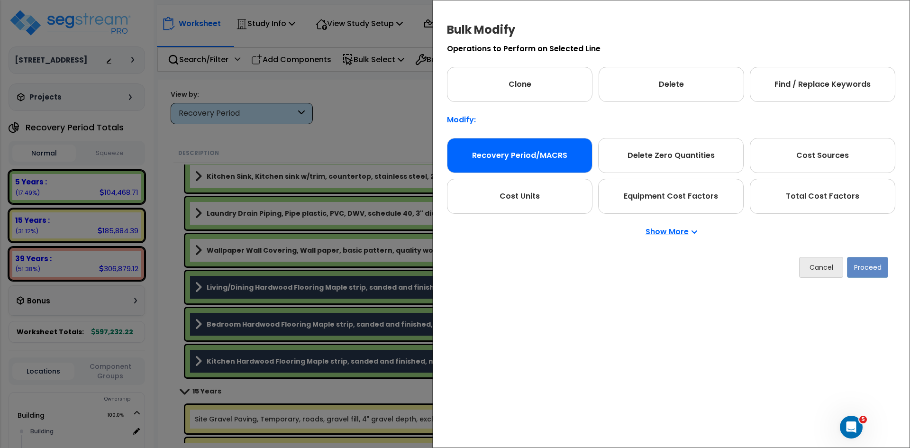
click at [507, 155] on div "Recovery Period/MACRS" at bounding box center [519, 155] width 145 height 35
click at [859, 262] on button "Proceed" at bounding box center [867, 267] width 41 height 21
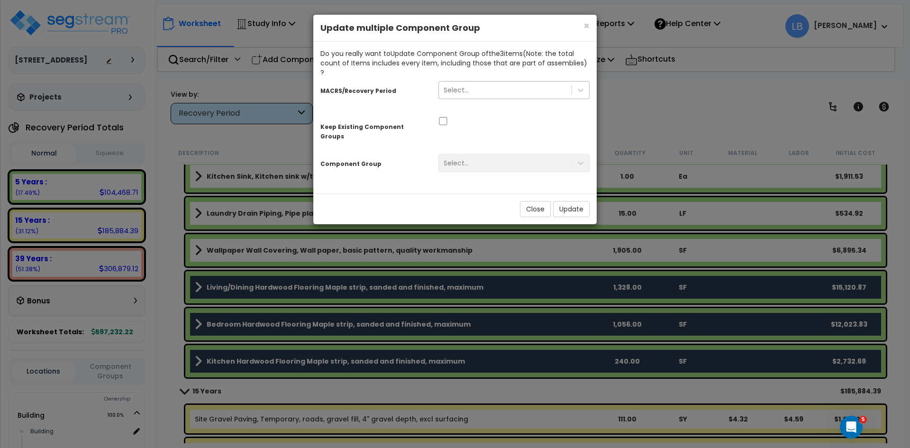
click at [494, 84] on div "Select..." at bounding box center [505, 89] width 133 height 15
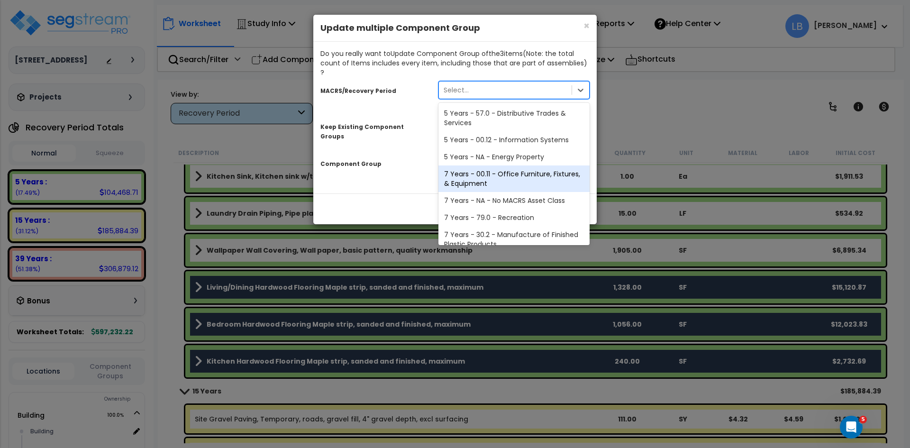
scroll to position [116, 0]
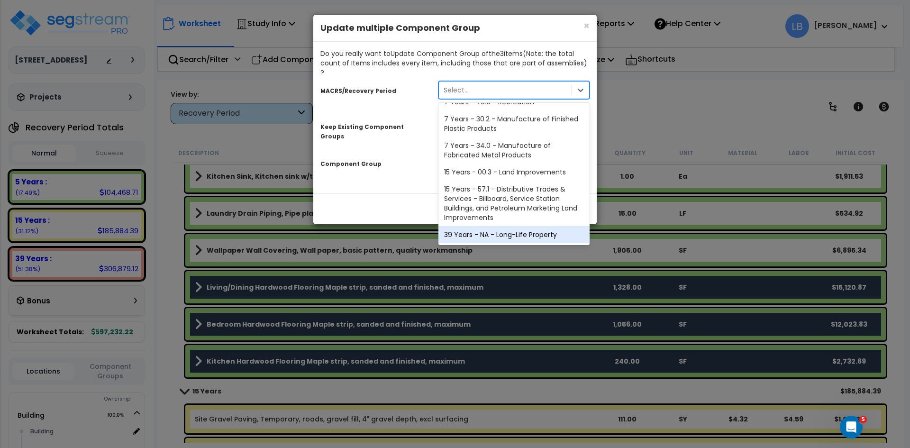
click at [500, 226] on div "39 Years - NA - Long-Life Property" at bounding box center [513, 234] width 151 height 17
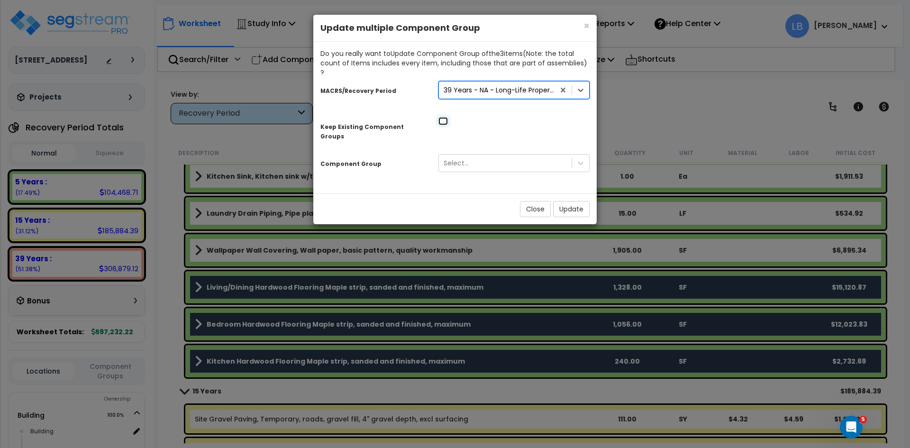
click at [440, 117] on input "checkbox" at bounding box center [442, 121] width 9 height 8
checkbox input "true"
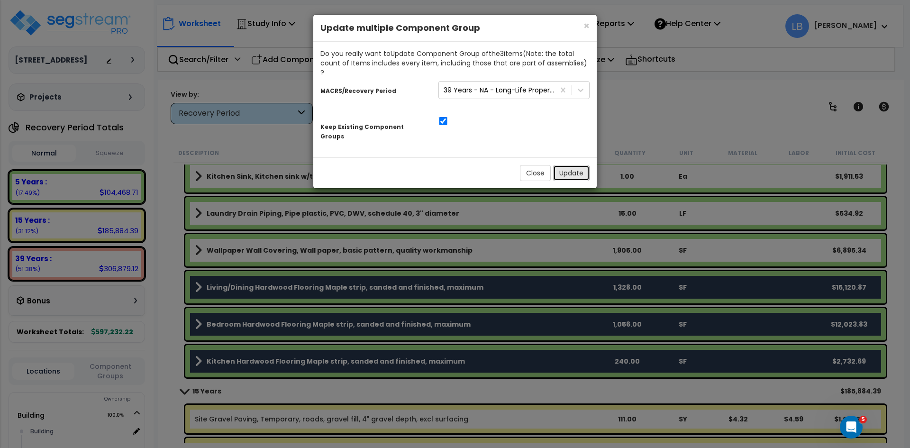
click at [563, 165] on button "Update" at bounding box center [571, 173] width 36 height 16
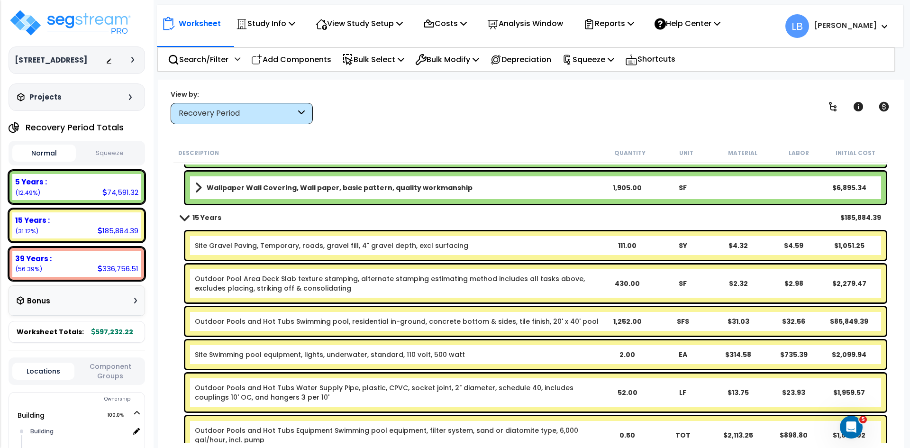
scroll to position [1443, 0]
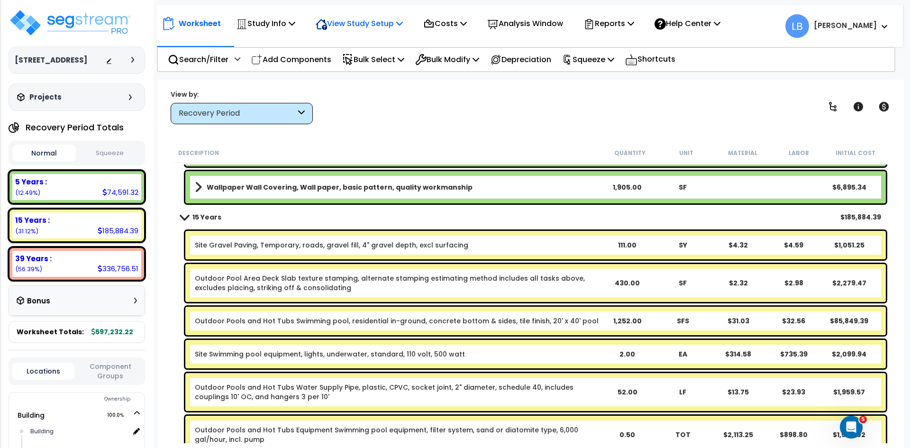
click at [382, 26] on p "View Study Setup" at bounding box center [359, 23] width 87 height 13
click at [382, 63] on link "View Questionnaire" at bounding box center [358, 64] width 94 height 19
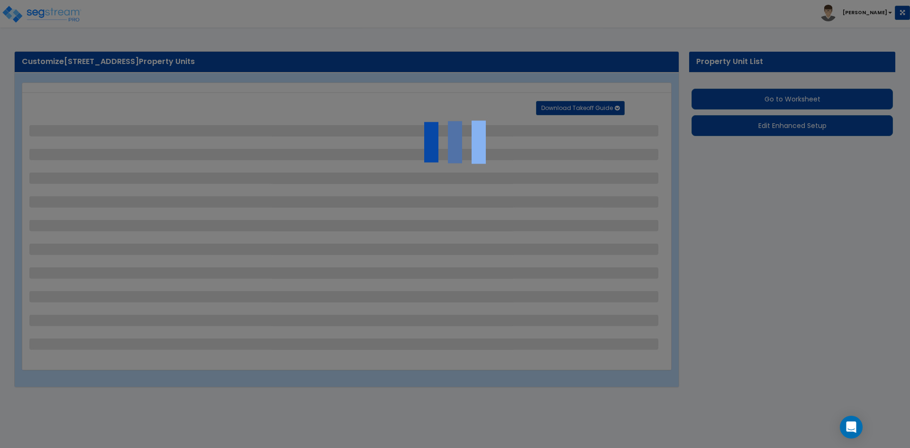
select select "2"
select select "1"
select select "2"
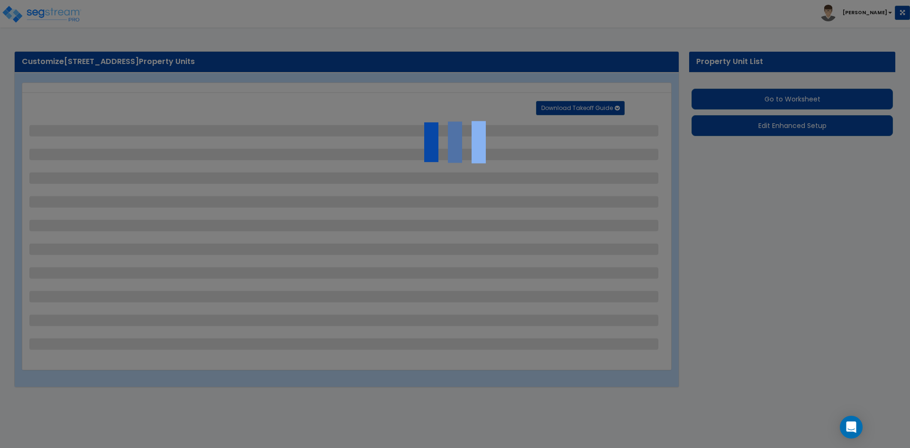
select select "2"
select select "1"
select select "9"
select select "2"
select select "3"
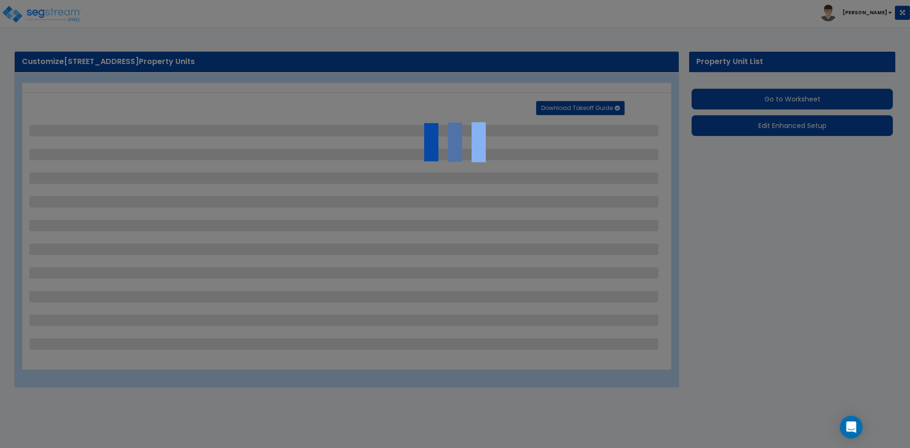
select select "5"
select select "10"
select select "7"
select select "3"
select select "4"
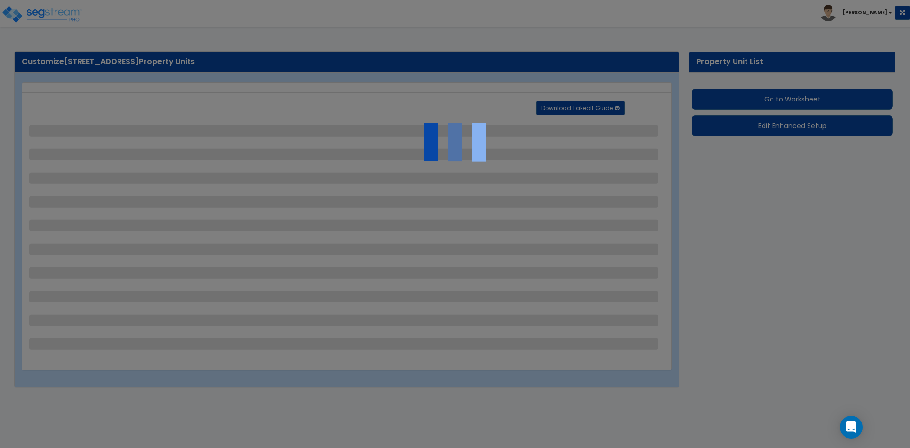
select select "2"
select select "8"
select select "1"
select select "2"
select select "1"
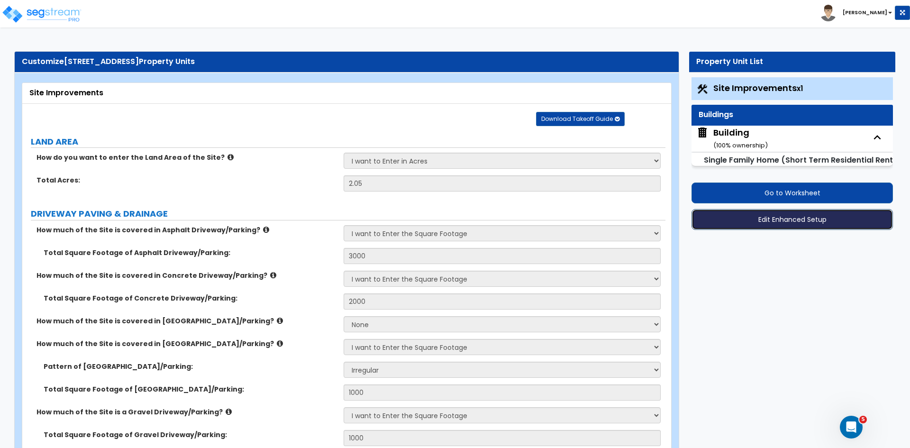
click at [745, 222] on button "Edit Enhanced Setup" at bounding box center [791, 219] width 201 height 21
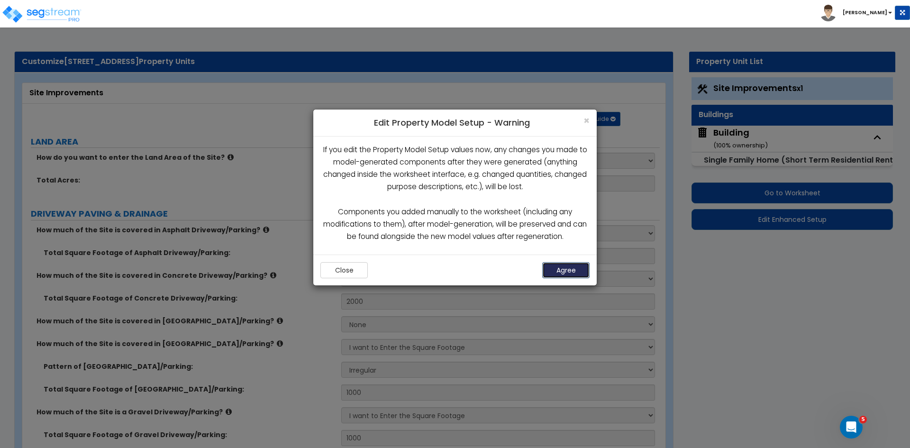
click at [567, 273] on button "Agree" at bounding box center [565, 270] width 47 height 16
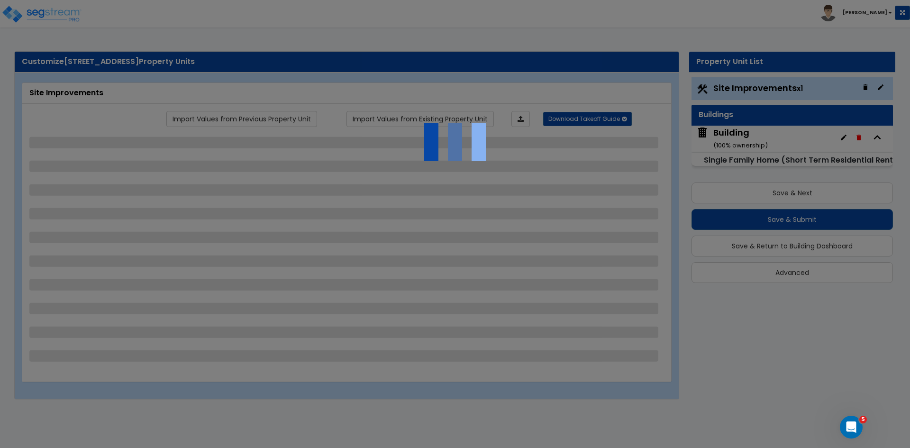
select select "2"
select select "1"
select select "2"
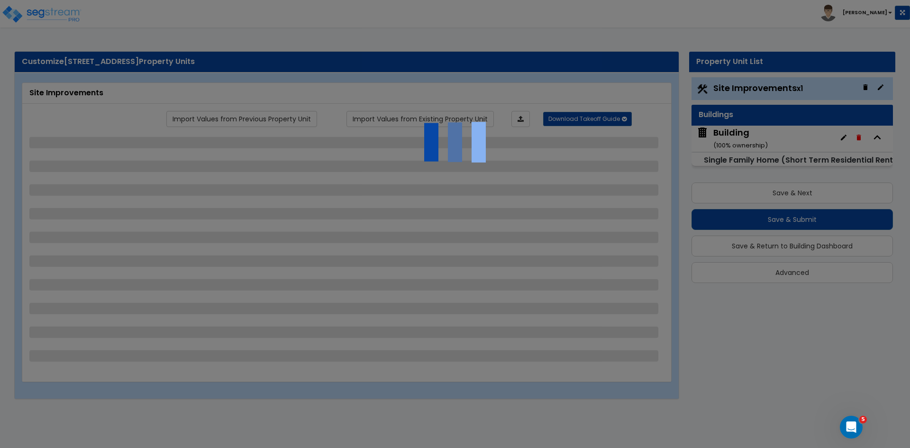
select select "2"
select select "1"
select select "9"
select select "2"
select select "3"
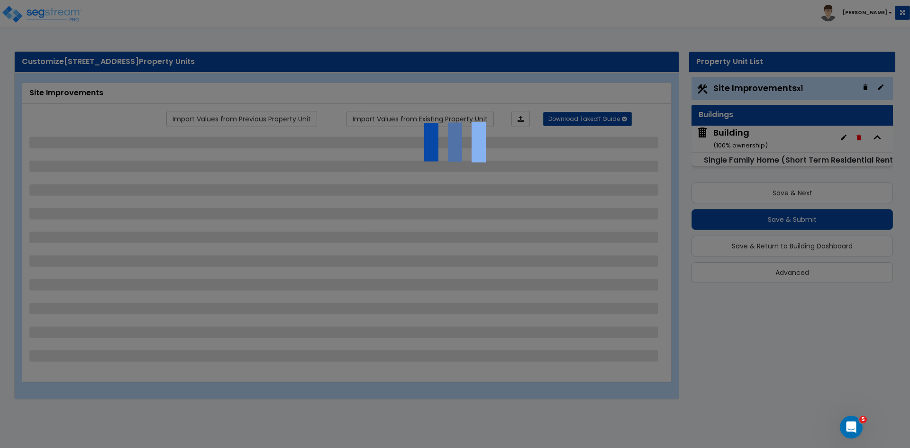
select select "5"
select select "10"
select select "7"
select select "3"
select select "4"
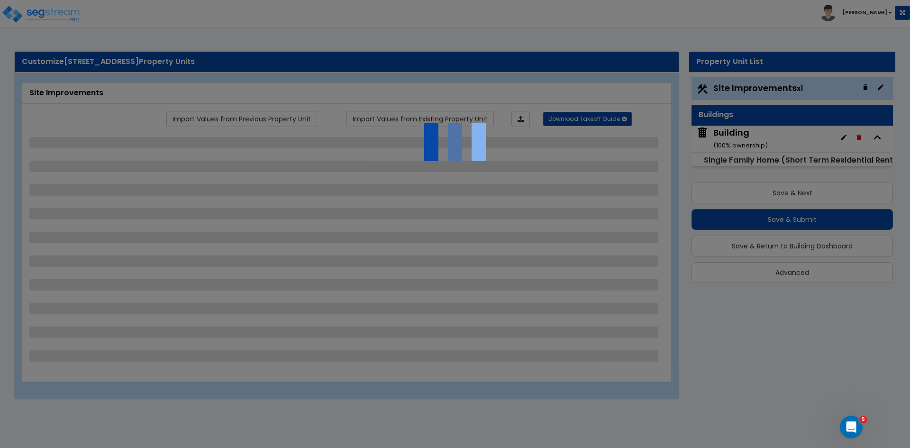
select select "2"
select select "8"
select select "1"
select select "2"
select select "1"
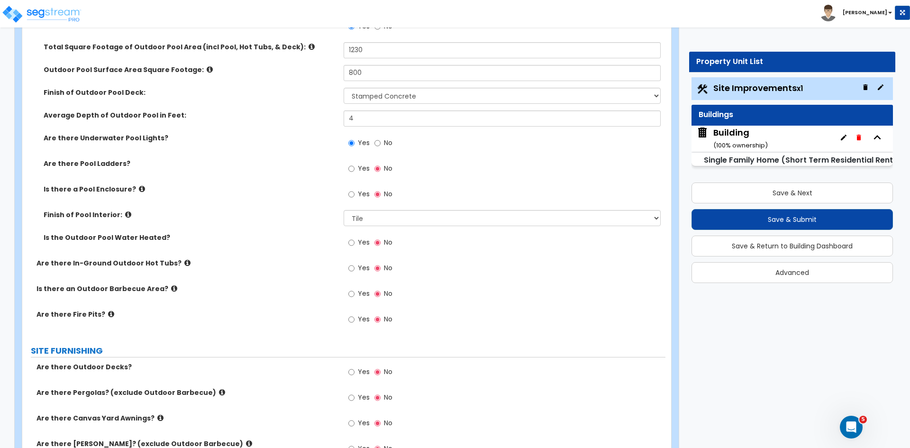
scroll to position [1603, 0]
click at [350, 318] on input "Yes" at bounding box center [351, 319] width 6 height 10
radio input "true"
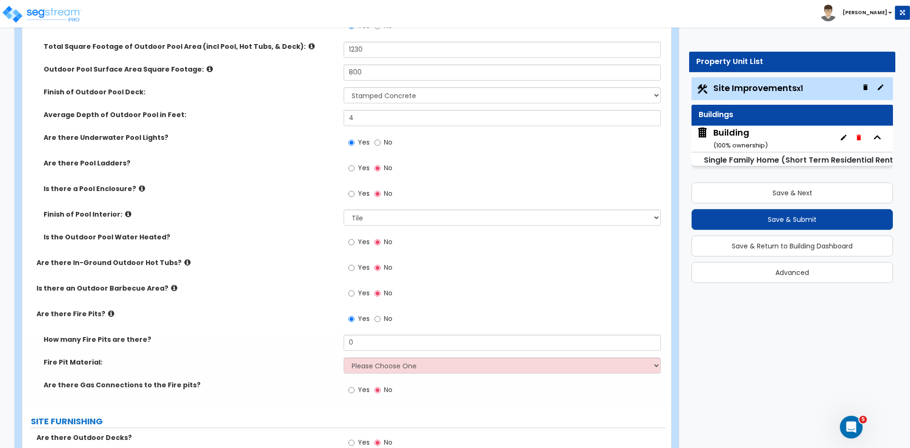
click at [283, 300] on div "Is there an Outdoor Barbecue Area? Yes No" at bounding box center [343, 296] width 643 height 26
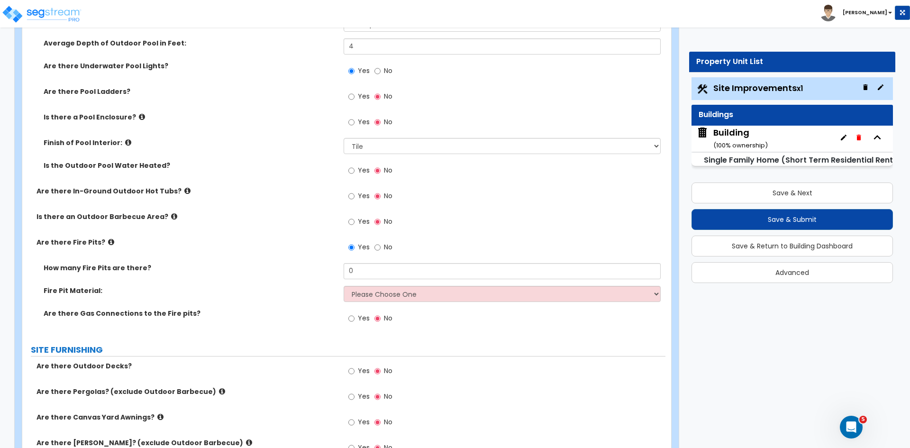
scroll to position [1675, 0]
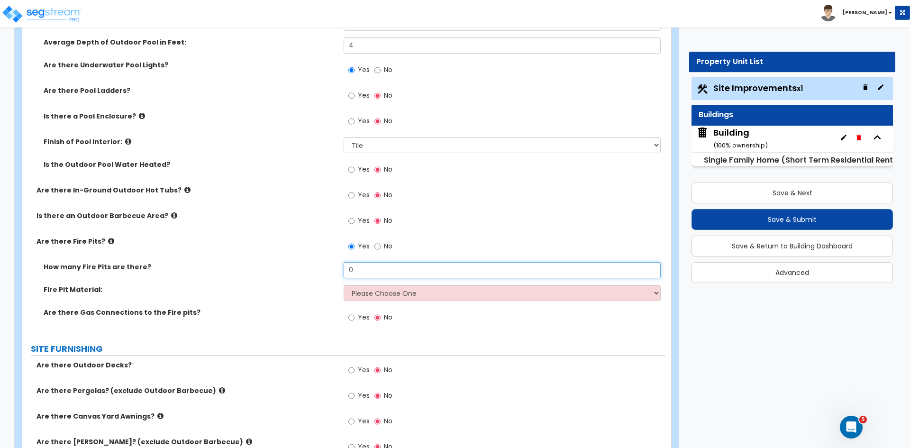
click at [364, 270] on input "0" at bounding box center [502, 270] width 317 height 16
type input "1"
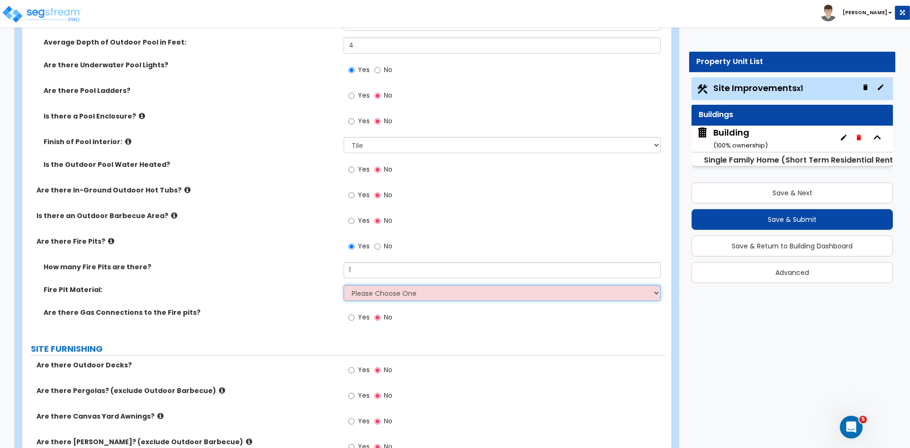
click at [368, 294] on select "Please Choose One Concrete Block Brick Stone" at bounding box center [502, 293] width 317 height 16
select select "3"
click at [344, 285] on select "Please Choose One Concrete Block Brick Stone" at bounding box center [502, 293] width 317 height 16
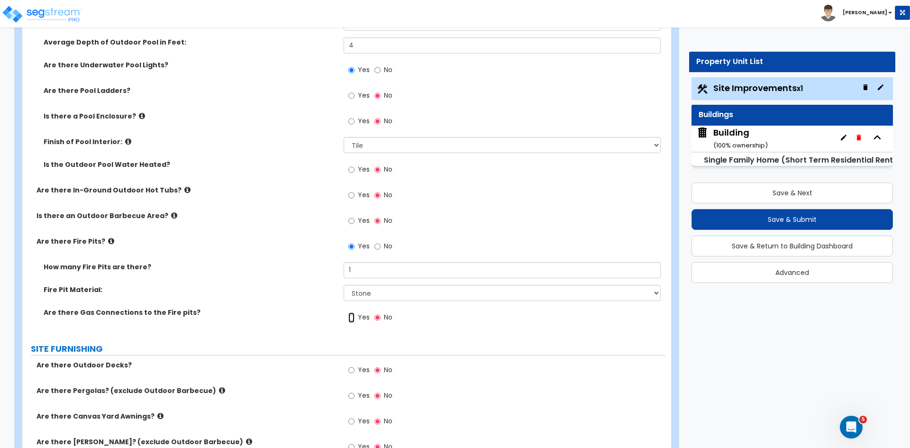
click at [349, 316] on input "Yes" at bounding box center [351, 317] width 6 height 10
radio input "true"
click at [303, 295] on div "Fire Pit Material: Please Choose One Concrete Block Brick Stone" at bounding box center [343, 296] width 643 height 23
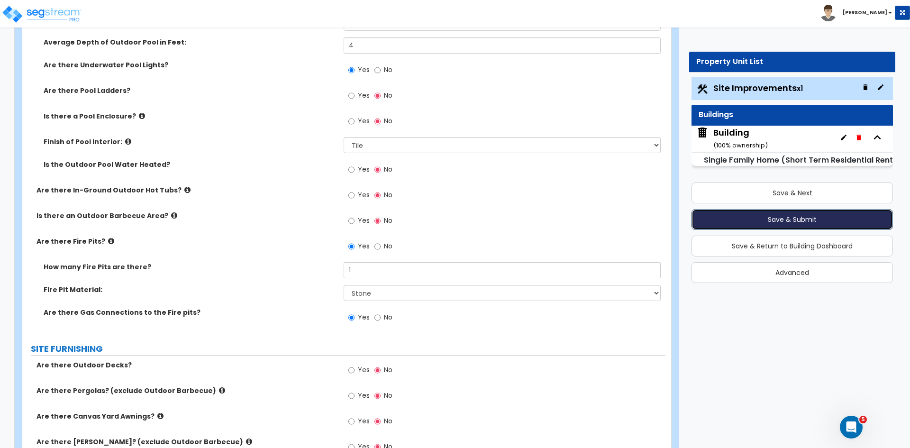
click at [754, 222] on button "Save & Submit" at bounding box center [791, 219] width 201 height 21
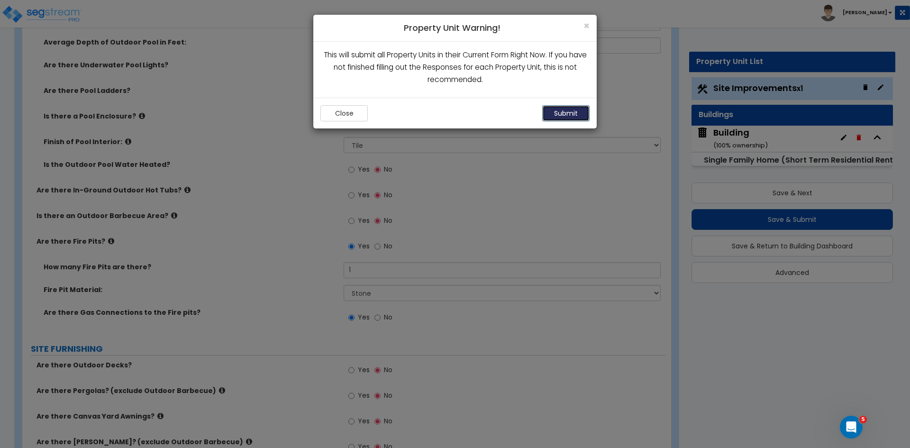
click at [567, 109] on button "Submit" at bounding box center [565, 113] width 47 height 16
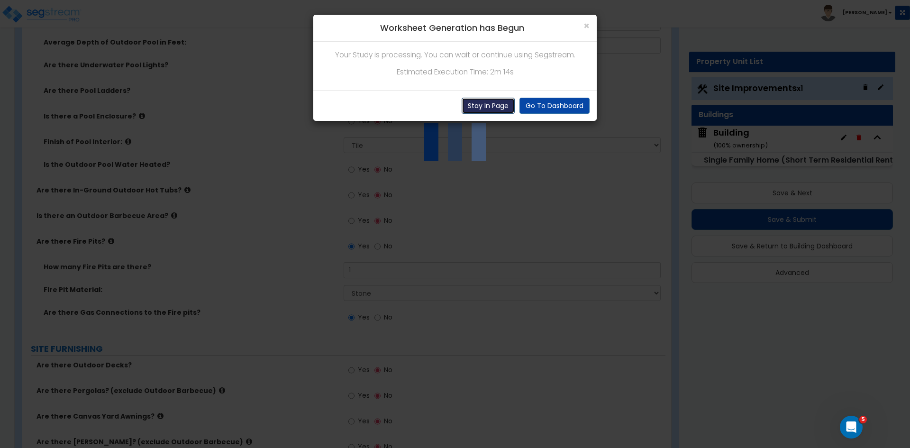
click at [494, 110] on button "Stay In Page" at bounding box center [488, 106] width 53 height 16
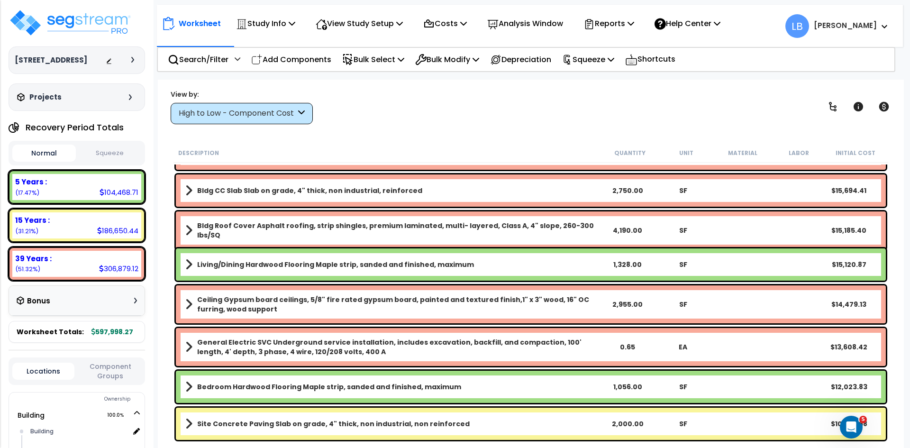
scroll to position [143, 0]
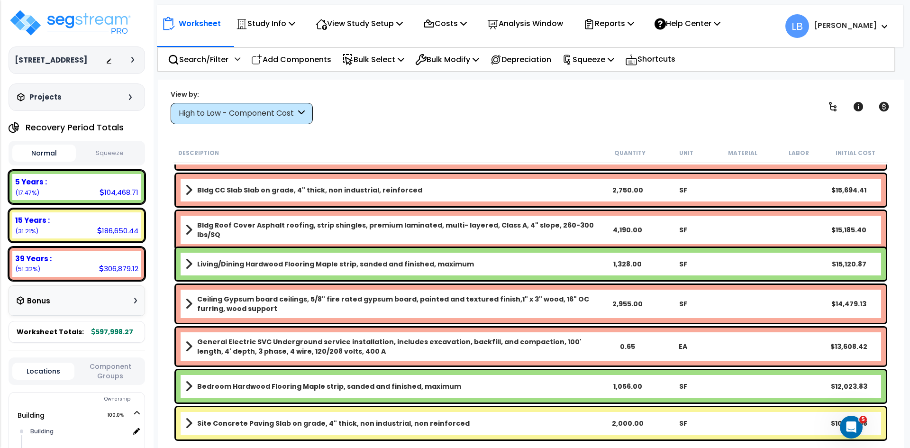
click at [258, 114] on div "High to Low - Component Cost" at bounding box center [237, 113] width 117 height 11
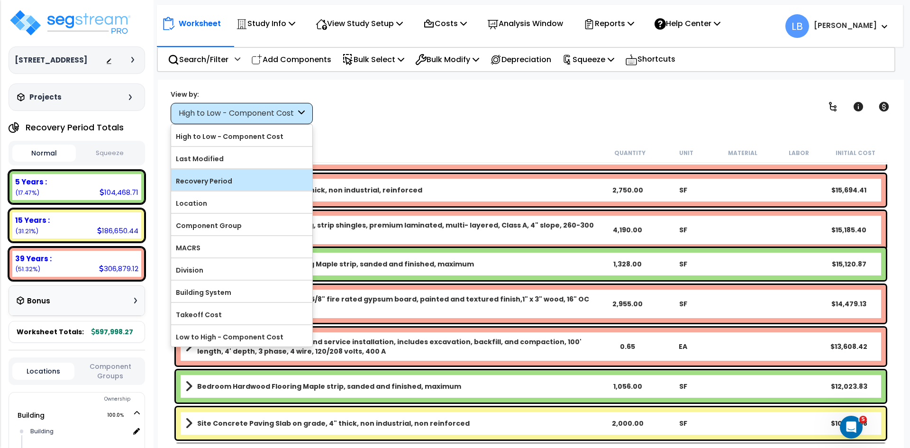
click at [231, 177] on label "Recovery Period" at bounding box center [241, 181] width 141 height 14
click at [0, 0] on input "Recovery Period" at bounding box center [0, 0] width 0 height 0
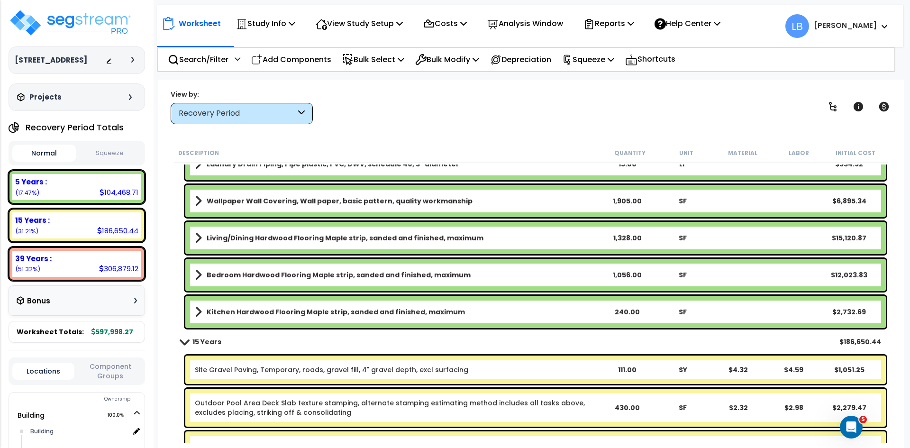
scroll to position [1444, 0]
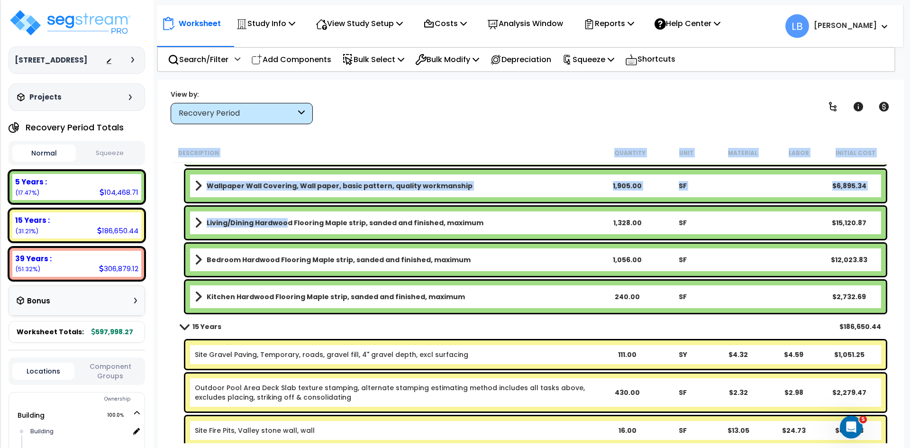
click at [283, 223] on b "Living/Dining Hardwood Flooring Maple strip, sanded and finished, maximum" at bounding box center [345, 222] width 277 height 9
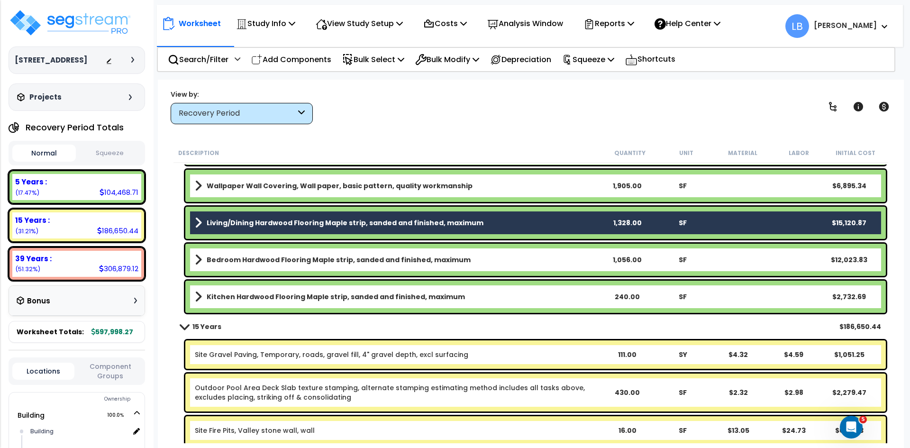
click at [283, 259] on b "Bedroom Hardwood Flooring Maple strip, sanded and finished, maximum" at bounding box center [339, 259] width 264 height 9
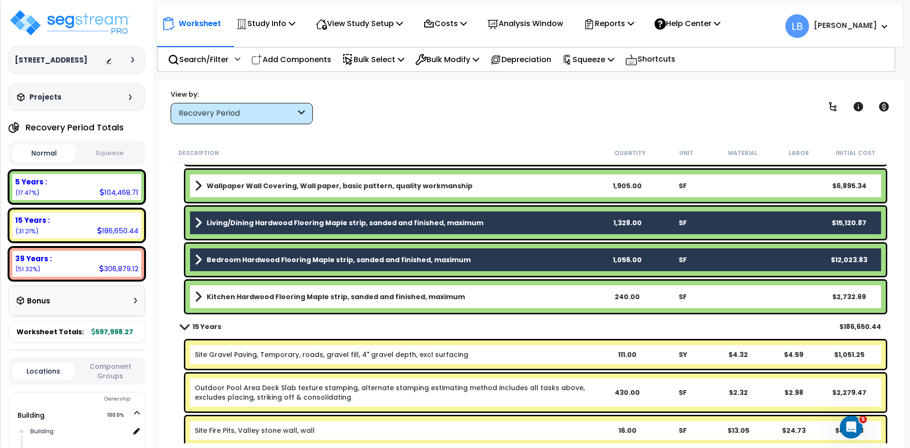
click at [283, 292] on b "Kitchen Hardwood Flooring Maple strip, sanded and finished, maximum" at bounding box center [336, 296] width 258 height 9
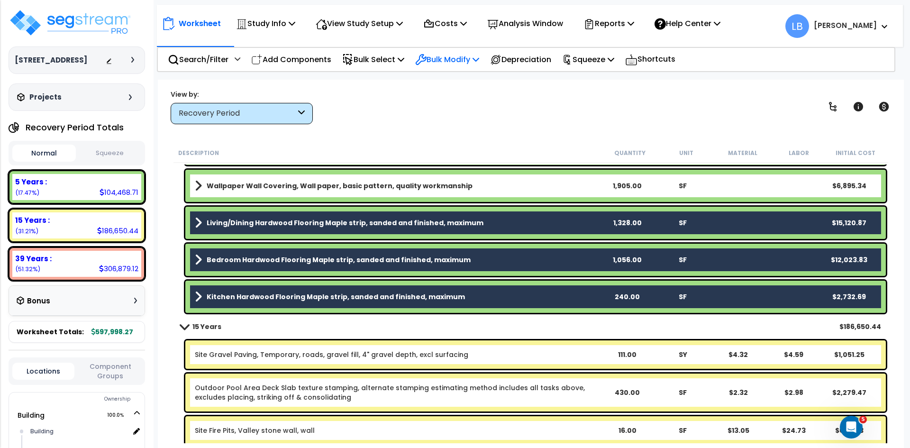
click at [465, 55] on p "Bulk Modify" at bounding box center [447, 59] width 64 height 13
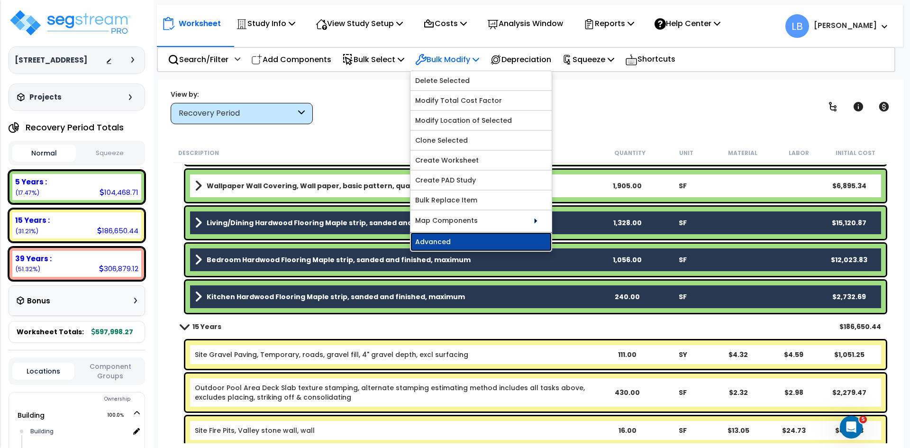
click at [459, 240] on link "Advanced" at bounding box center [480, 241] width 141 height 19
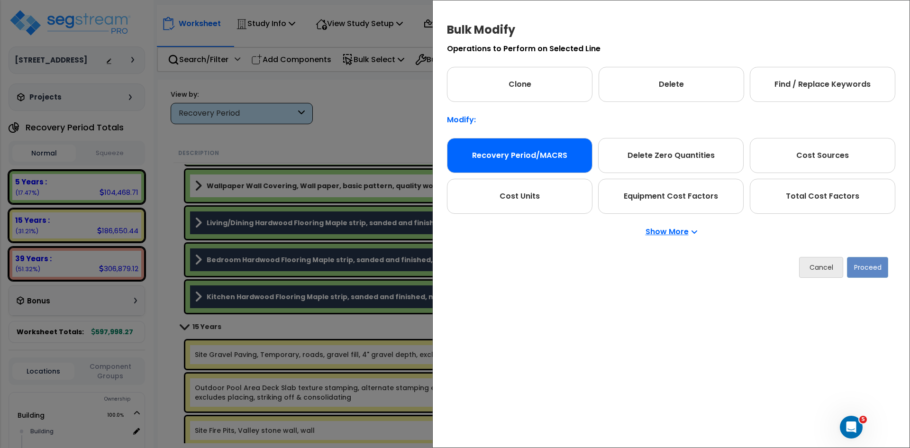
click at [525, 156] on div "Recovery Period/MACRS" at bounding box center [519, 155] width 145 height 35
click at [863, 268] on button "Proceed" at bounding box center [867, 267] width 41 height 21
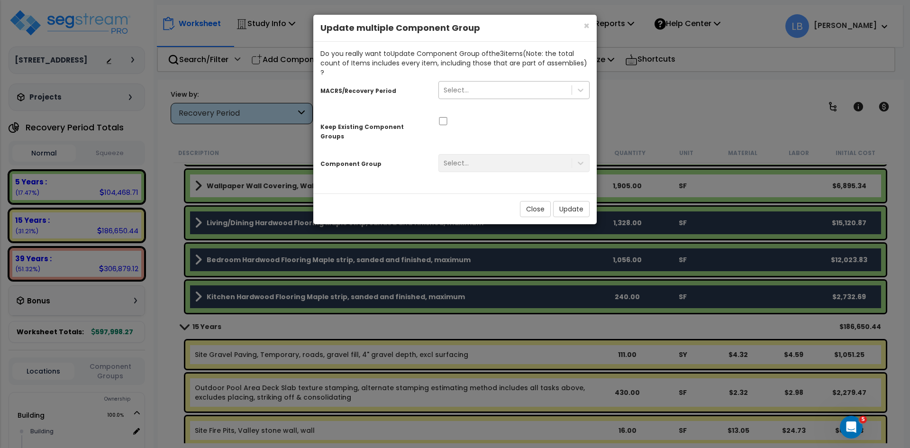
click at [507, 83] on div "Select..." at bounding box center [505, 89] width 133 height 15
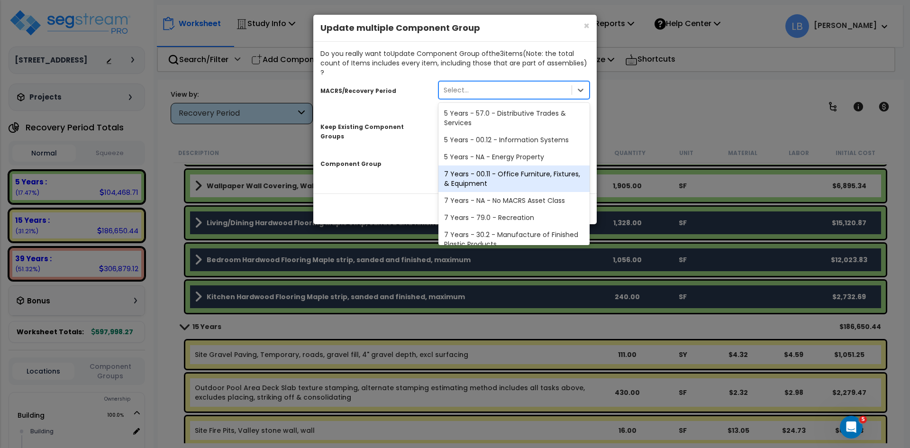
scroll to position [116, 0]
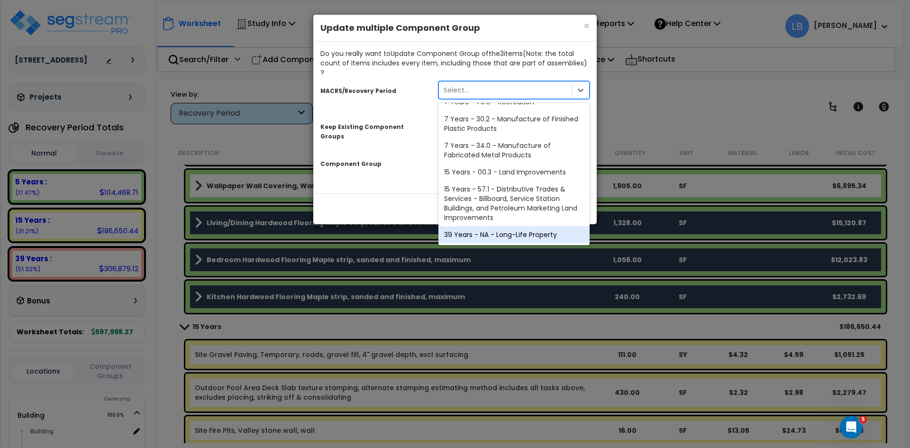
click at [492, 226] on div "39 Years - NA - Long-Life Property" at bounding box center [513, 234] width 151 height 17
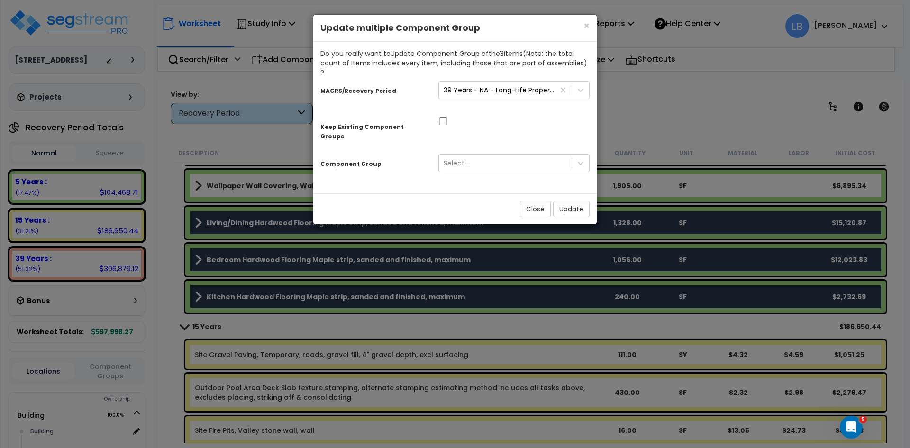
click at [445, 116] on div "Keep Existing Component Groups" at bounding box center [454, 128] width 283 height 30
click at [441, 117] on input "checkbox" at bounding box center [442, 121] width 9 height 8
checkbox input "true"
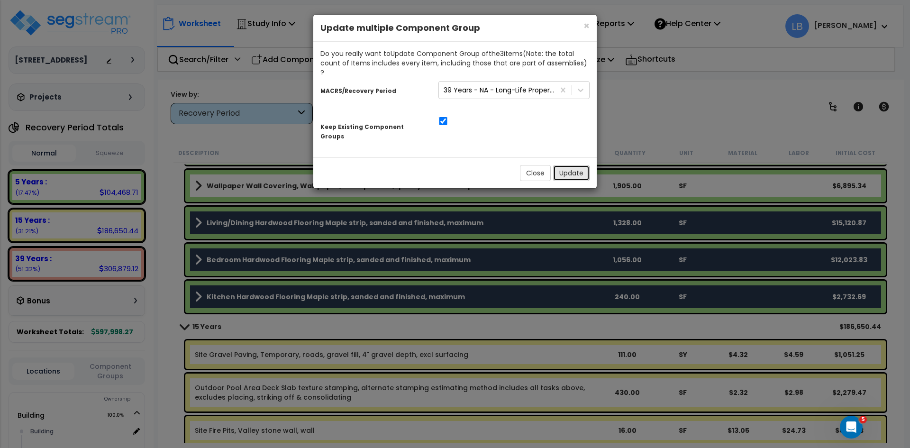
click at [564, 165] on button "Update" at bounding box center [571, 173] width 36 height 16
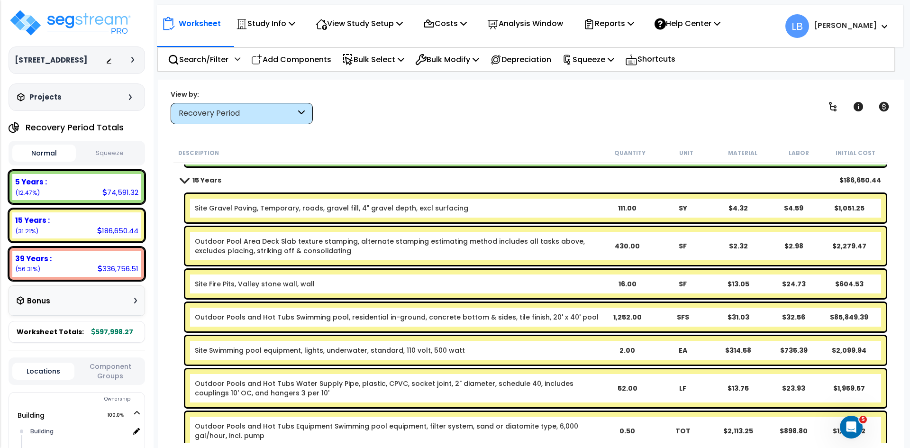
scroll to position [1475, 0]
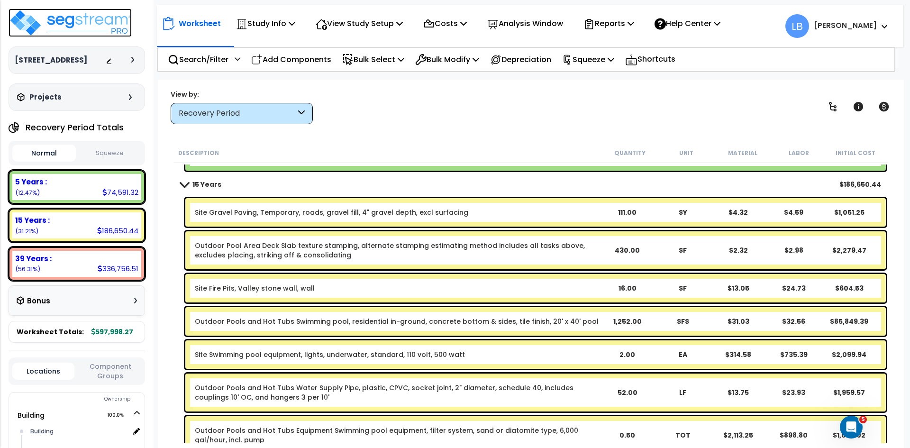
click at [82, 22] on img at bounding box center [70, 23] width 123 height 28
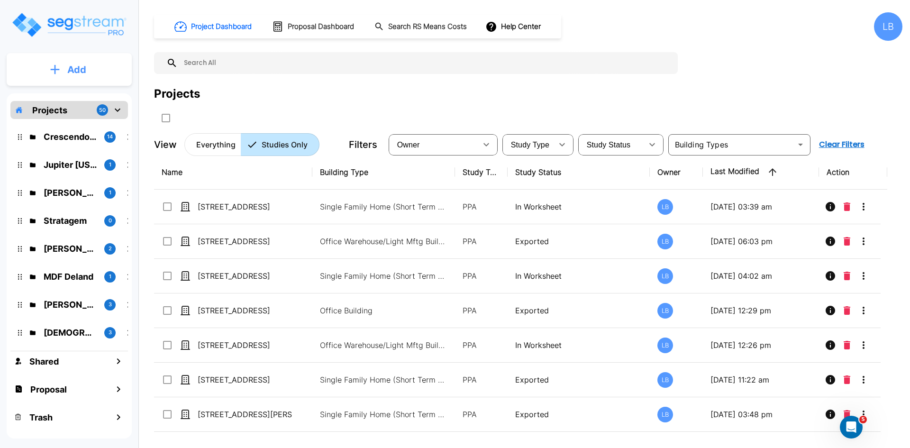
click at [81, 71] on p "Add" at bounding box center [76, 70] width 19 height 14
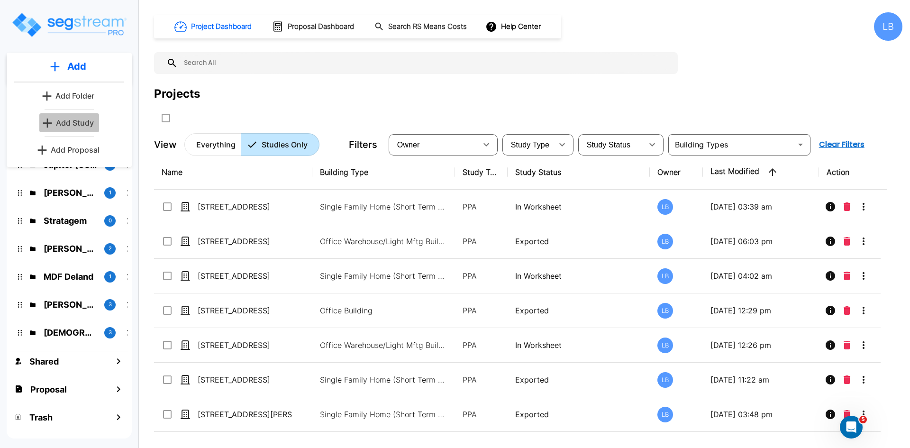
click at [81, 123] on p "Add Study" at bounding box center [75, 122] width 38 height 11
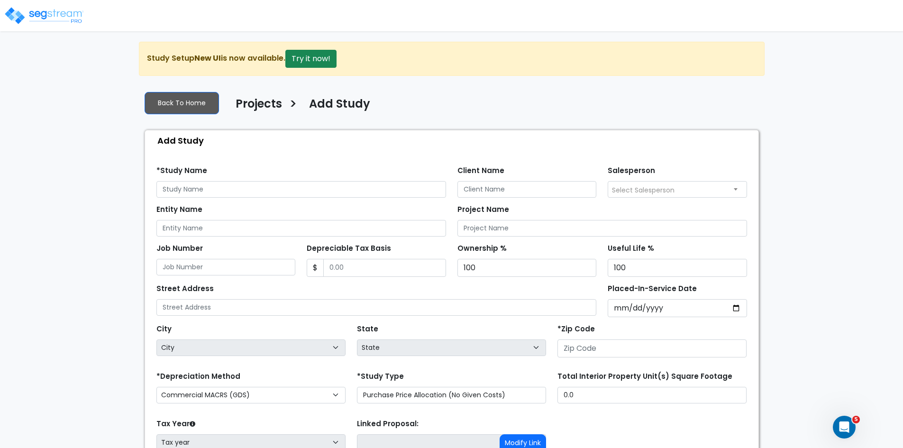
scroll to position [82, 0]
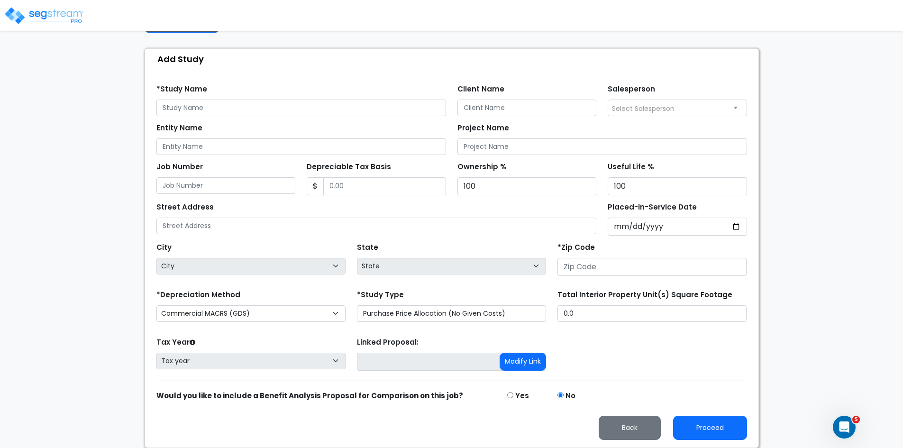
drag, startPoint x: 155, startPoint y: 138, endPoint x: 695, endPoint y: 470, distance: 634.4
click at [695, 447] on html "Notification x View All Luis Barreira ICS Tax Notification" at bounding box center [451, 182] width 903 height 529
copy body "Add Study Find these errors below in the Study Setup: *Study Name Client Name S…"
click at [265, 109] on input "text" at bounding box center [301, 108] width 290 height 17
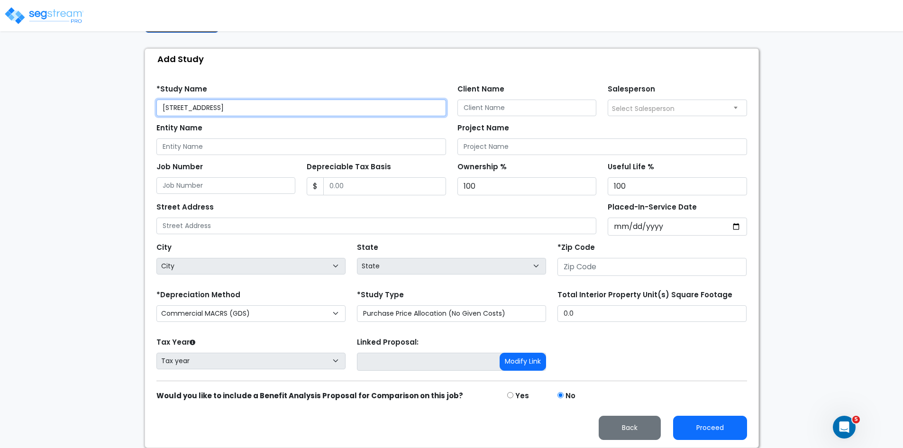
type input "[STREET_ADDRESS]"
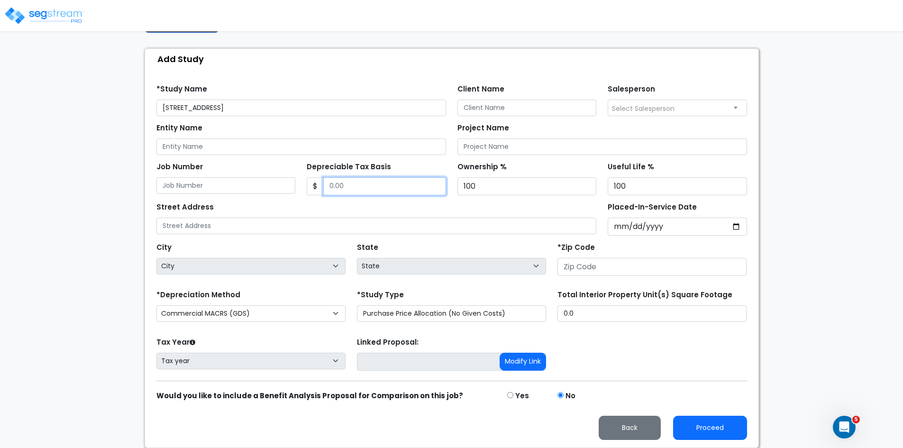
click at [362, 183] on input "Depreciable Tax Basis" at bounding box center [384, 186] width 123 height 18
type input "643,204.10"
click at [621, 224] on input "Placed-In-Service Date" at bounding box center [677, 227] width 139 height 18
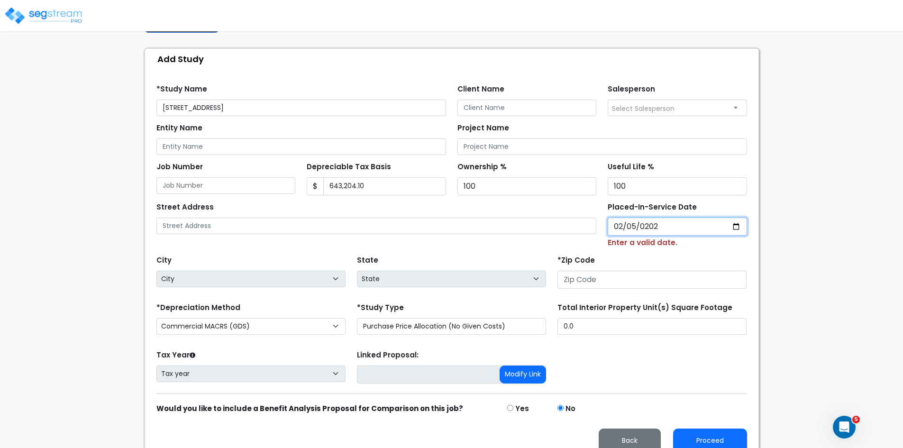
type input "2024-02-05"
select select "2024"
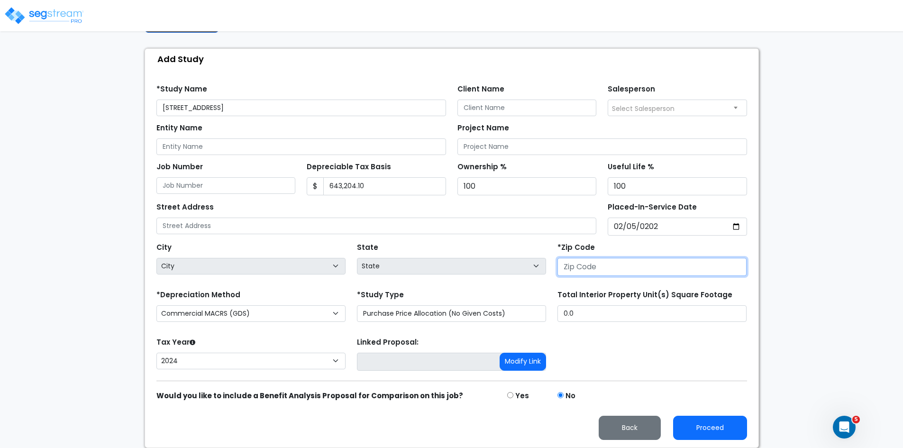
click at [577, 267] on input "number" at bounding box center [651, 267] width 189 height 18
type input "954"
select select "CA"
type input "95452"
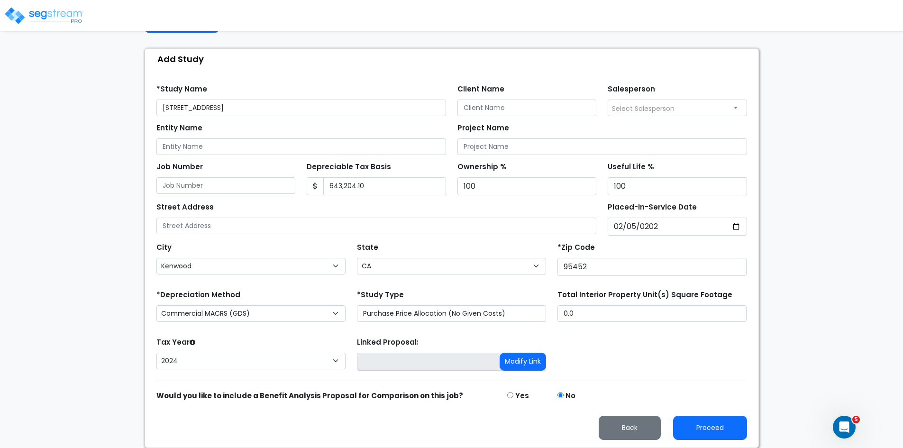
click at [417, 246] on div "State State National Average AB AK AL AR AZ BC CA CO CT DC DE FL GA HI" at bounding box center [451, 259] width 200 height 38
click at [700, 419] on button "Proceed" at bounding box center [710, 428] width 74 height 24
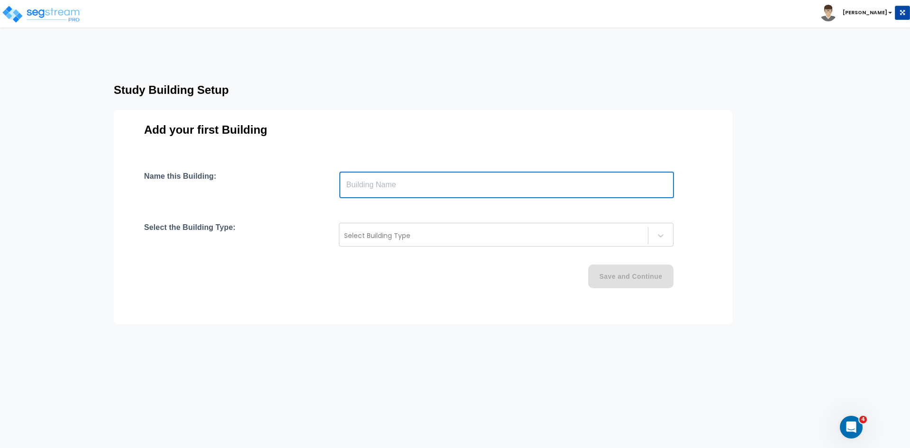
click at [379, 185] on input "text" at bounding box center [506, 185] width 335 height 27
type input "Building"
click at [372, 233] on div at bounding box center [493, 235] width 299 height 11
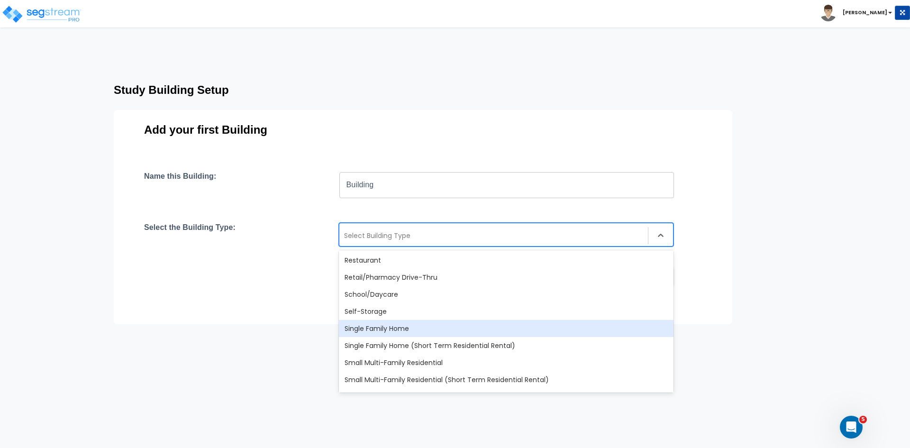
scroll to position [769, 0]
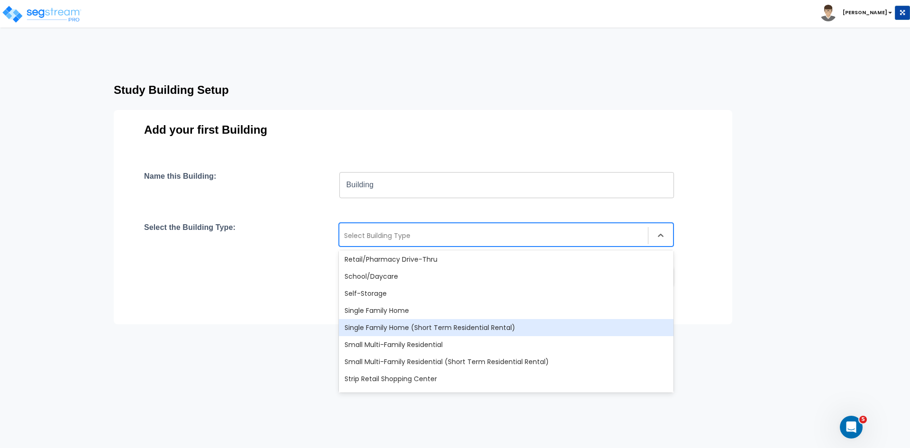
click at [389, 325] on div "Single Family Home (Short Term Residential Rental)" at bounding box center [506, 327] width 335 height 17
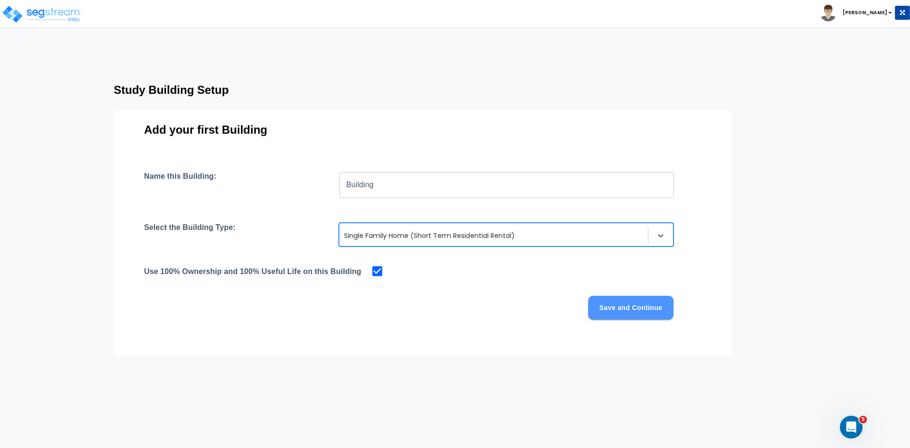
click at [601, 307] on button "Save and Continue" at bounding box center [630, 308] width 85 height 24
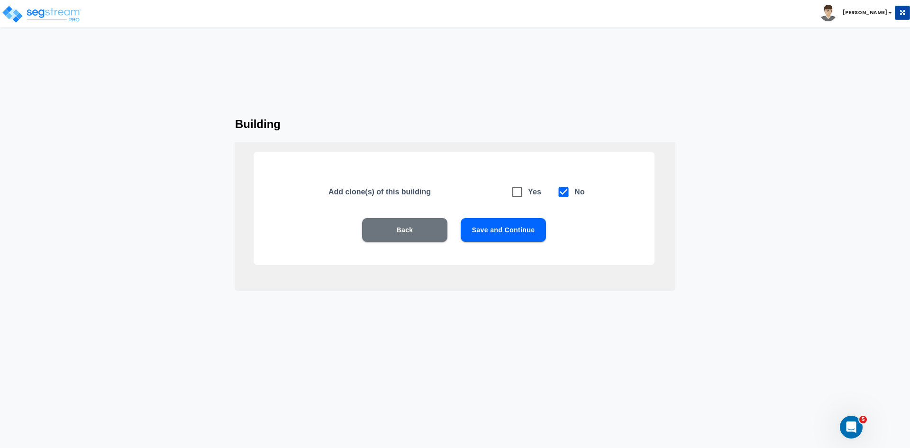
click at [509, 231] on button "Save and Continue" at bounding box center [503, 230] width 85 height 24
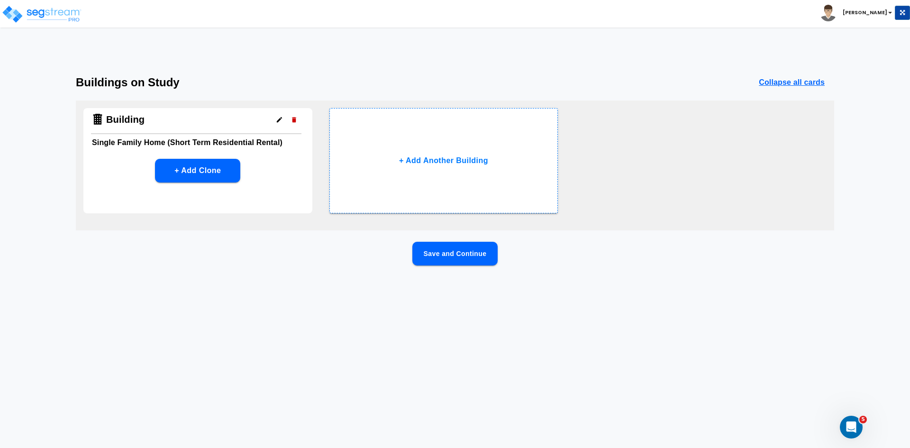
click at [462, 254] on button "Save and Continue" at bounding box center [454, 254] width 85 height 24
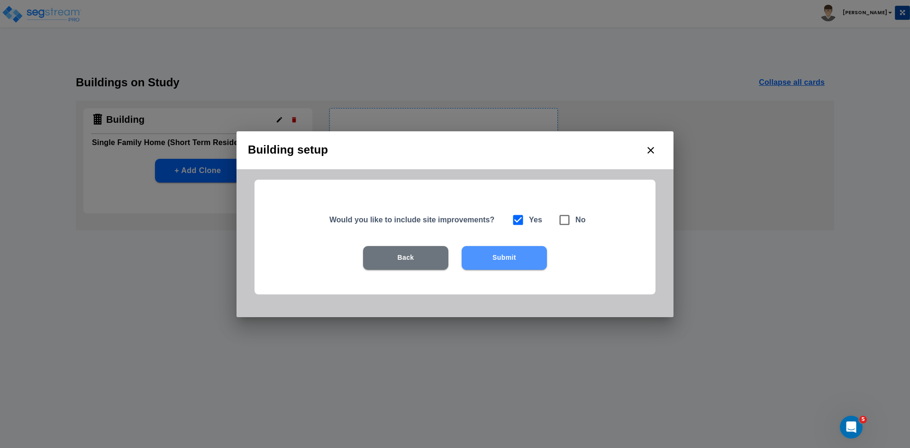
click at [490, 261] on button "Submit" at bounding box center [504, 258] width 85 height 24
